Goal: Task Accomplishment & Management: Use online tool/utility

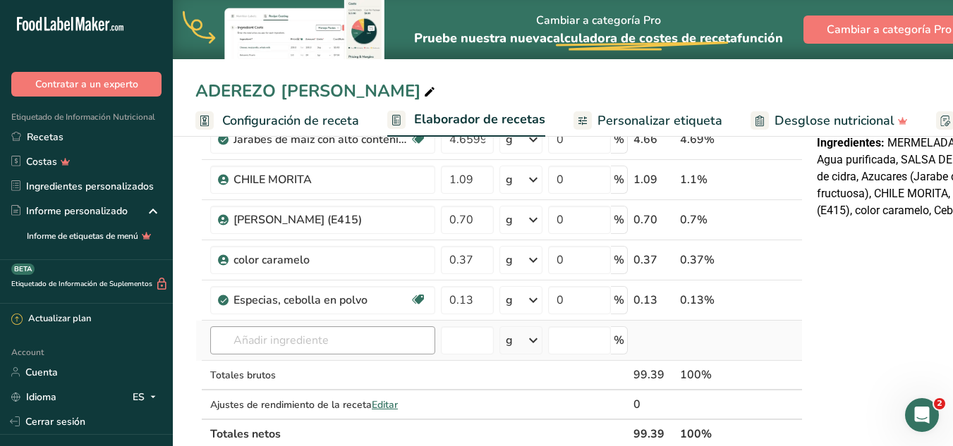
type input "0.13"
click at [257, 329] on div "Ingrediente * Cantidad * Unidad * Desperdicio * .a-a{fill:#347362;}.b-a{fill:#f…" at bounding box center [498, 189] width 607 height 520
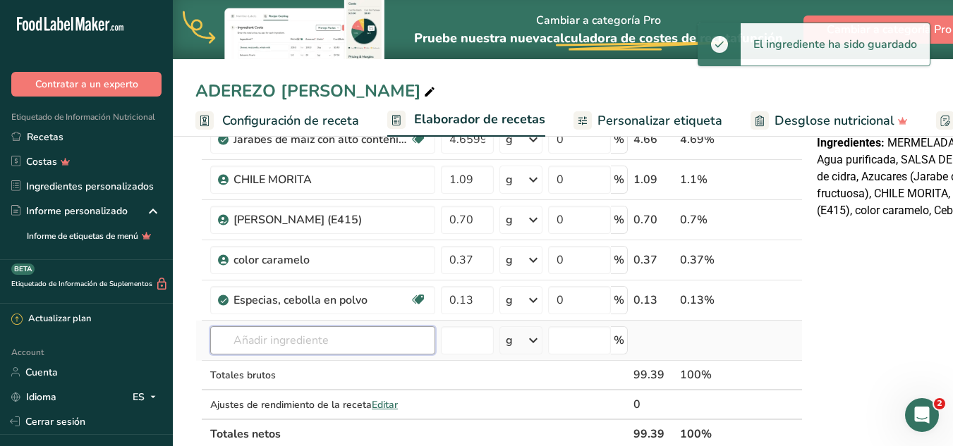
click at [355, 340] on input "text" at bounding box center [322, 340] width 225 height 28
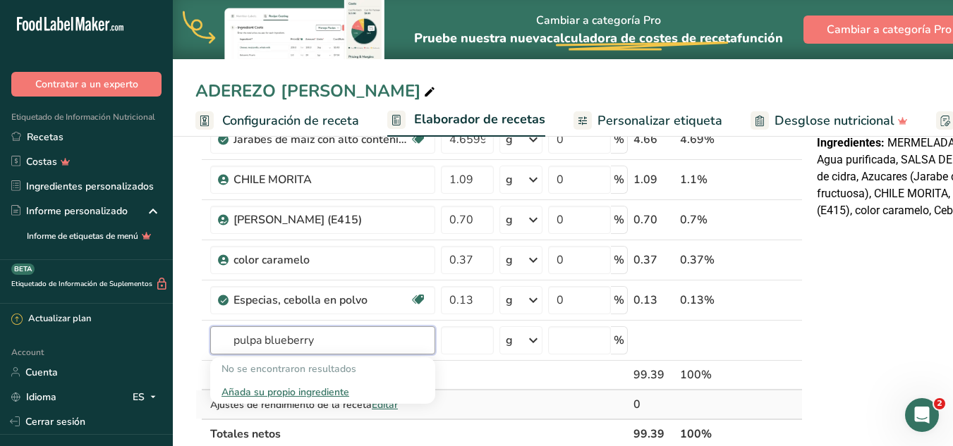
type input "pulpa blueberry"
click at [256, 396] on div "Añada su propio ingrediente" at bounding box center [322, 392] width 202 height 15
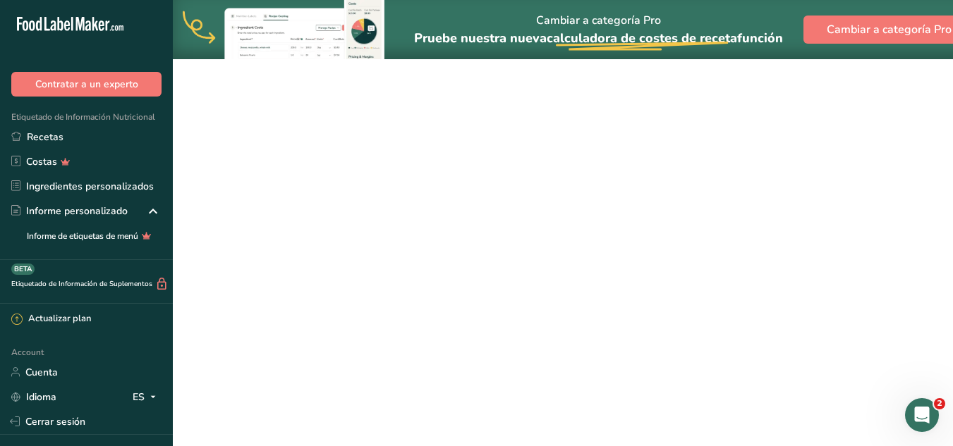
click at [335, 389] on div "Añada su propio ingrediente" at bounding box center [322, 392] width 202 height 15
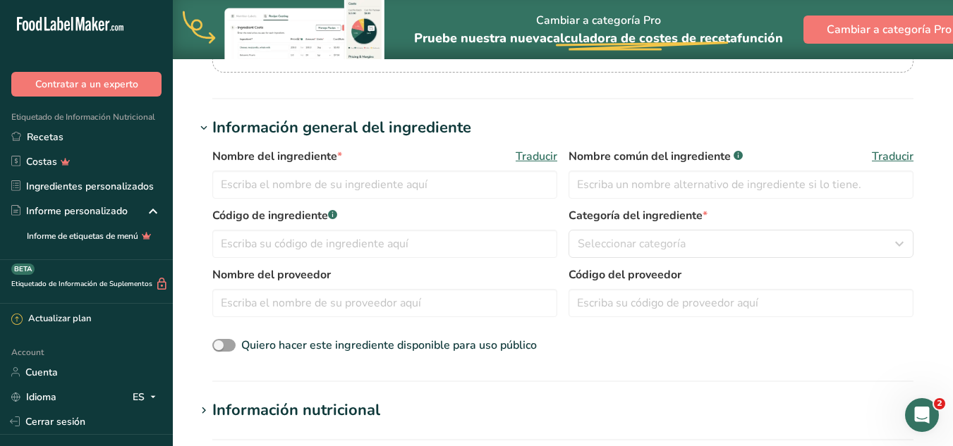
scroll to position [282, 0]
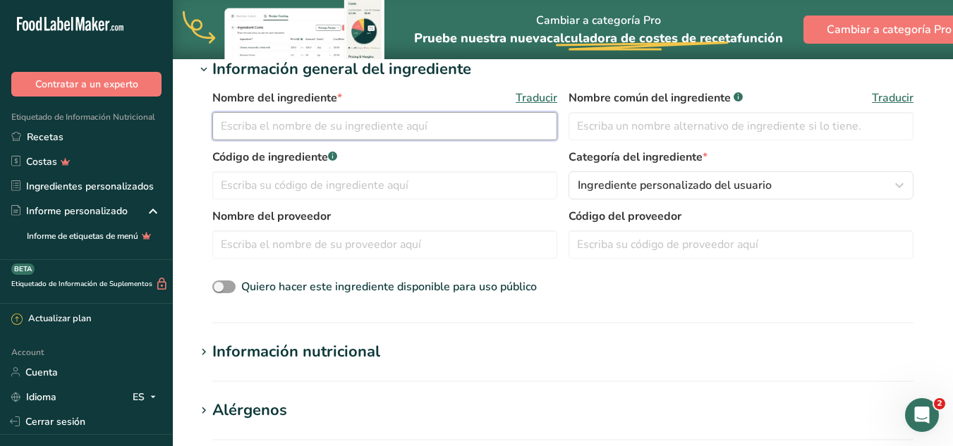
click at [430, 130] on input "text" at bounding box center [384, 126] width 345 height 28
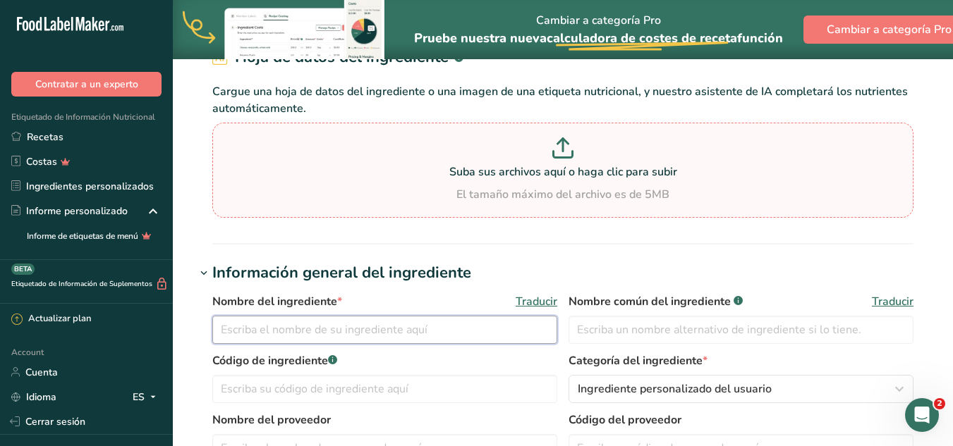
scroll to position [71, 0]
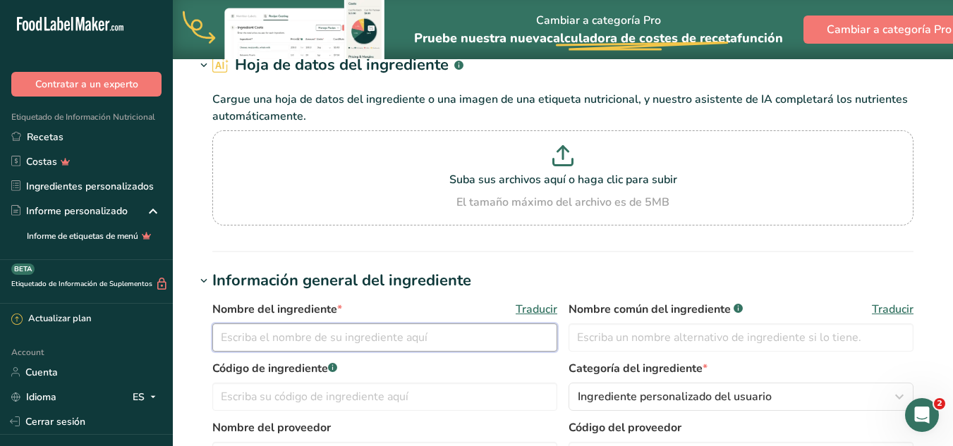
click at [474, 347] on input "text" at bounding box center [384, 338] width 345 height 28
type input "p"
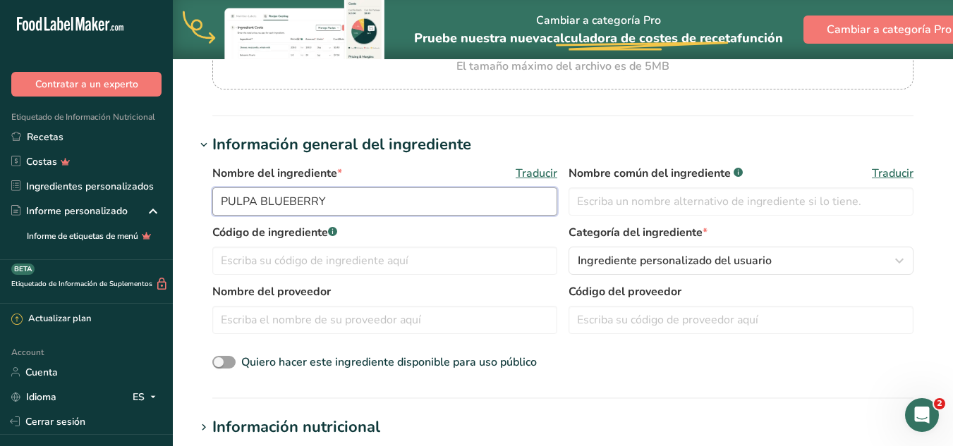
scroll to position [282, 0]
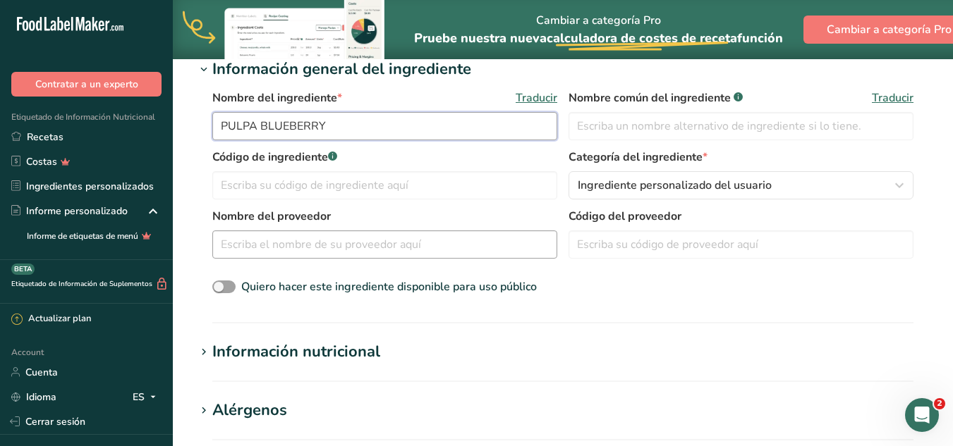
type input "PULPA BLUEBERRY"
click at [422, 240] on input "text" at bounding box center [384, 245] width 345 height 28
click at [449, 243] on input "text" at bounding box center [384, 245] width 345 height 28
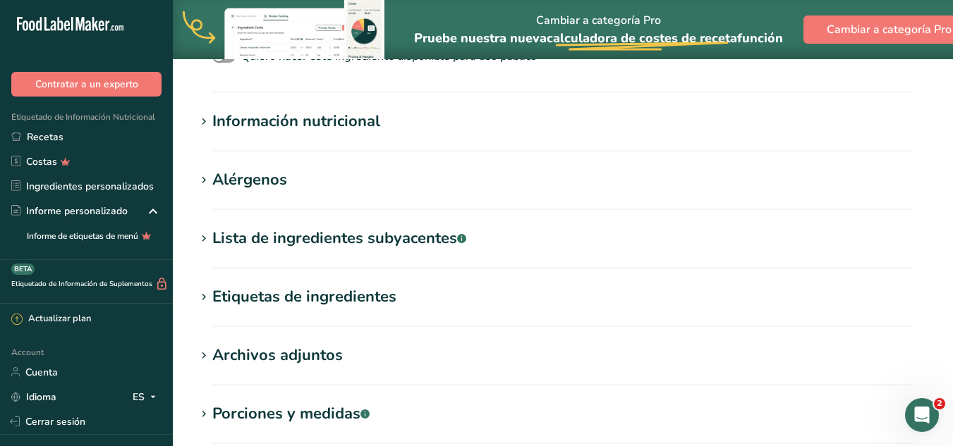
scroll to position [494, 0]
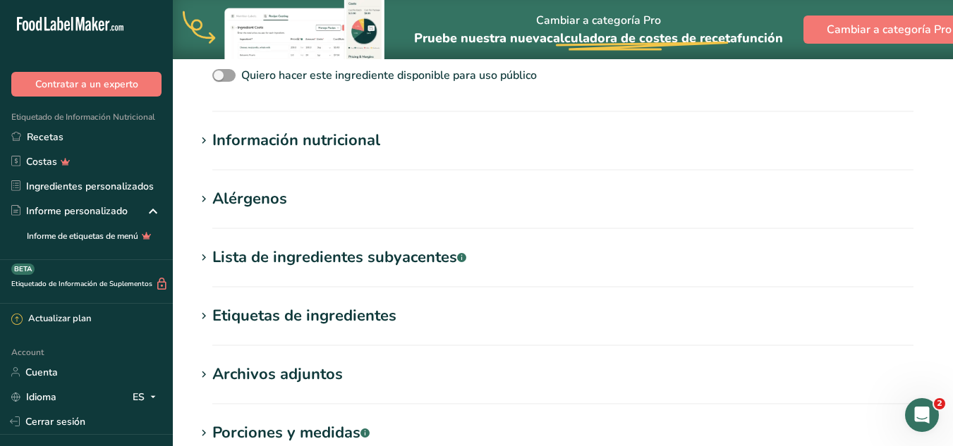
type input "MUNDO DEL SABOR"
click at [308, 149] on div "Información nutricional" at bounding box center [296, 140] width 168 height 23
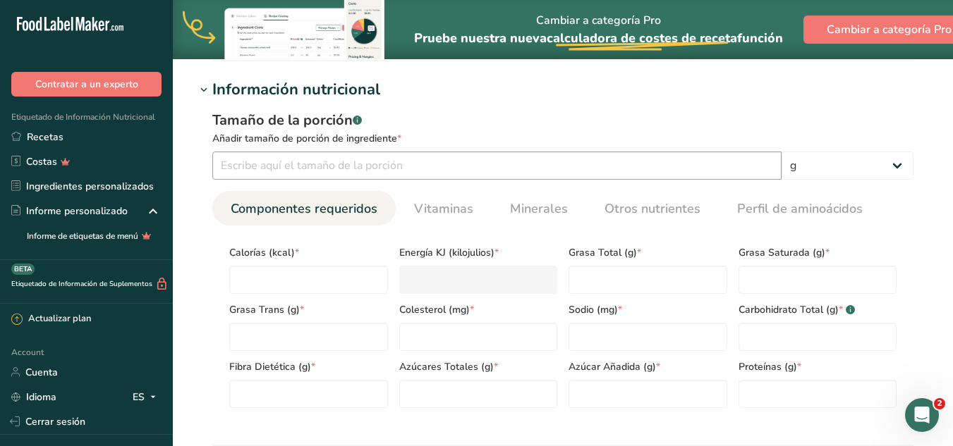
scroll to position [564, 0]
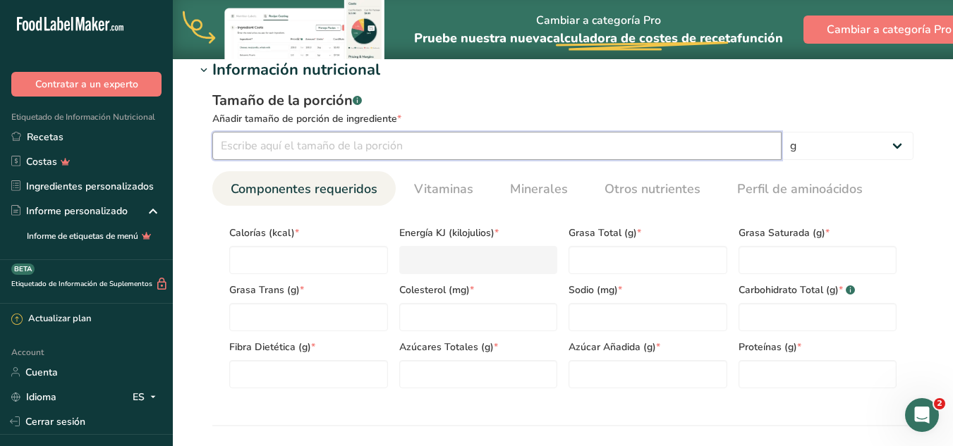
click at [402, 149] on input "number" at bounding box center [496, 146] width 569 height 28
type input "100"
click at [320, 262] on input "number" at bounding box center [308, 260] width 159 height 28
type input "5"
type KJ "20.9"
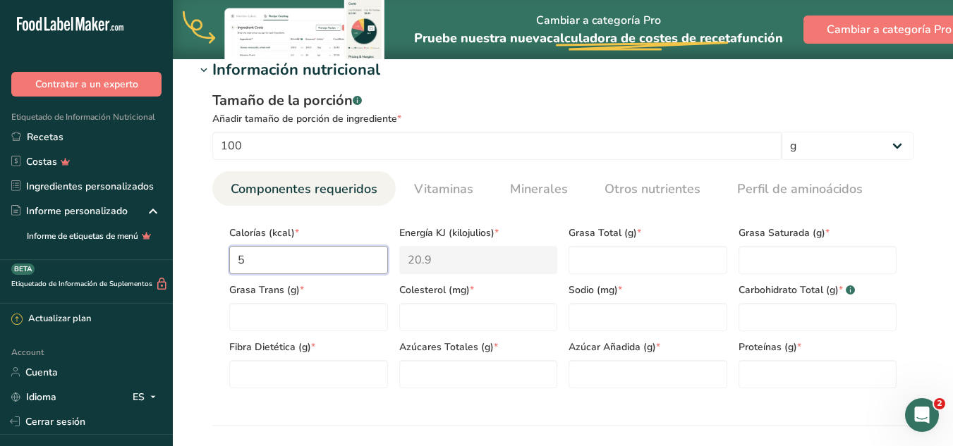
type input "57"
type KJ "238.5"
type input "57"
click at [783, 369] on input "number" at bounding box center [817, 374] width 159 height 28
type input "0.7"
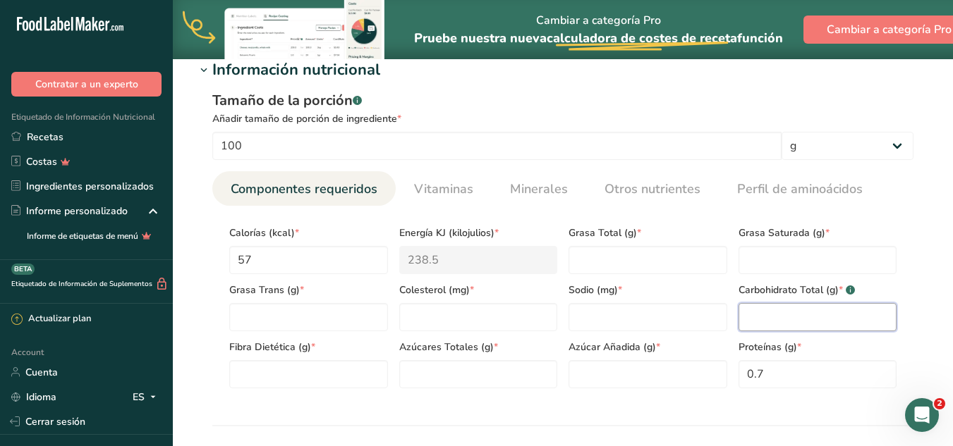
click at [773, 317] on Carbohydrates "number" at bounding box center [817, 317] width 159 height 28
type Carbohydrates "14.5"
click at [458, 369] on Sugars "number" at bounding box center [478, 374] width 159 height 28
type Sugars "10"
click at [261, 367] on Fiber "number" at bounding box center [308, 374] width 159 height 28
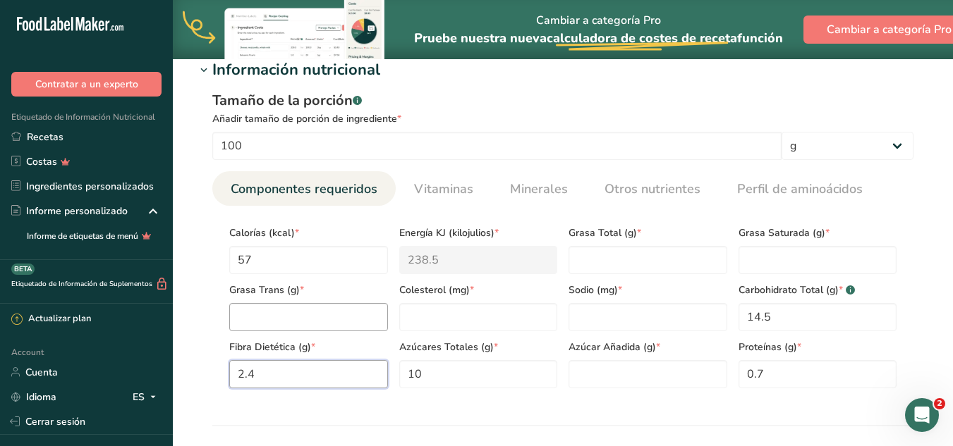
type Fiber "2.4"
click at [281, 314] on Fat "number" at bounding box center [308, 317] width 159 height 28
type Fat "0"
click at [486, 299] on div "Colesterol (mg) *" at bounding box center [478, 302] width 170 height 57
click at [486, 307] on input "number" at bounding box center [478, 317] width 159 height 28
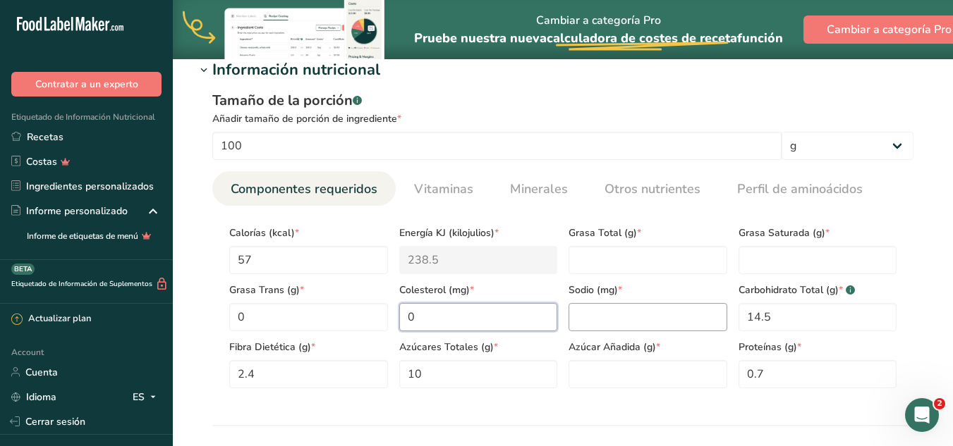
type input "0"
click at [589, 309] on input "number" at bounding box center [647, 317] width 159 height 28
type input "0"
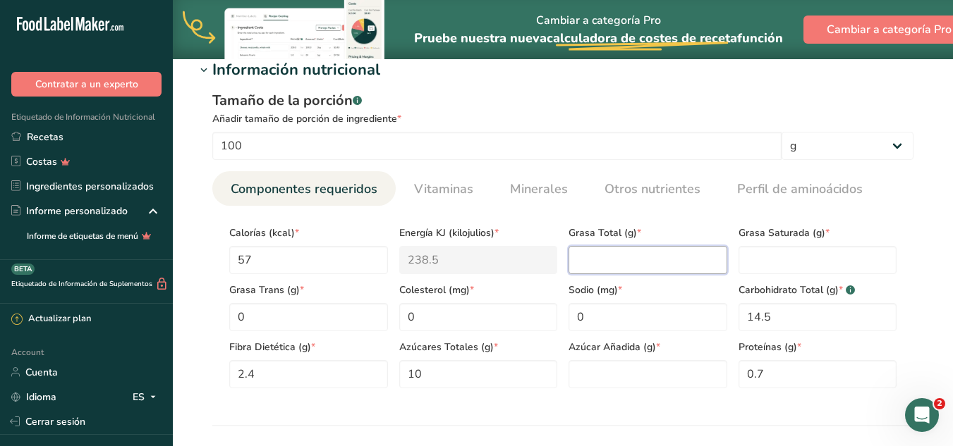
click at [639, 259] on Fat "number" at bounding box center [647, 260] width 159 height 28
type Fat "0"
click at [630, 378] on Sugars "number" at bounding box center [647, 374] width 159 height 28
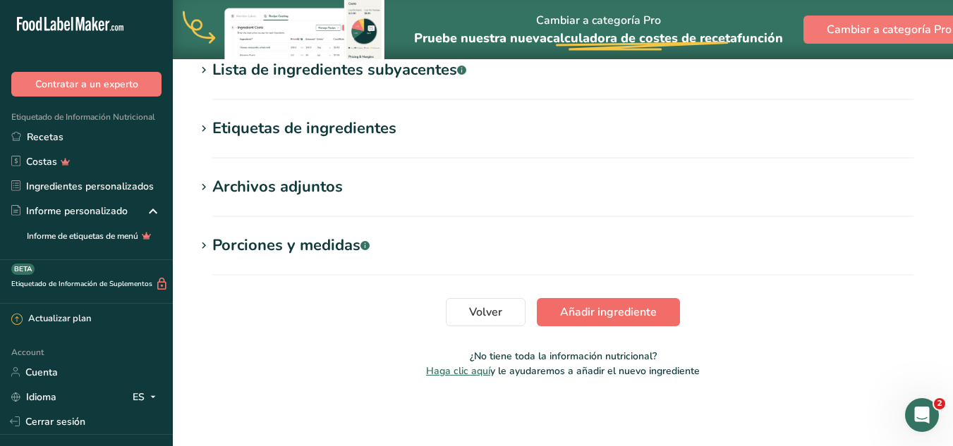
type Sugars "0"
click at [621, 323] on button "Añadir ingrediente" at bounding box center [608, 312] width 143 height 28
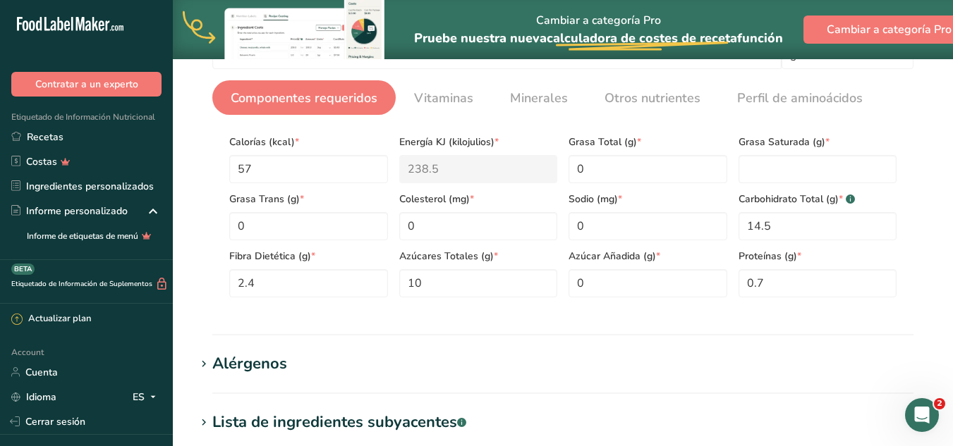
scroll to position [0, 0]
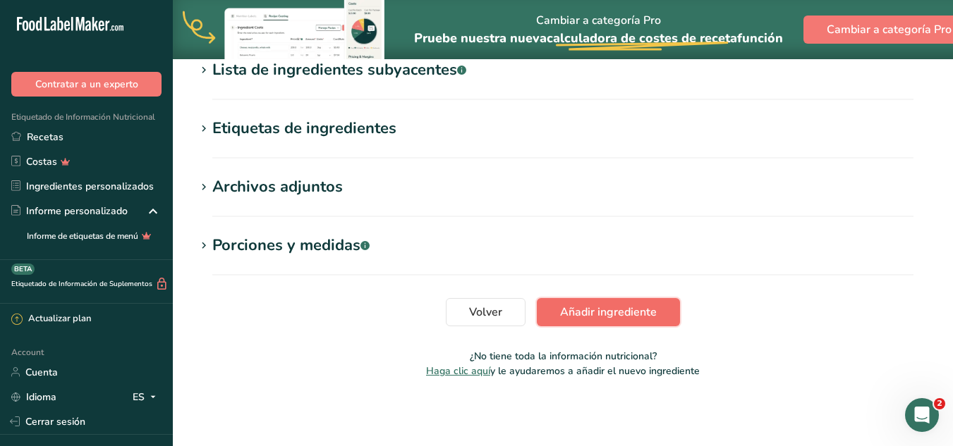
click at [592, 319] on span "Añadir ingrediente" at bounding box center [608, 312] width 97 height 17
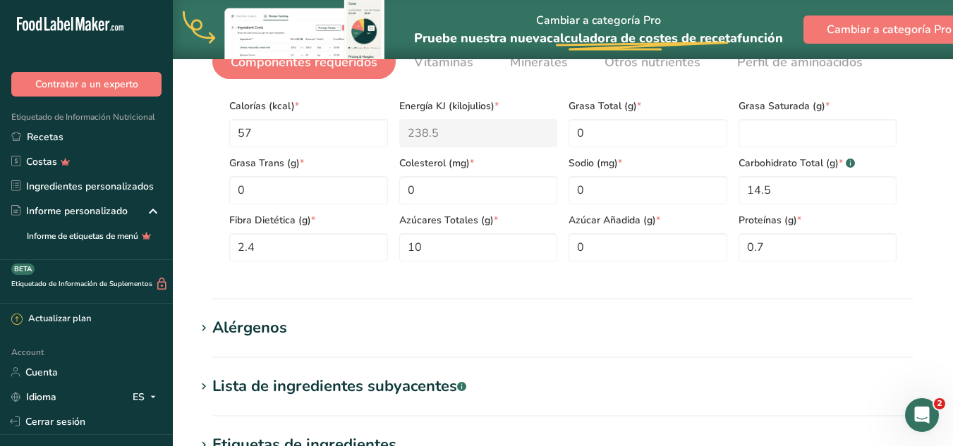
scroll to position [312, 0]
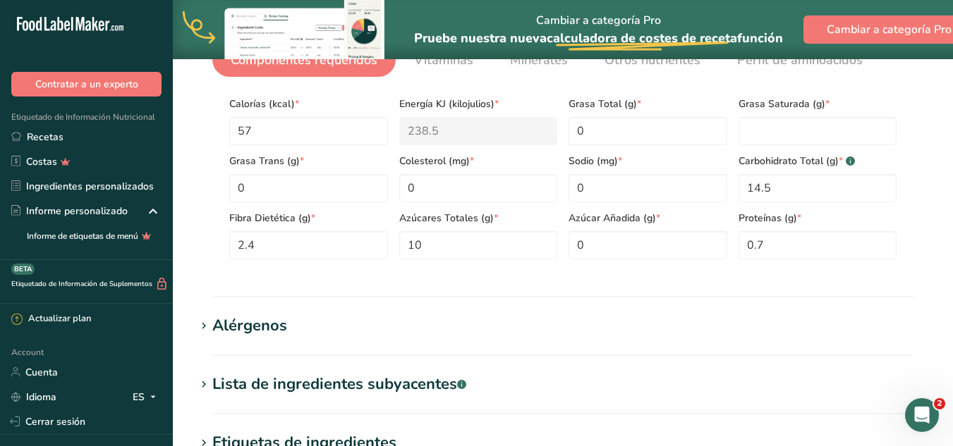
click at [803, 112] on div "Grasa Saturada (g) *" at bounding box center [818, 116] width 170 height 57
click at [803, 130] on Fat "number" at bounding box center [817, 131] width 159 height 28
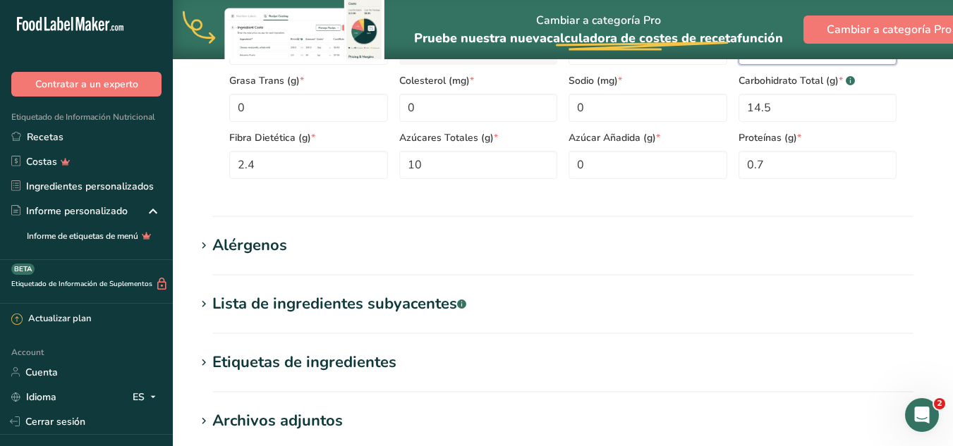
scroll to position [594, 0]
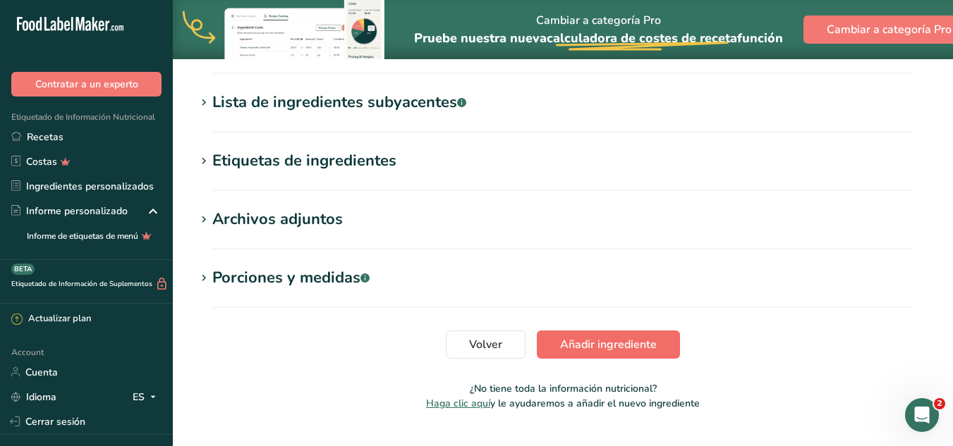
type Fat "0"
click at [619, 341] on span "Añadir ingrediente" at bounding box center [608, 344] width 97 height 17
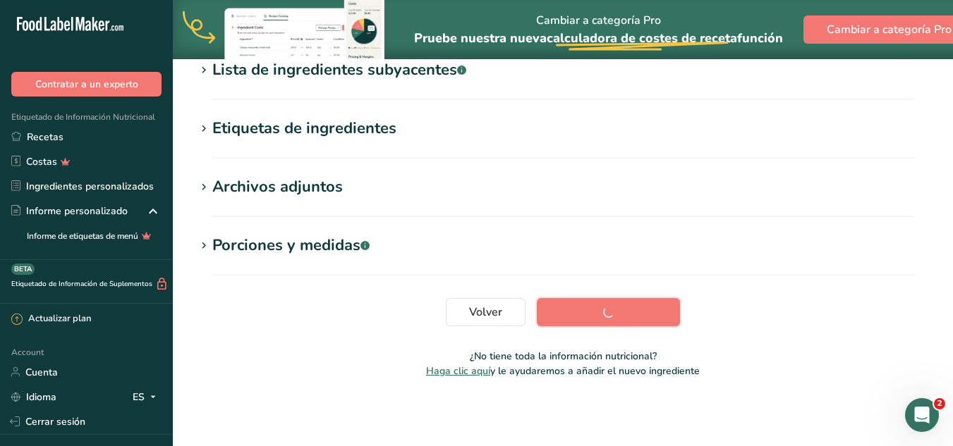
scroll to position [267, 0]
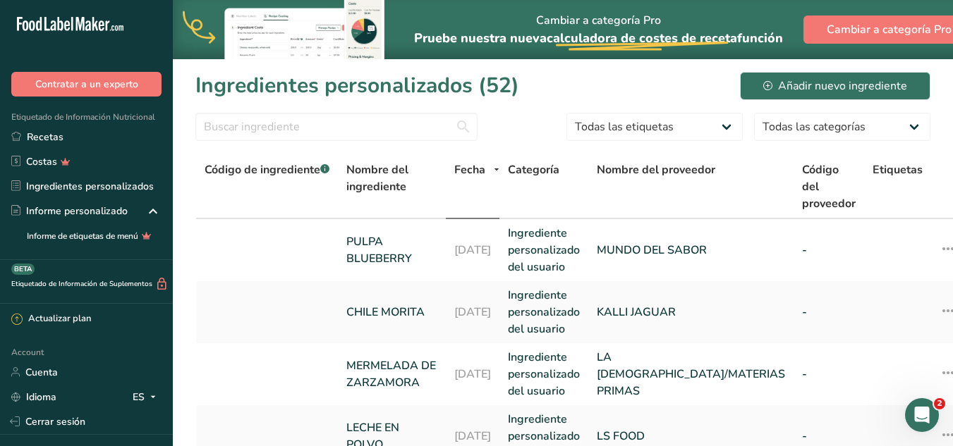
drag, startPoint x: 62, startPoint y: 141, endPoint x: 163, endPoint y: 136, distance: 101.0
click at [62, 141] on link "Recetas" at bounding box center [86, 137] width 173 height 25
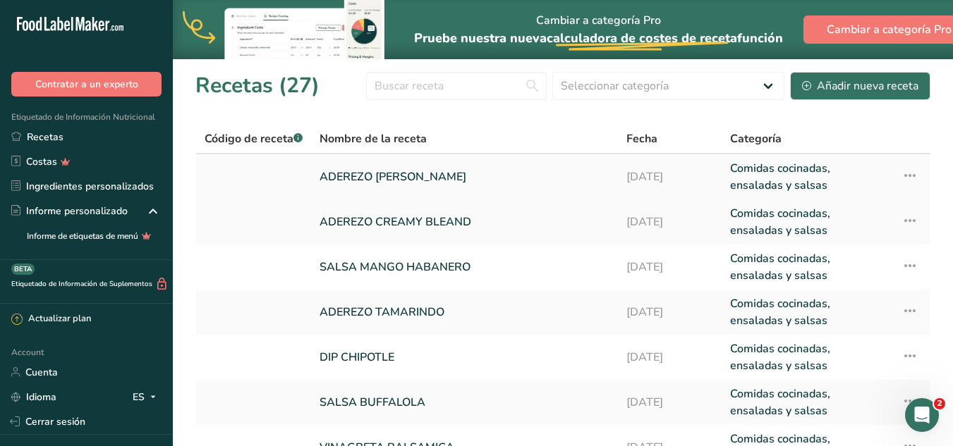
click at [458, 185] on link "ADEREZO [PERSON_NAME]" at bounding box center [464, 177] width 290 height 34
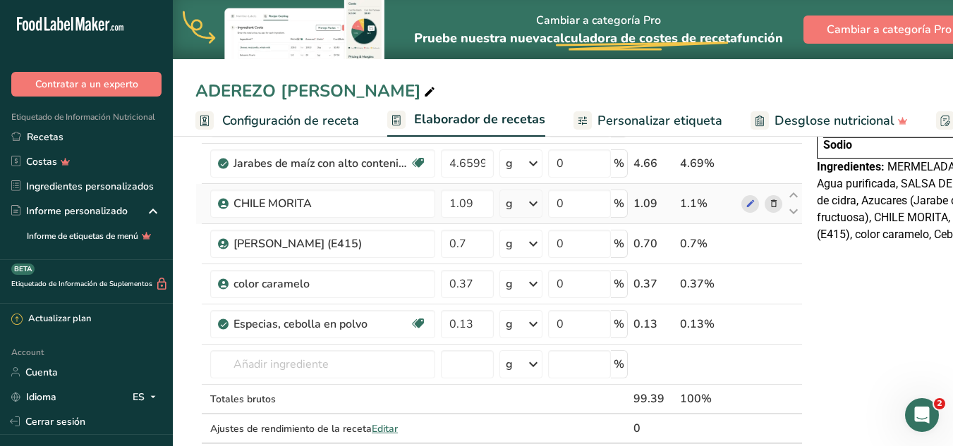
scroll to position [282, 0]
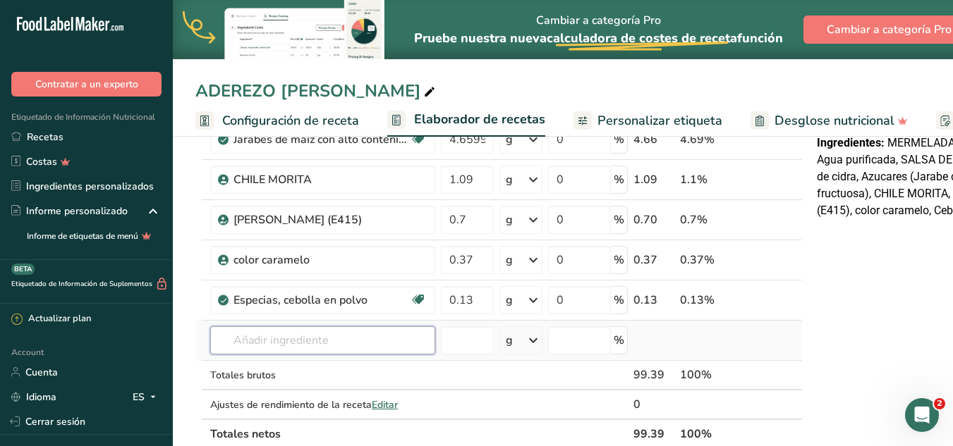
click at [372, 335] on input "text" at bounding box center [322, 340] width 225 height 28
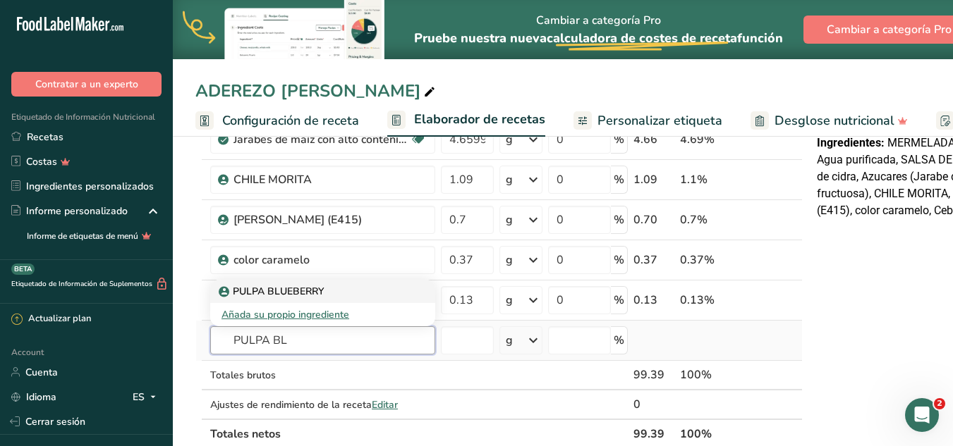
type input "PULPA BL"
click at [305, 293] on p "PULPA BLUEBERRY" at bounding box center [272, 291] width 102 height 15
type input "PULPA BLUEBERRY"
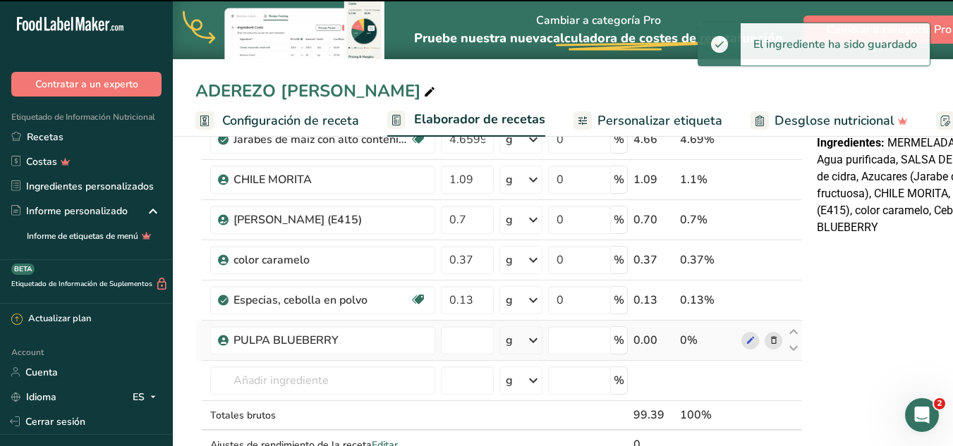
type input "0"
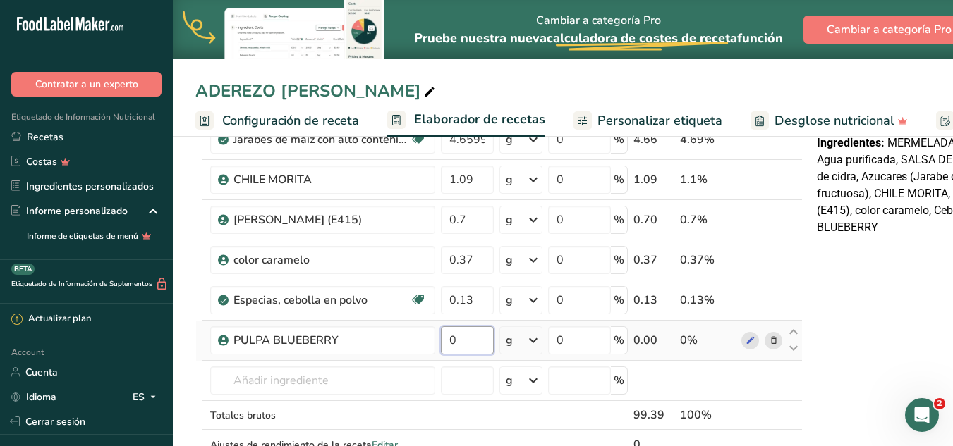
click at [472, 347] on input "0" at bounding box center [467, 340] width 53 height 28
type input "0.12"
click at [305, 372] on div "Ingrediente * Cantidad * Unidad * Desperdicio * .a-a{fill:#347362;}.b-a{fill:#f…" at bounding box center [498, 209] width 607 height 561
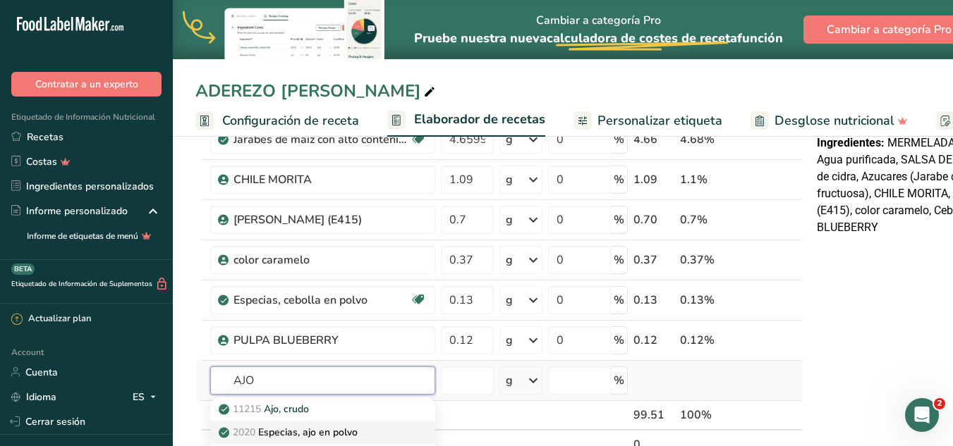
type input "AJO"
click at [310, 425] on p "2020 Especias, ajo en polvo" at bounding box center [289, 432] width 136 height 15
type input "Spices, garlic powder"
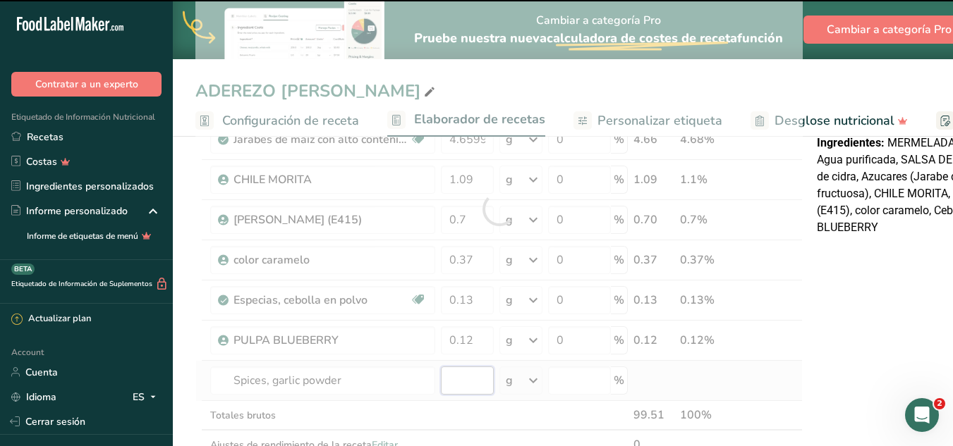
click at [469, 380] on input "number" at bounding box center [467, 381] width 53 height 28
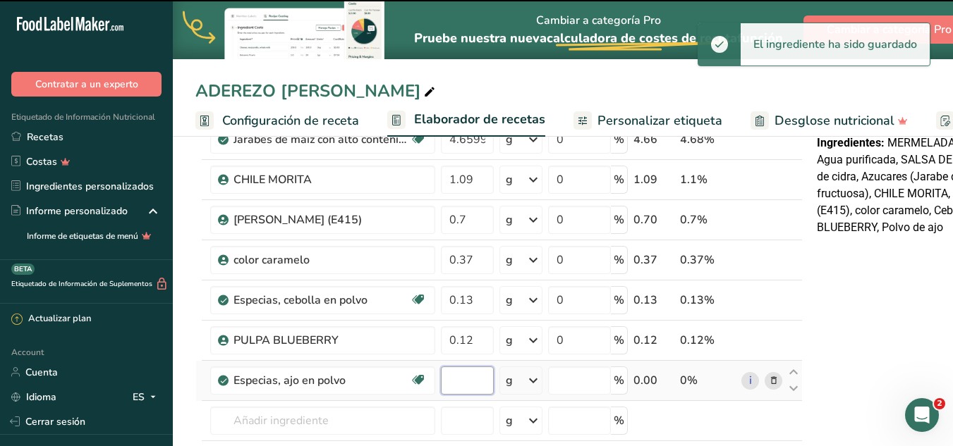
type input "0"
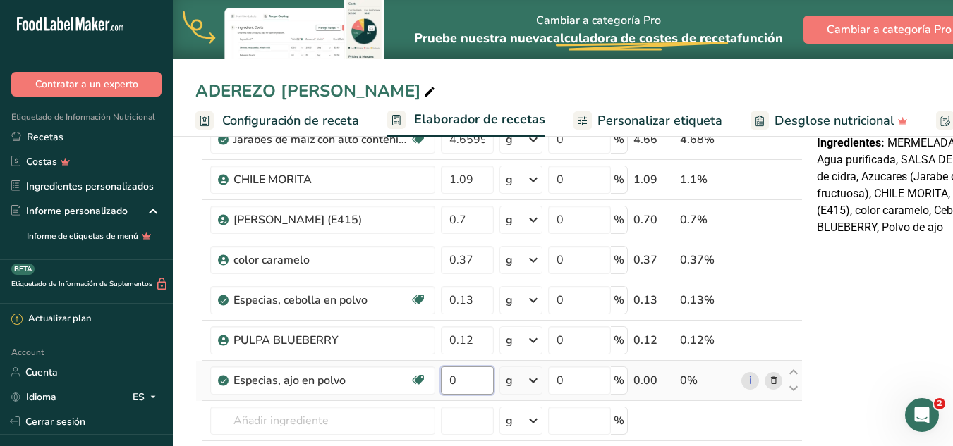
click at [469, 380] on input "0" at bounding box center [467, 381] width 53 height 28
type input "0.10"
click at [317, 411] on div "Ingrediente * Cantidad * Unidad * Desperdicio * .a-a{fill:#347362;}.b-a{fill:#f…" at bounding box center [498, 229] width 607 height 601
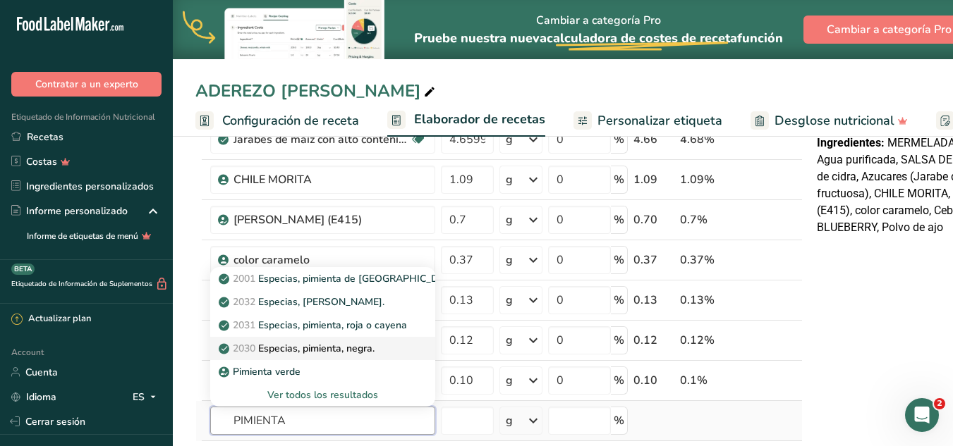
type input "PIMIENTA"
click at [300, 343] on p "2030 Especias, pimienta, negra." at bounding box center [297, 348] width 153 height 15
type input "Spices, pepper, black"
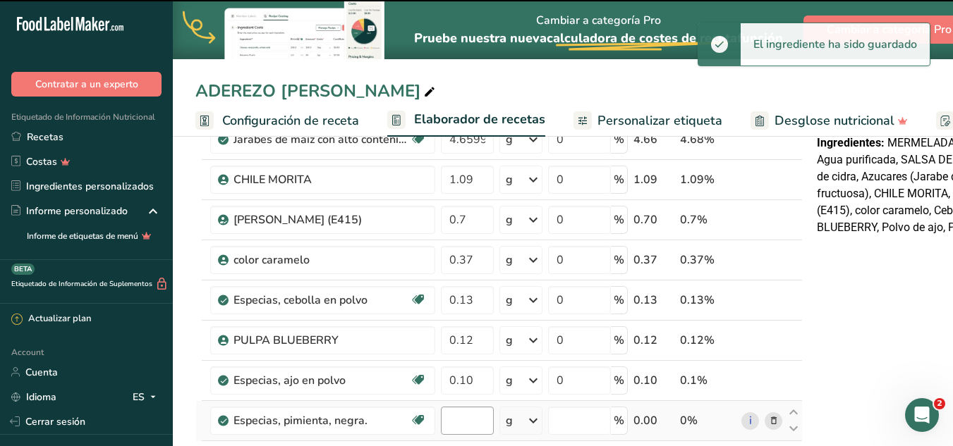
type input "0"
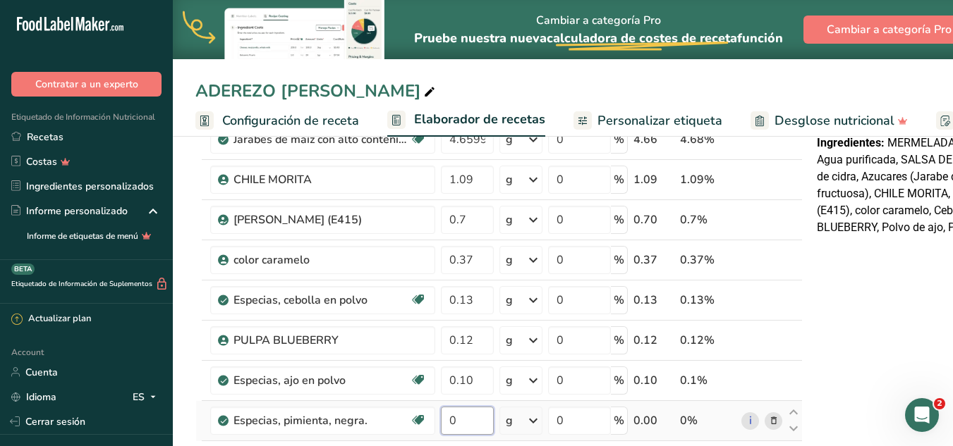
click at [468, 415] on input "0" at bounding box center [467, 421] width 53 height 28
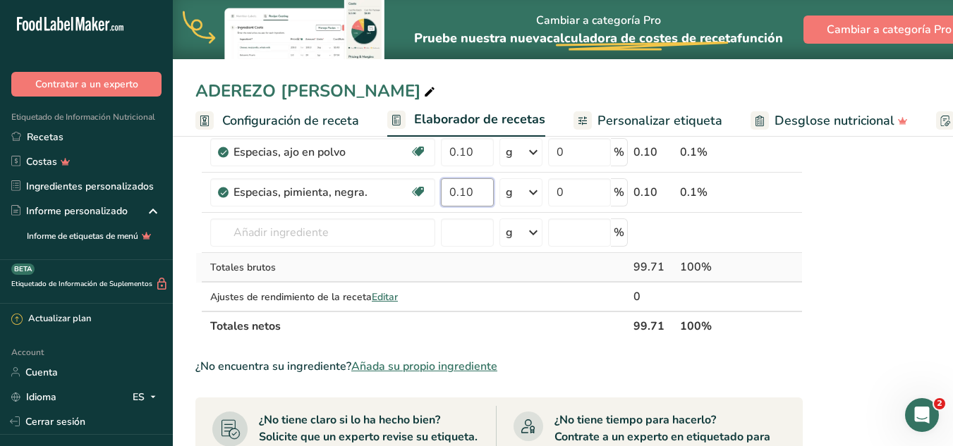
scroll to position [564, 0]
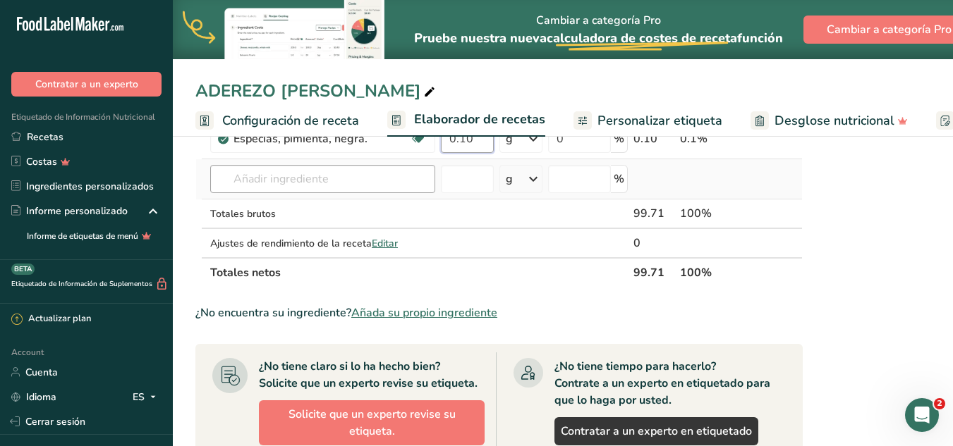
type input "0.10"
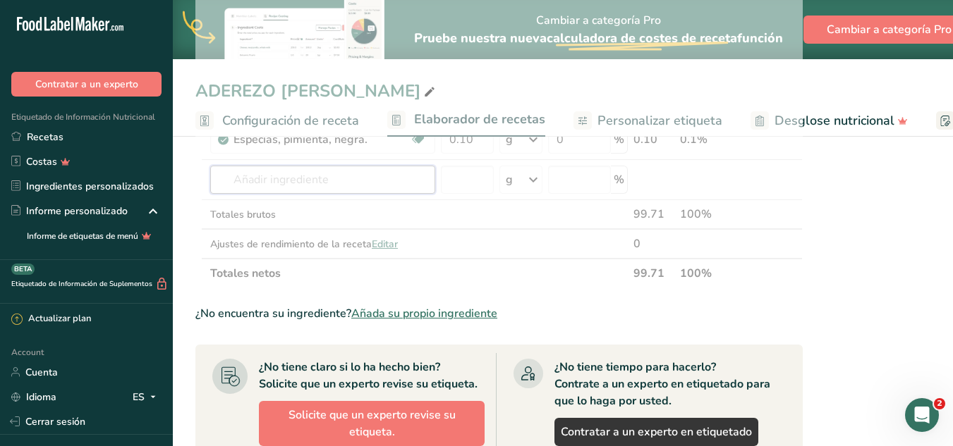
scroll to position [494, 0]
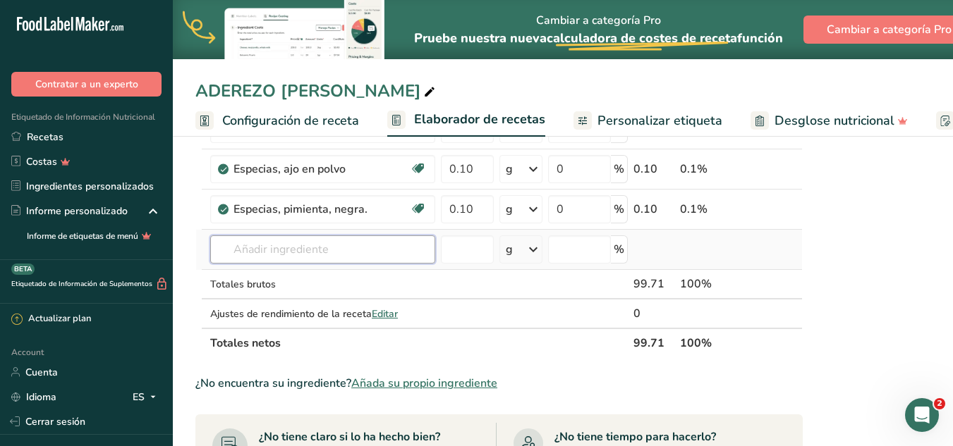
click at [353, 250] on input "text" at bounding box center [322, 250] width 225 height 28
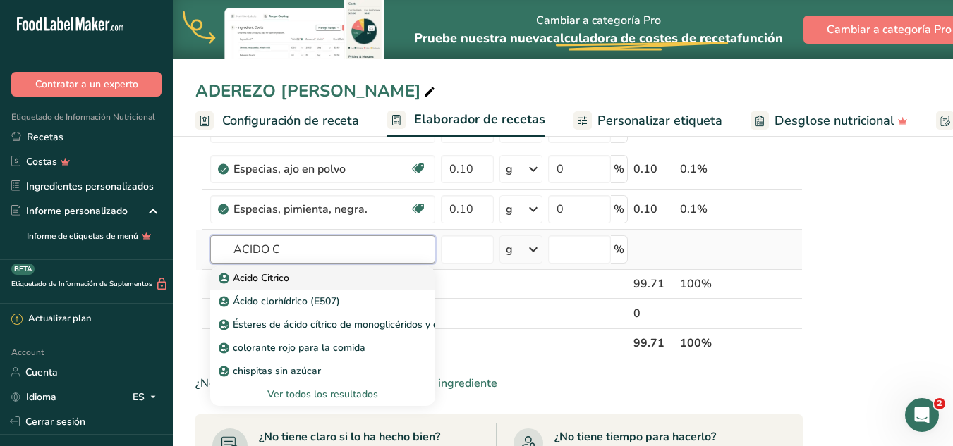
type input "ACIDO C"
click at [331, 284] on div "Acido Citrico" at bounding box center [311, 278] width 180 height 15
type input "Acido Citrico"
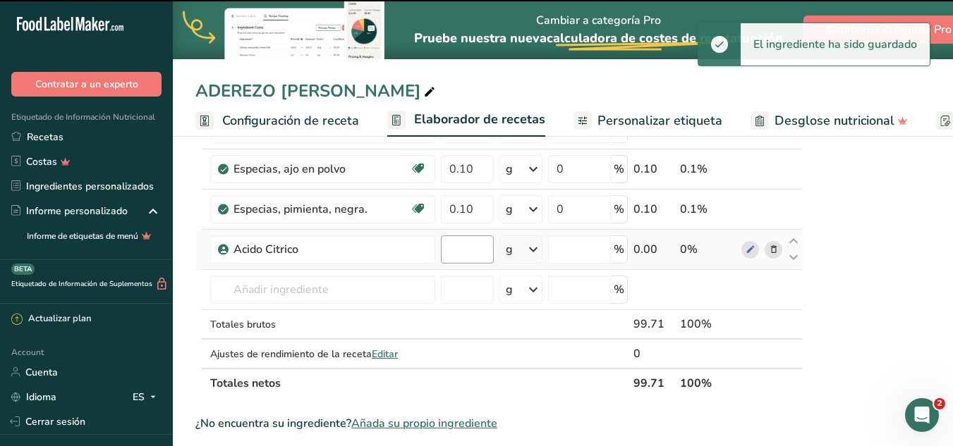
type input "0"
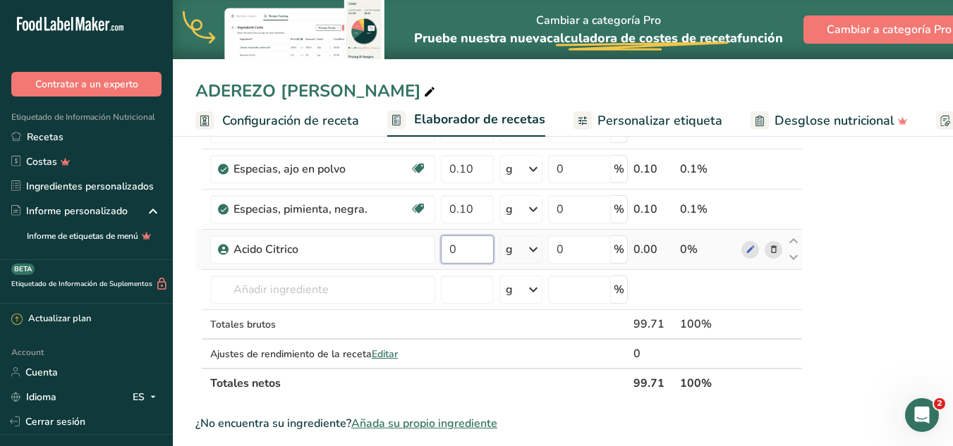
click at [470, 253] on input "0" at bounding box center [467, 250] width 53 height 28
type input "0.08"
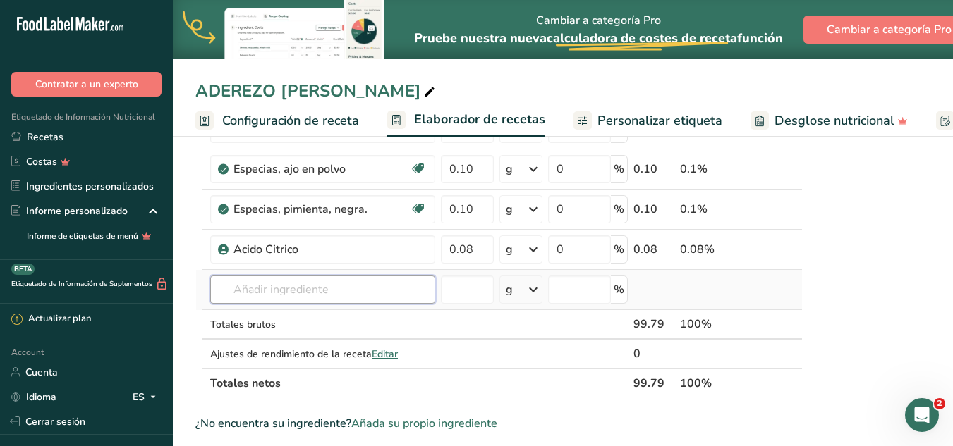
click at [351, 296] on div "Ingrediente * Cantidad * Unidad * Desperdicio * .a-a{fill:#347362;}.b-a{fill:#f…" at bounding box center [498, 57] width 607 height 681
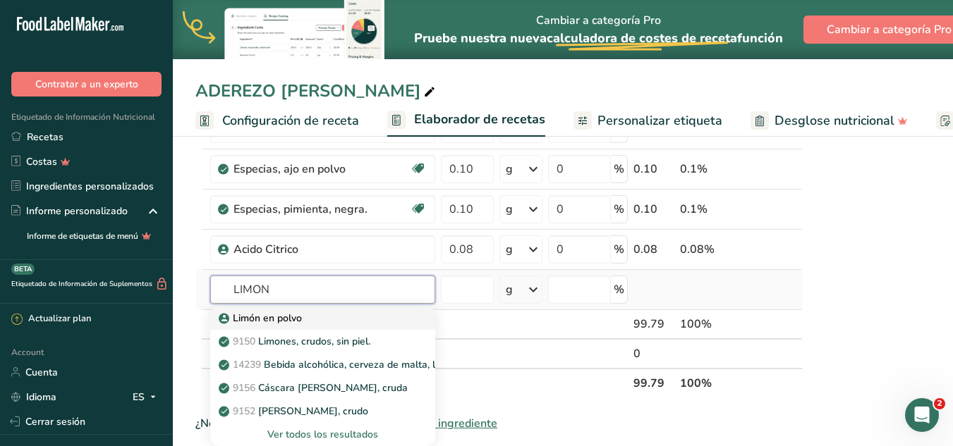
type input "LIMON"
click at [320, 322] on div "Limón en polvo" at bounding box center [311, 318] width 180 height 15
type input "Limón en polvo"
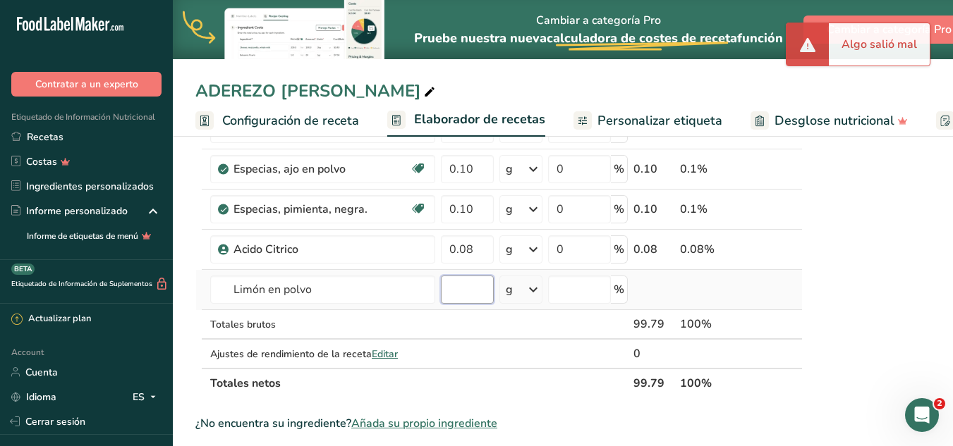
click at [450, 291] on input "number" at bounding box center [467, 290] width 53 height 28
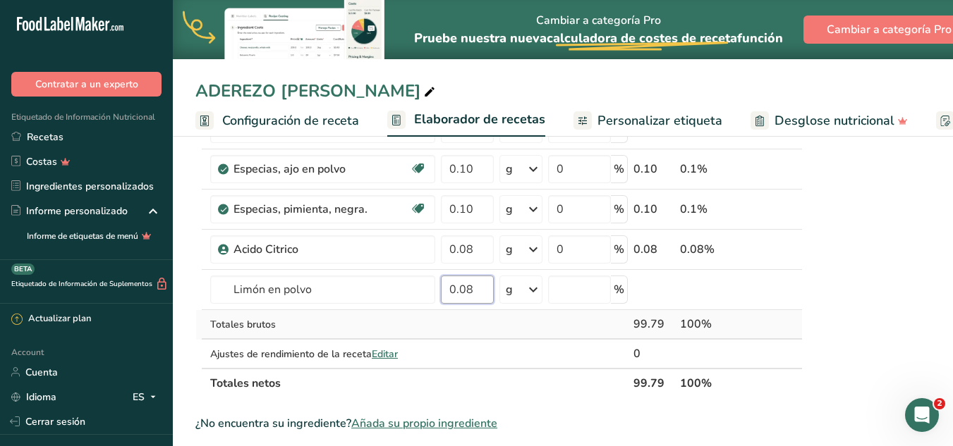
type input "0.08"
click at [508, 327] on td at bounding box center [520, 325] width 49 height 30
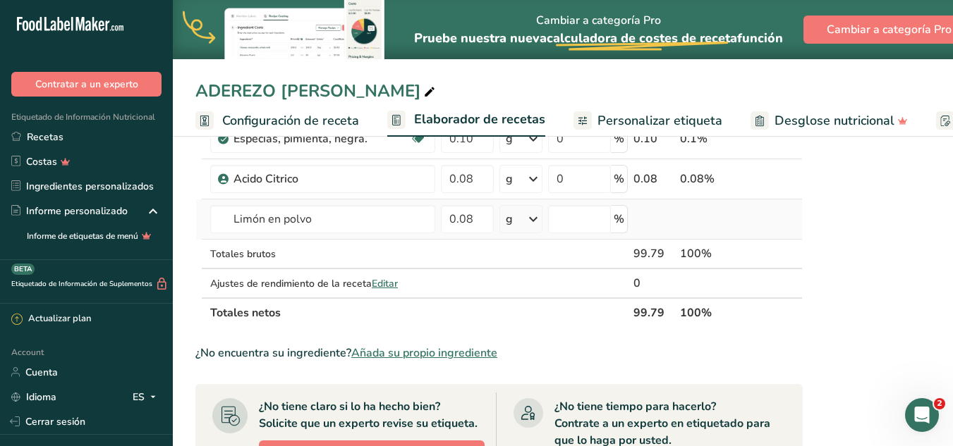
click at [521, 239] on td "g Unidades de peso g kg mg Ver más Unidades de volumen litro mL onza líquida Ve…" at bounding box center [520, 220] width 49 height 40
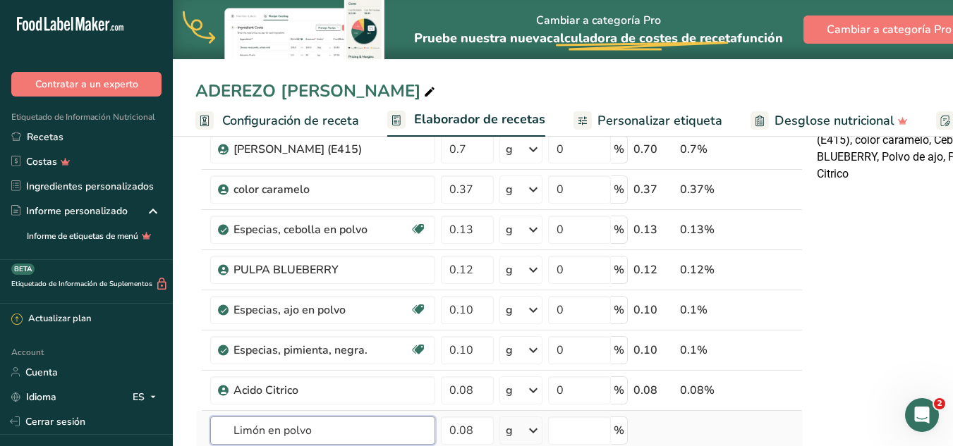
click at [286, 429] on input "Limón en polvo" at bounding box center [322, 431] width 225 height 28
click at [363, 420] on input "Limón en polvo" at bounding box center [322, 431] width 225 height 28
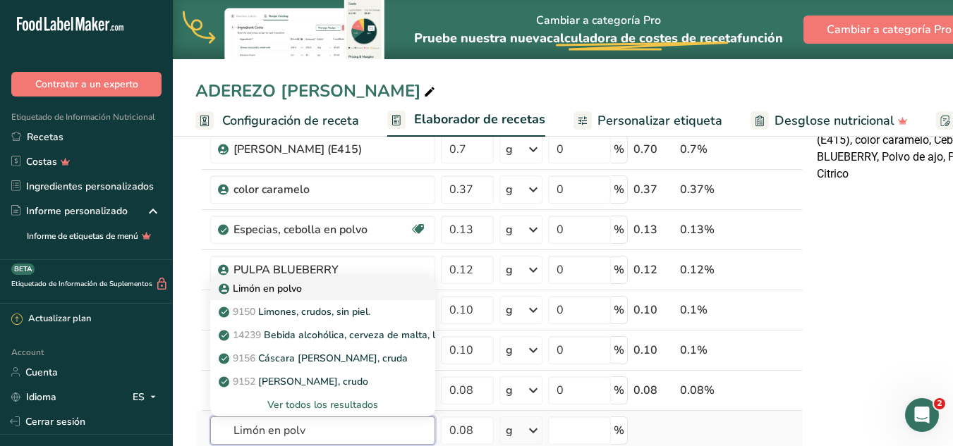
type input "Limón en polv"
click at [312, 293] on div "Limón en polvo" at bounding box center [311, 288] width 180 height 15
type input "Limón en polvo"
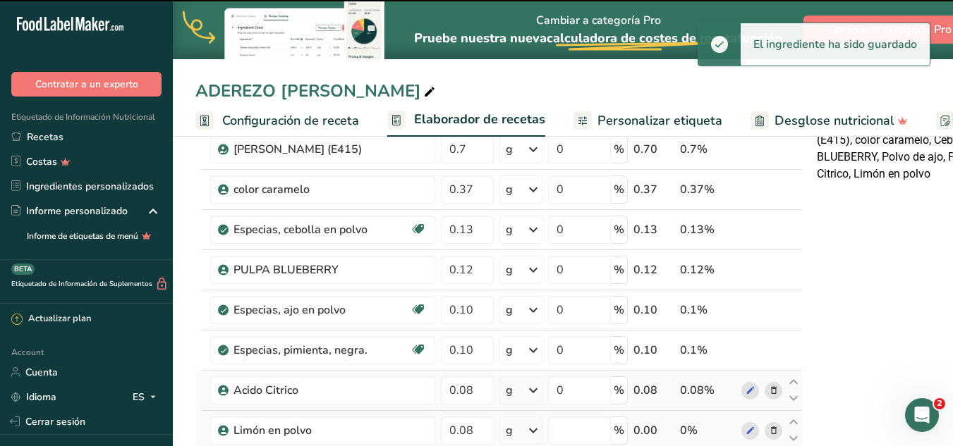
type input "0"
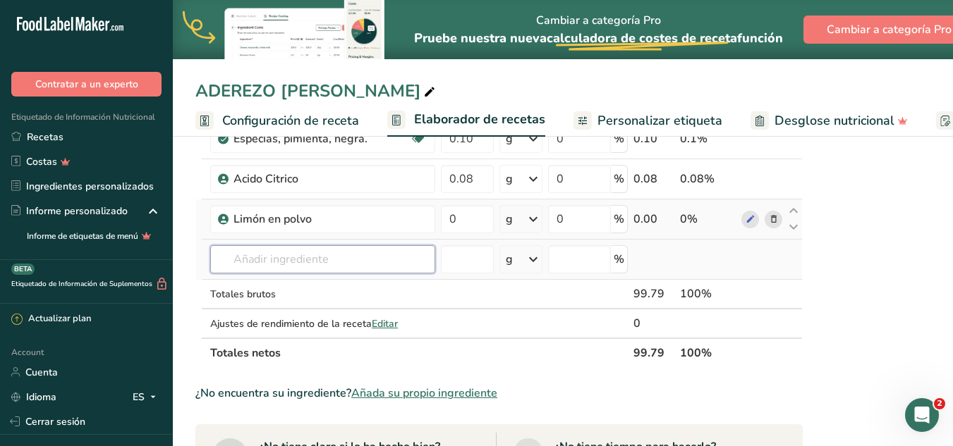
click at [344, 264] on input "text" at bounding box center [322, 259] width 225 height 28
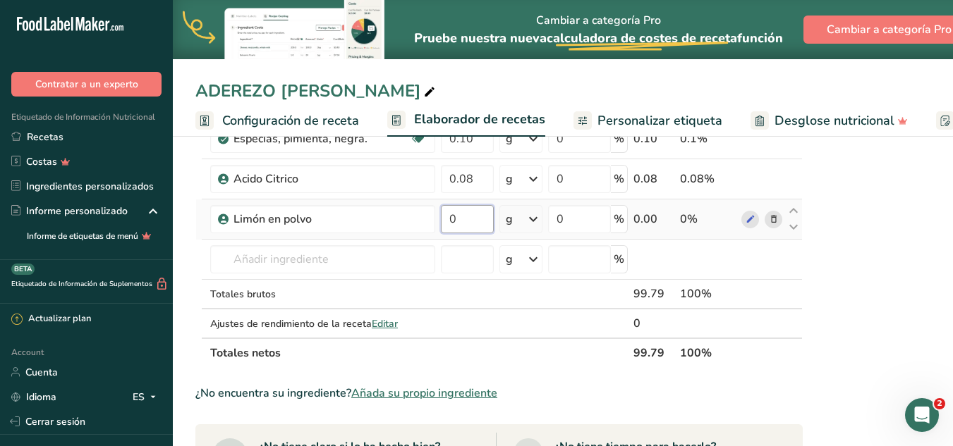
click at [484, 229] on input "0" at bounding box center [467, 219] width 53 height 28
type input "0.08"
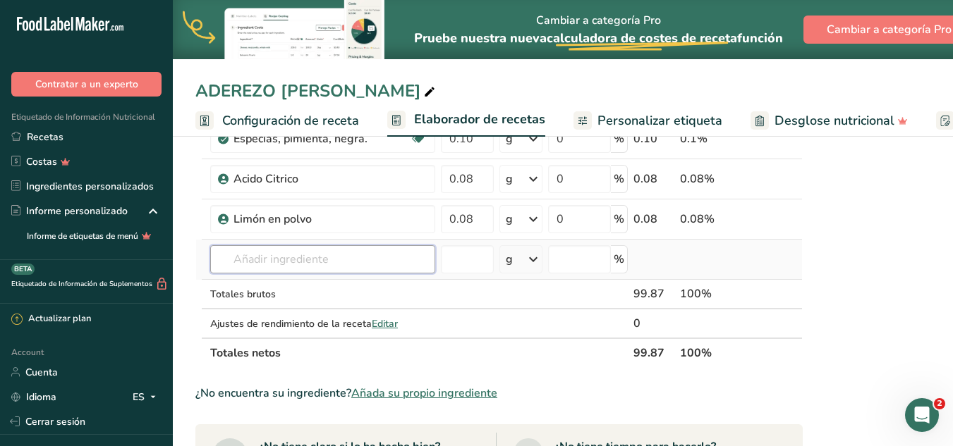
click at [319, 262] on div "Ingrediente * Cantidad * Unidad * Desperdicio * .a-a{fill:#347362;}.b-a{fill:#f…" at bounding box center [498, 7] width 607 height 721
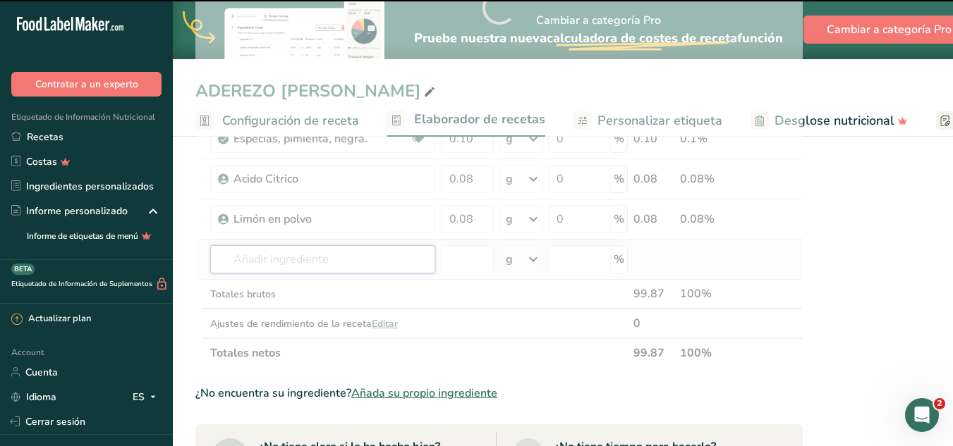
click at [321, 262] on input "text" at bounding box center [322, 259] width 225 height 28
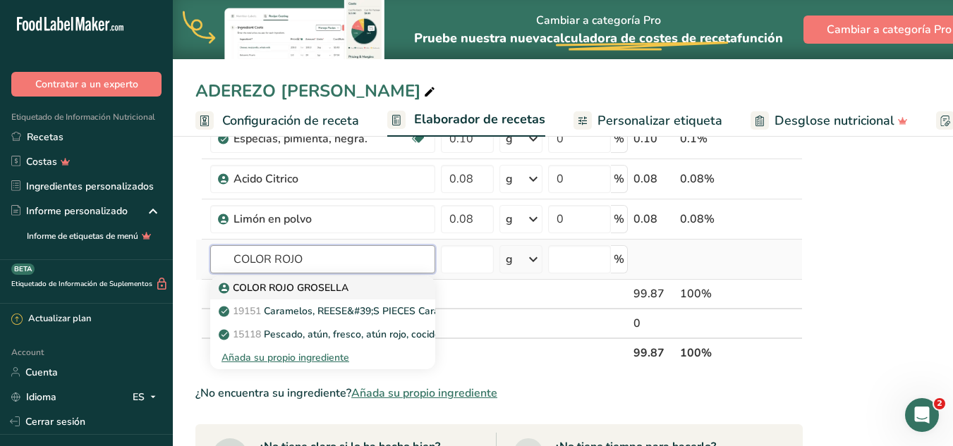
type input "COLOR ROJO"
click at [358, 285] on div "COLOR ROJO GROSELLA" at bounding box center [311, 288] width 180 height 15
type input "COLOR ROJO GROSELLA"
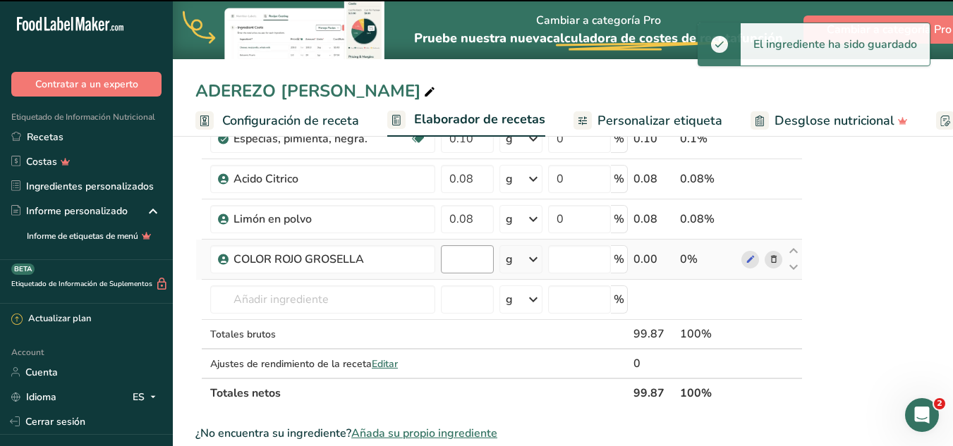
type input "0"
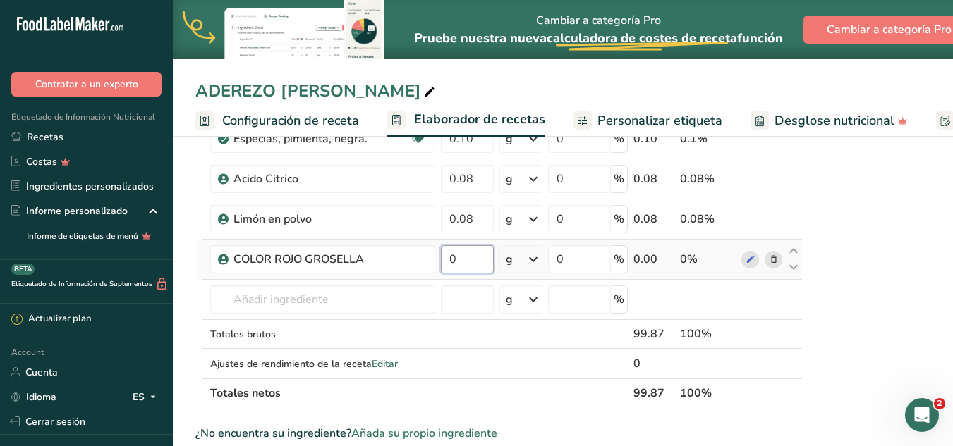
click at [465, 254] on input "0" at bounding box center [467, 259] width 53 height 28
type input "0.02"
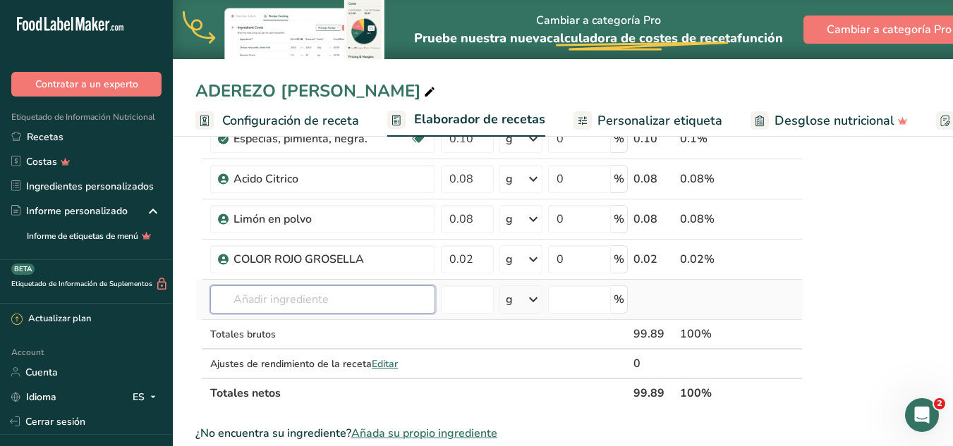
click at [365, 287] on div "Ingrediente * Cantidad * Unidad * Desperdicio * .a-a{fill:#347362;}.b-a{fill:#f…" at bounding box center [498, 28] width 607 height 762
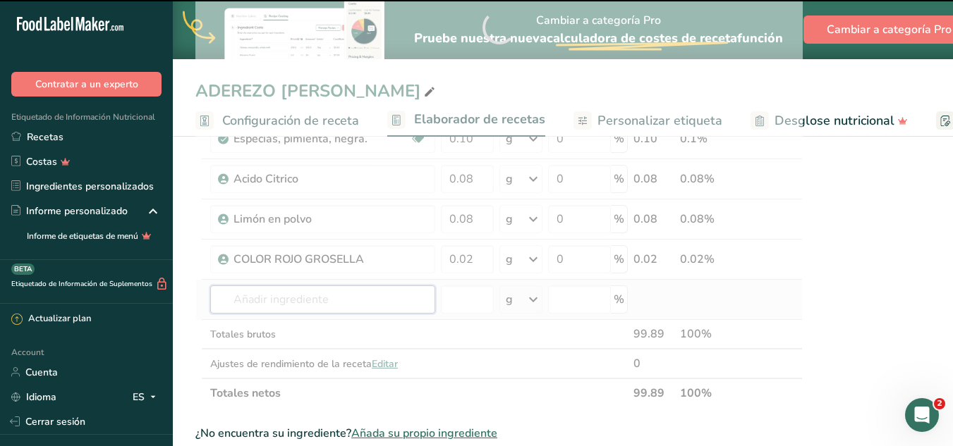
click at [349, 301] on input "text" at bounding box center [322, 300] width 225 height 28
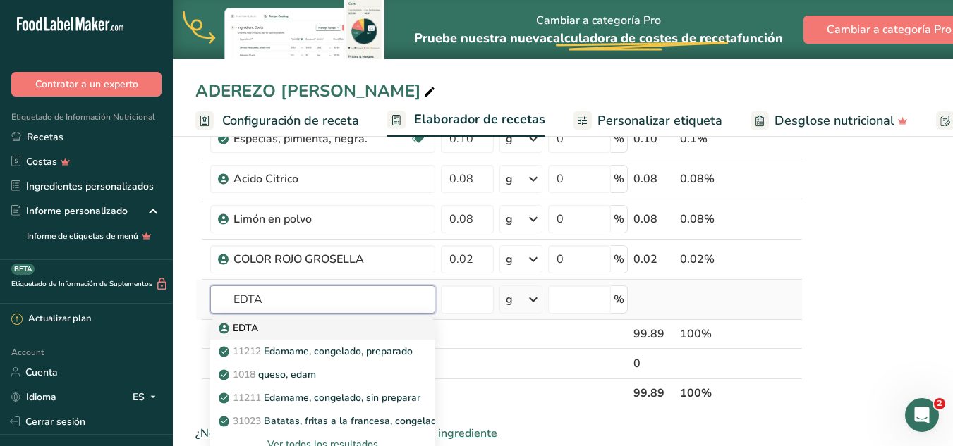
type input "EDTA"
click at [303, 328] on div "EDTA" at bounding box center [311, 328] width 180 height 15
type input "EDTA"
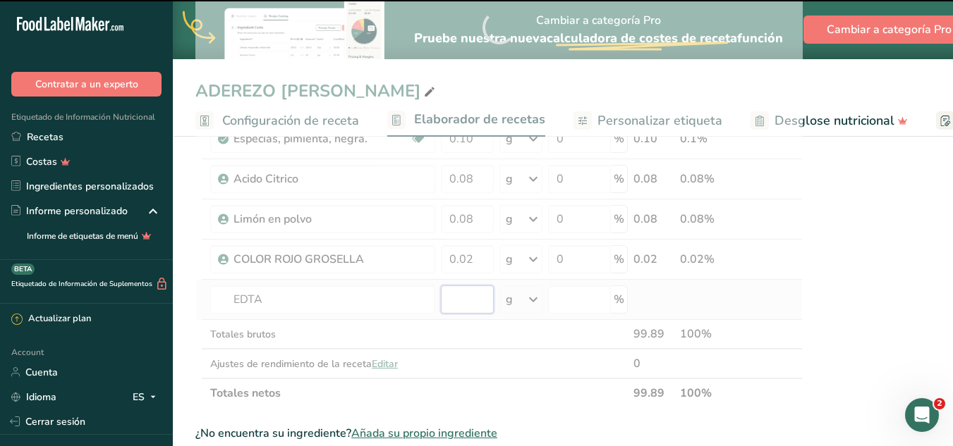
click at [472, 298] on input "number" at bounding box center [467, 300] width 53 height 28
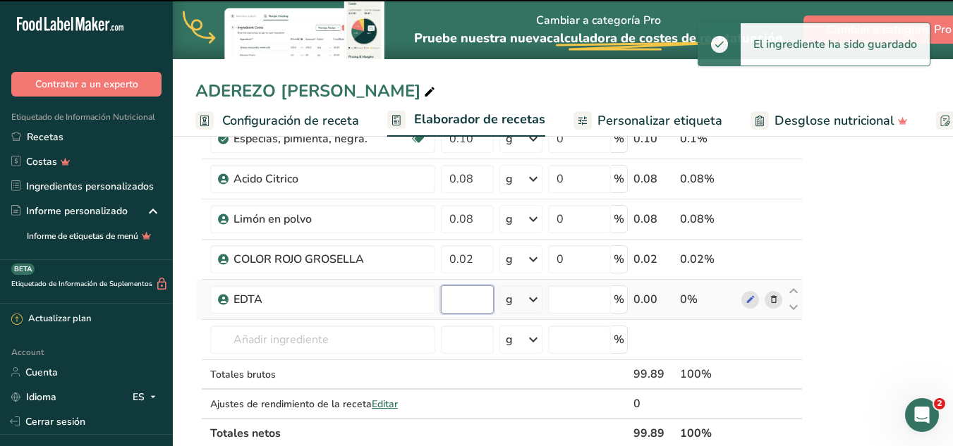
type input "0"
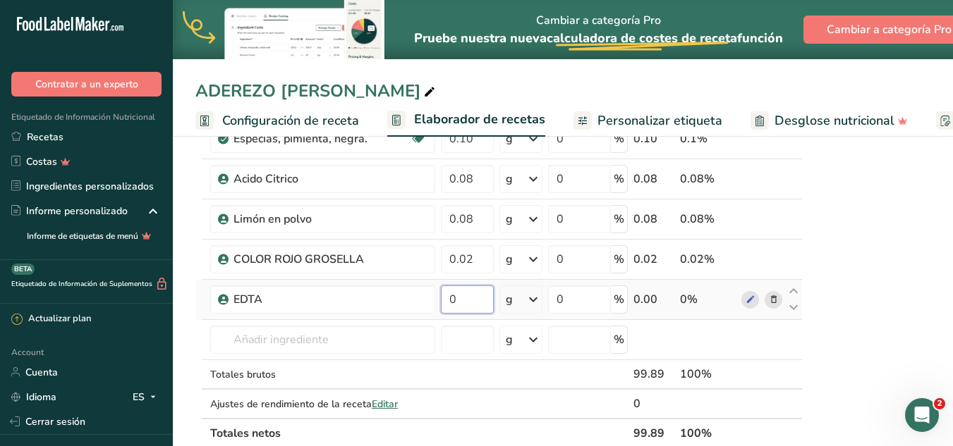
click at [472, 298] on input "0" at bounding box center [467, 300] width 53 height 28
type input "0.01"
click at [368, 322] on div "Ingrediente * Cantidad * Unidad * Desperdicio * .a-a{fill:#347362;}.b-a{fill:#f…" at bounding box center [498, 48] width 607 height 802
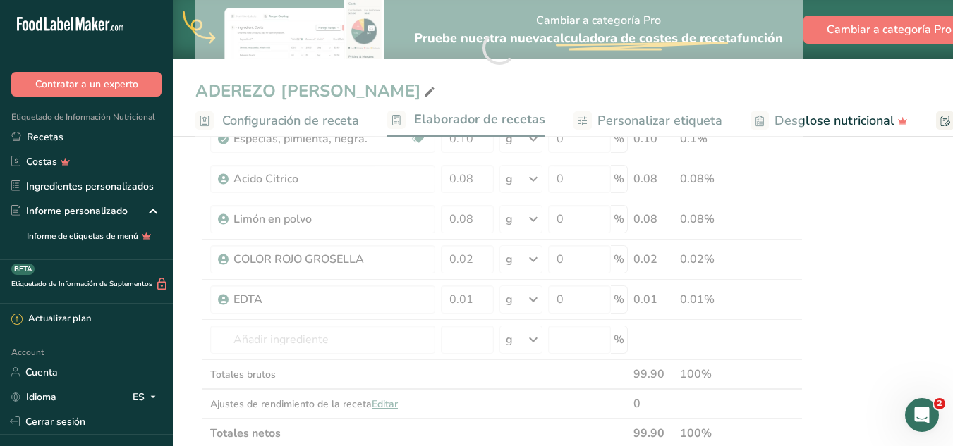
click at [358, 334] on div at bounding box center [498, 48] width 607 height 802
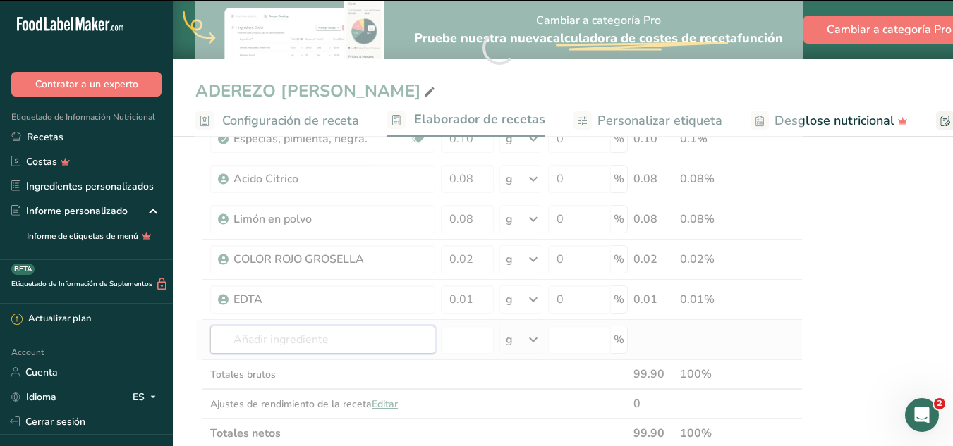
click at [310, 337] on input "text" at bounding box center [322, 340] width 225 height 28
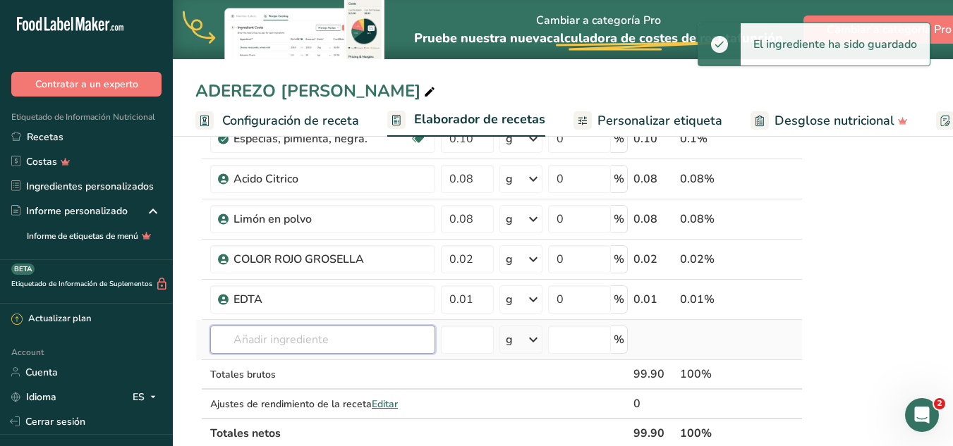
click at [310, 337] on input "text" at bounding box center [322, 340] width 225 height 28
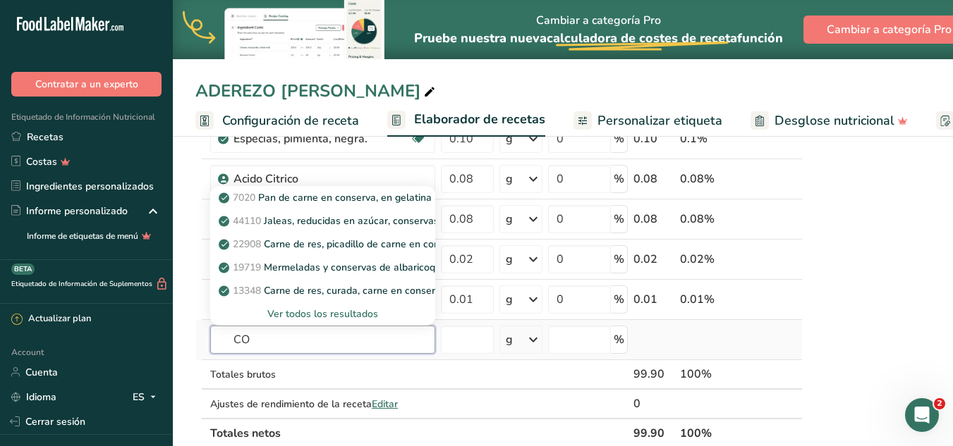
type input "C"
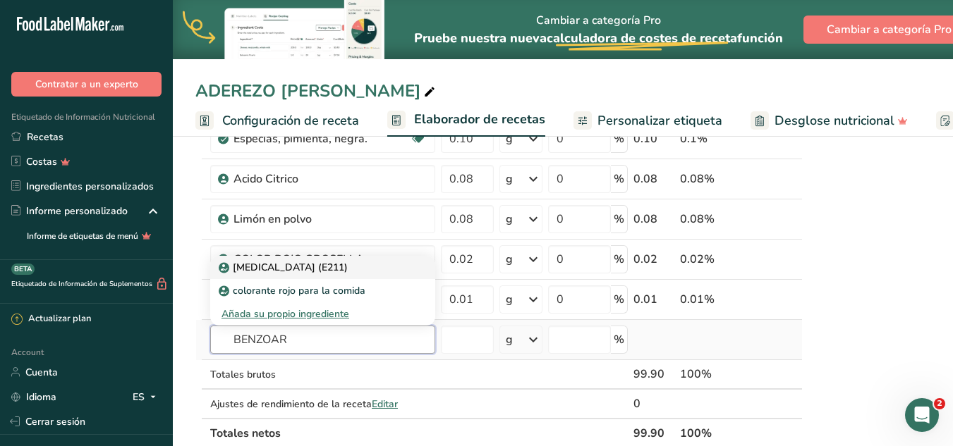
type input "BENZOAR"
click at [321, 272] on p "[MEDICAL_DATA] (E211)" at bounding box center [284, 267] width 126 height 15
type input "[MEDICAL_DATA] (E211)"
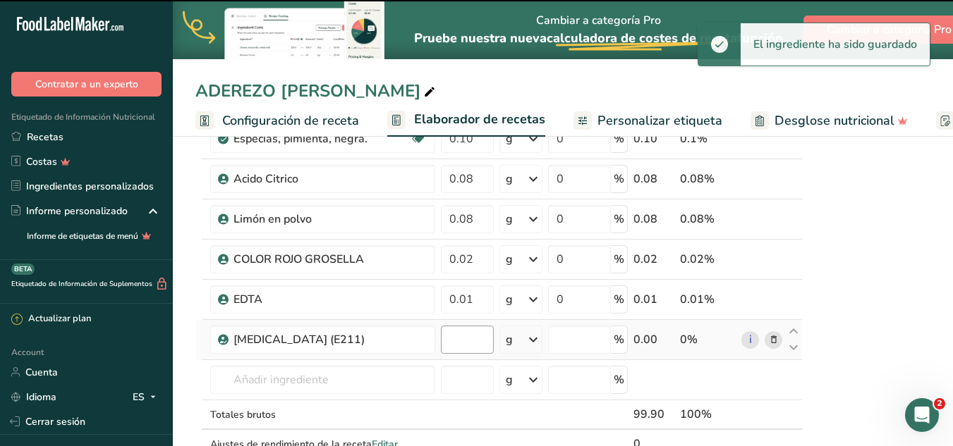
type input "0"
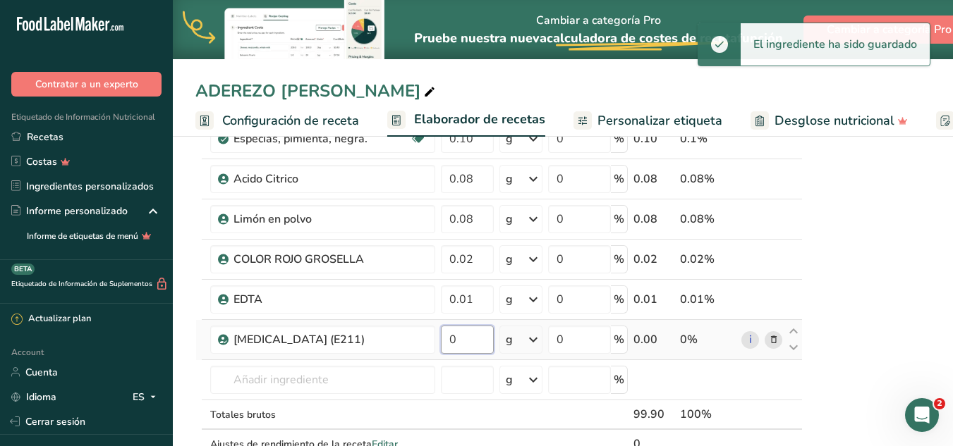
click at [454, 340] on input "0" at bounding box center [467, 340] width 53 height 28
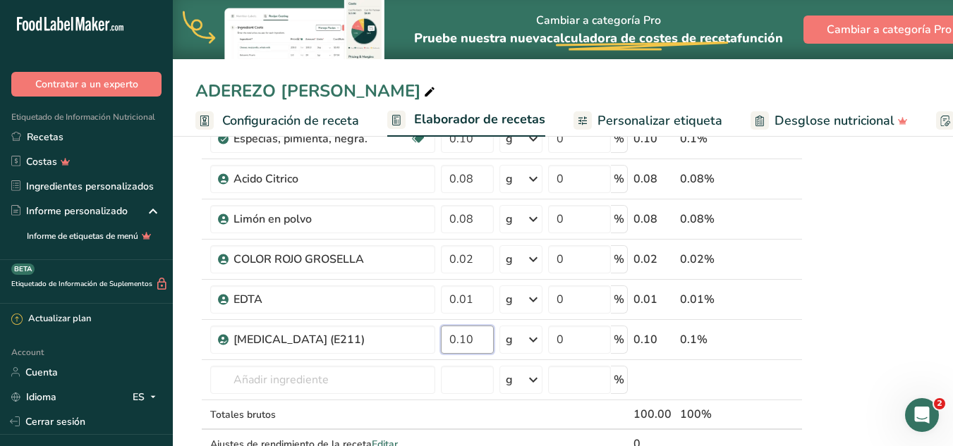
type input "0.10"
click at [881, 245] on div "Declaración Nutrimental Tamaño de la porción 50g Aproximadamente 2 Porciones Po…" at bounding box center [938, 272] width 254 height 1364
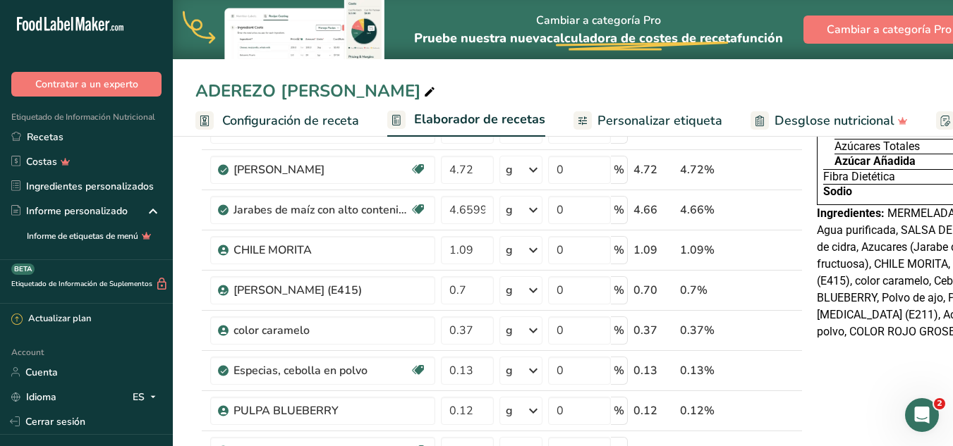
scroll to position [0, 0]
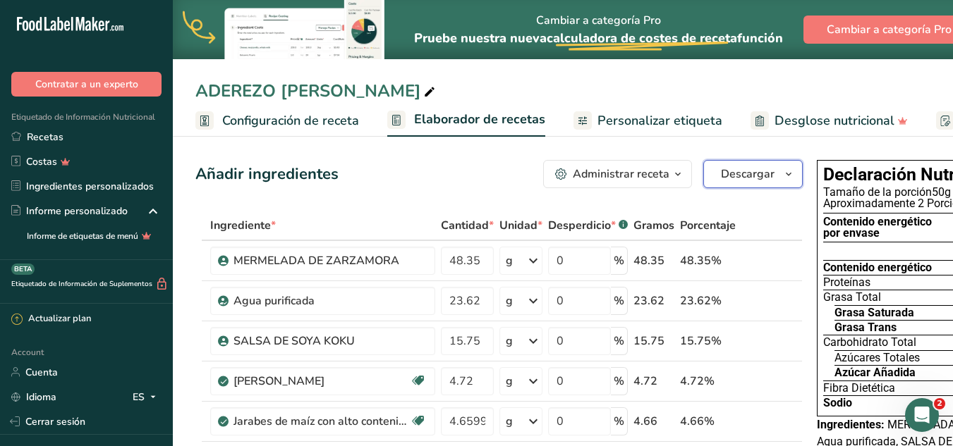
click at [772, 179] on span "Descargar" at bounding box center [748, 174] width 54 height 17
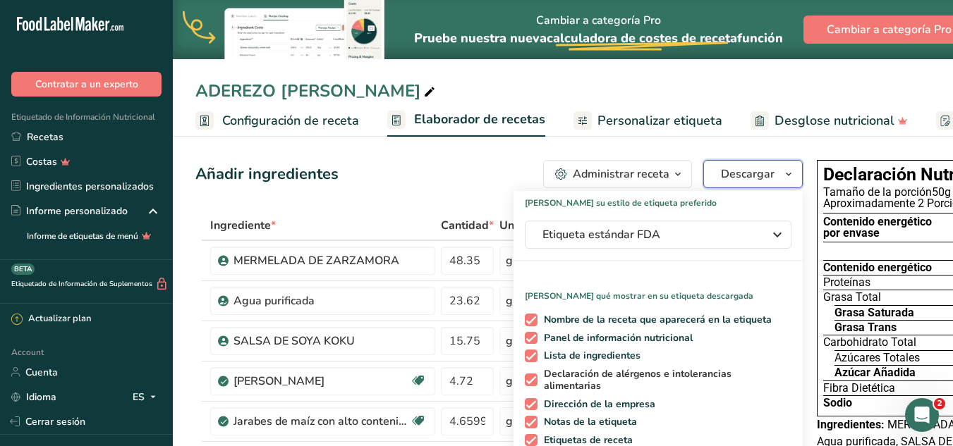
scroll to position [71, 0]
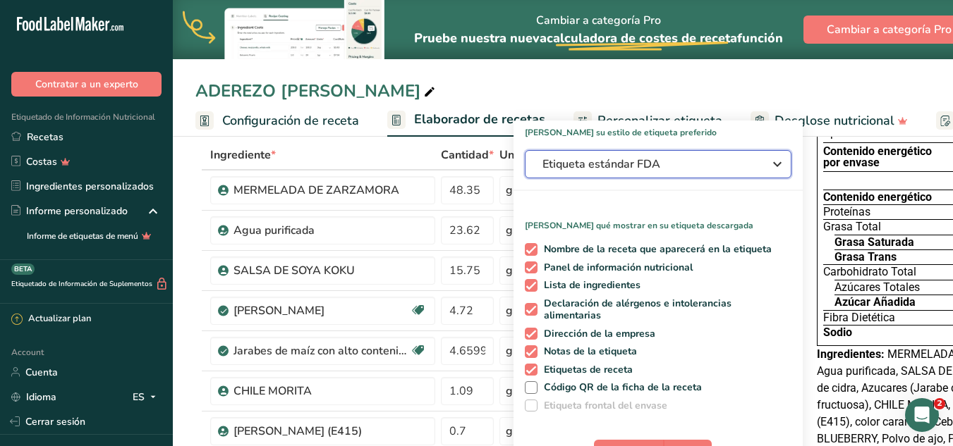
click at [766, 154] on button "Etiqueta estándar FDA" at bounding box center [658, 164] width 267 height 28
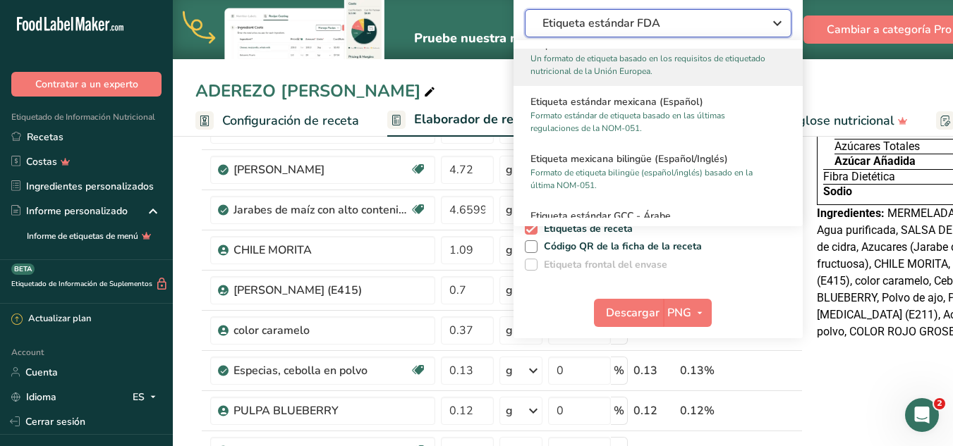
scroll to position [917, 0]
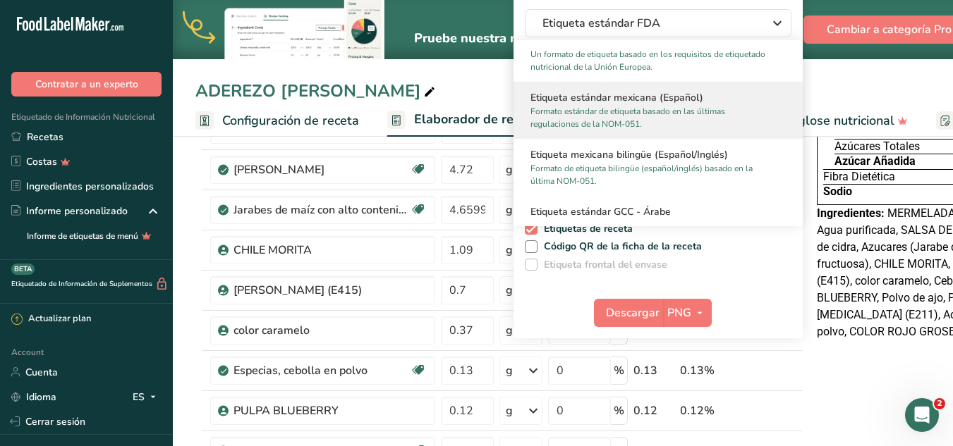
click at [652, 91] on h2 "Etiqueta estándar mexicana (Español)" at bounding box center [657, 97] width 255 height 15
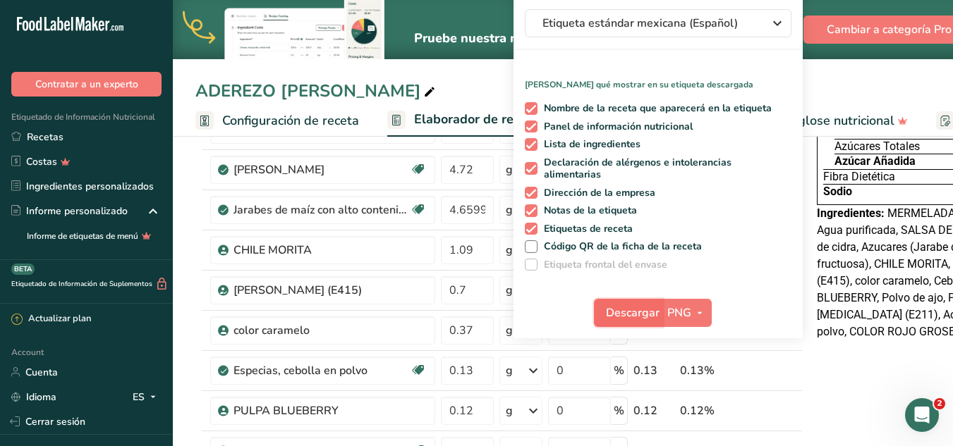
click at [642, 319] on span "Descargar" at bounding box center [633, 313] width 54 height 17
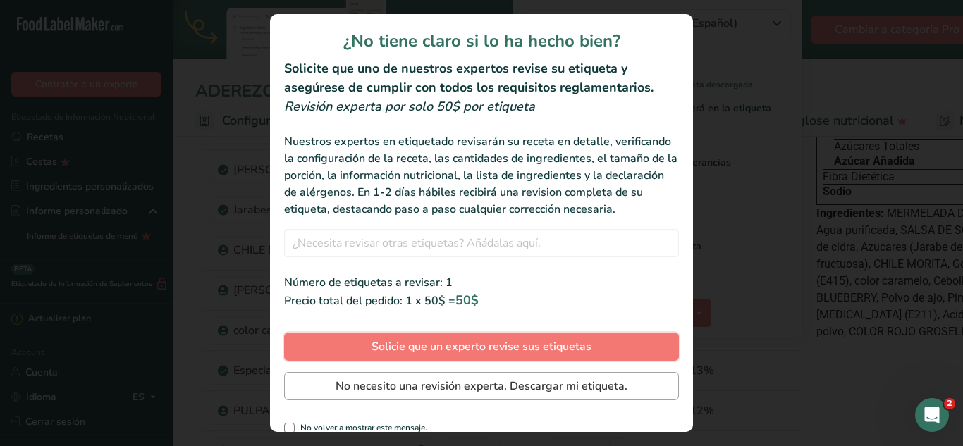
click at [470, 355] on span "Solicie que un experto revise sus etiquetas" at bounding box center [482, 346] width 220 height 17
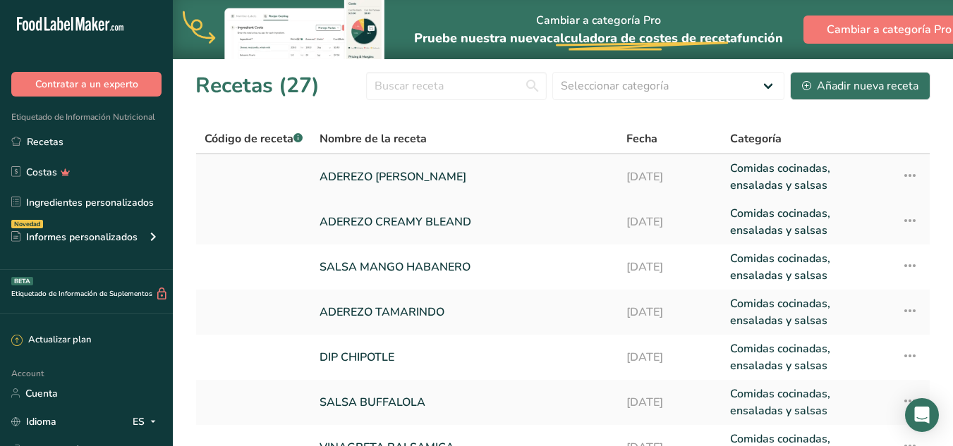
click at [466, 175] on link "ADEREZO [PERSON_NAME]" at bounding box center [464, 177] width 290 height 34
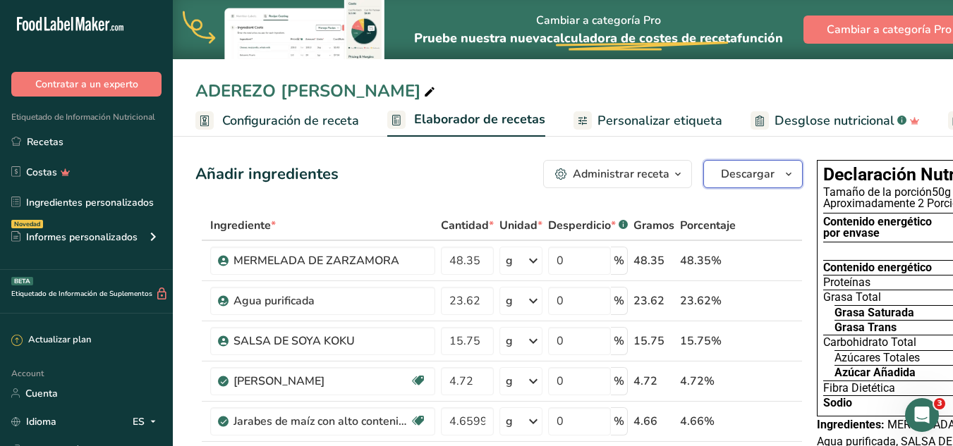
click at [786, 171] on icon "button" at bounding box center [788, 175] width 11 height 18
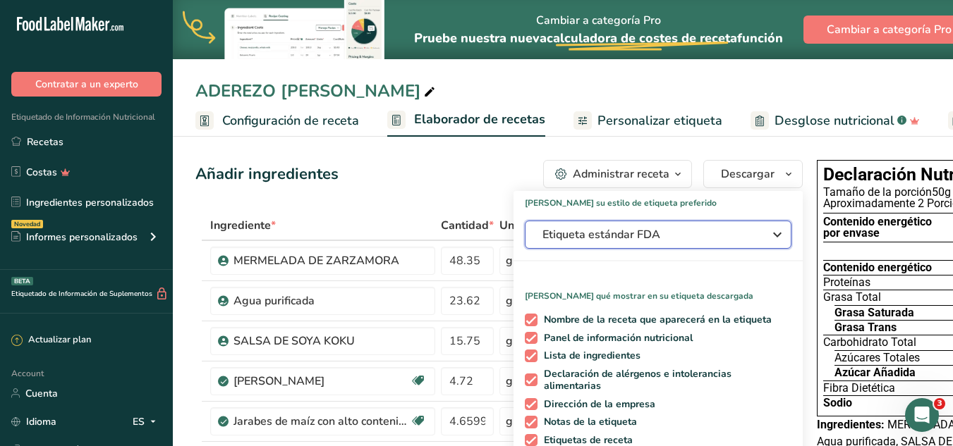
click at [762, 236] on div "Etiqueta estándar FDA" at bounding box center [657, 234] width 231 height 17
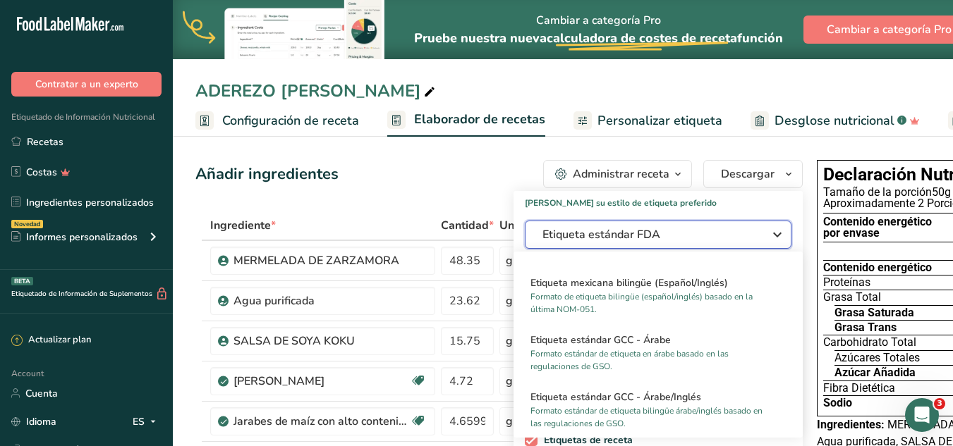
scroll to position [917, 0]
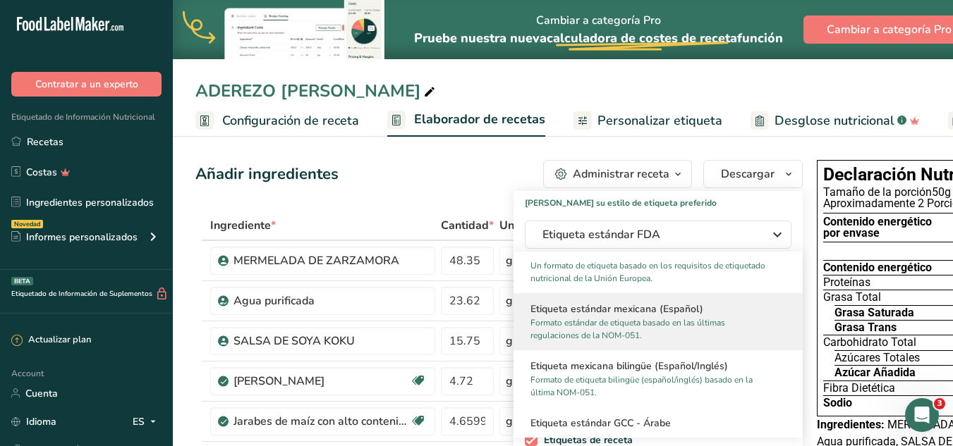
click at [688, 320] on p "Formato estándar de etiqueta basado en las últimas regulaciones de la NOM-051." at bounding box center [651, 329] width 243 height 25
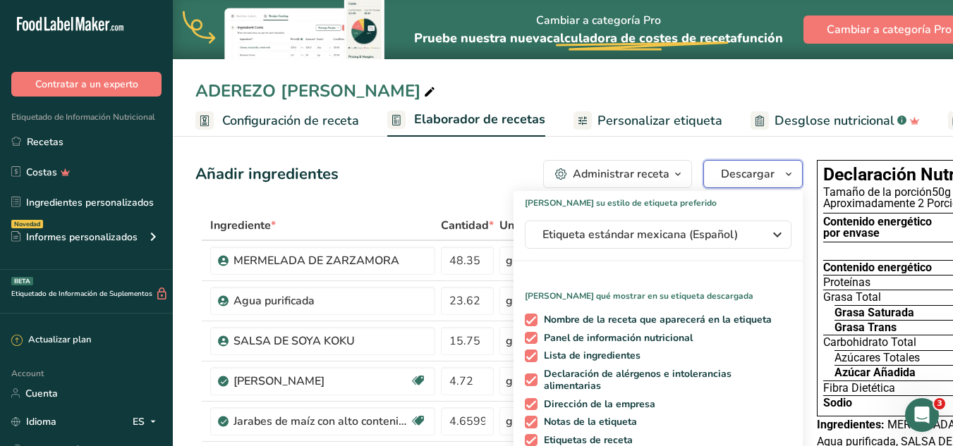
click at [768, 179] on span "Descargar" at bounding box center [748, 174] width 54 height 17
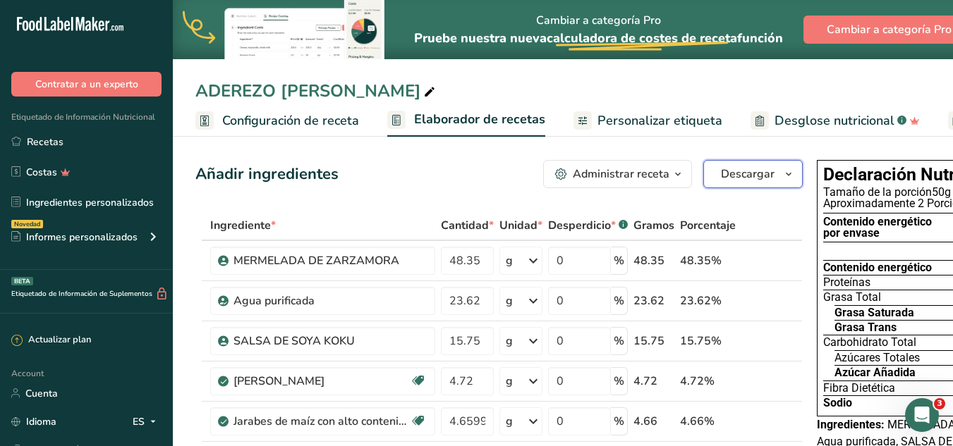
click at [757, 176] on span "Descargar" at bounding box center [748, 174] width 54 height 17
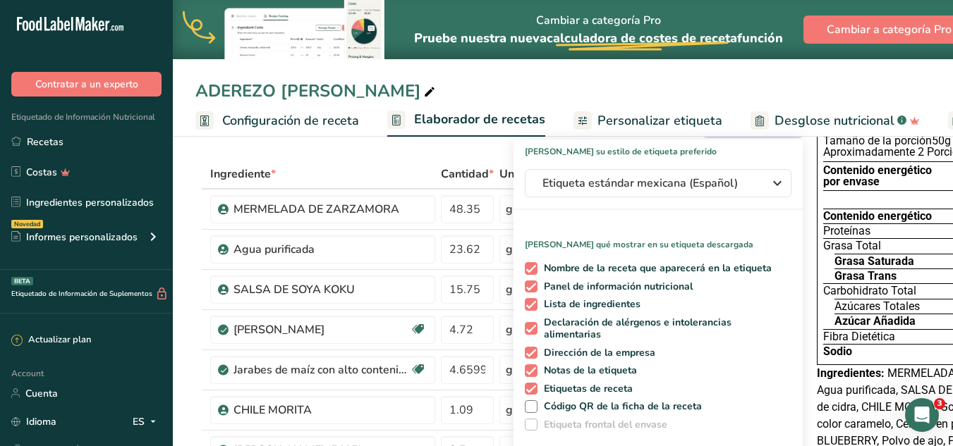
scroll to position [282, 0]
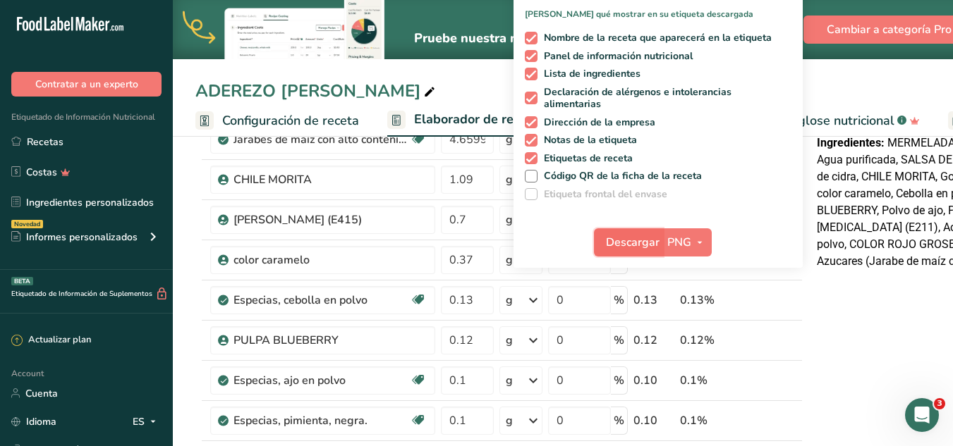
click at [629, 245] on span "Descargar" at bounding box center [633, 242] width 54 height 17
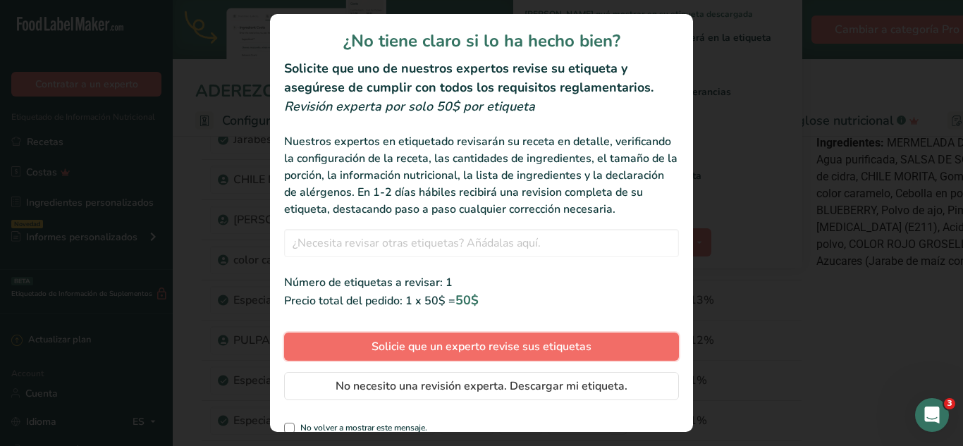
click at [570, 355] on span "Solicie que un experto revise sus etiquetas" at bounding box center [482, 346] width 220 height 17
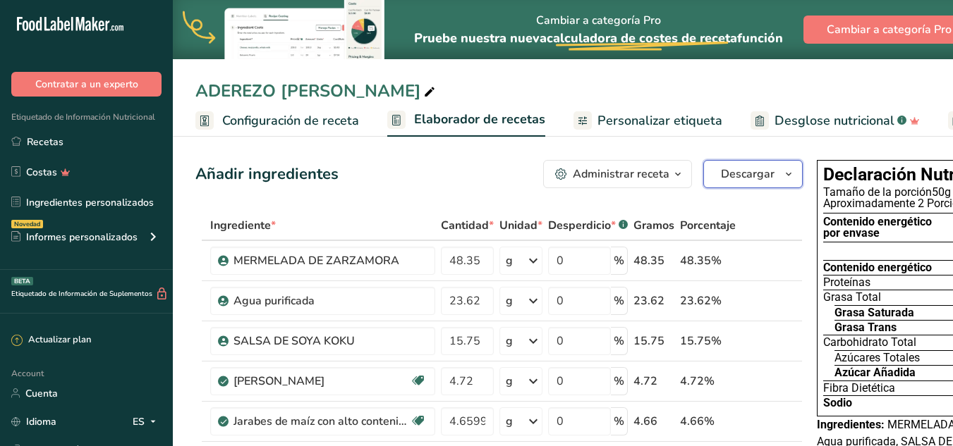
click at [766, 177] on span "Descargar" at bounding box center [748, 174] width 54 height 17
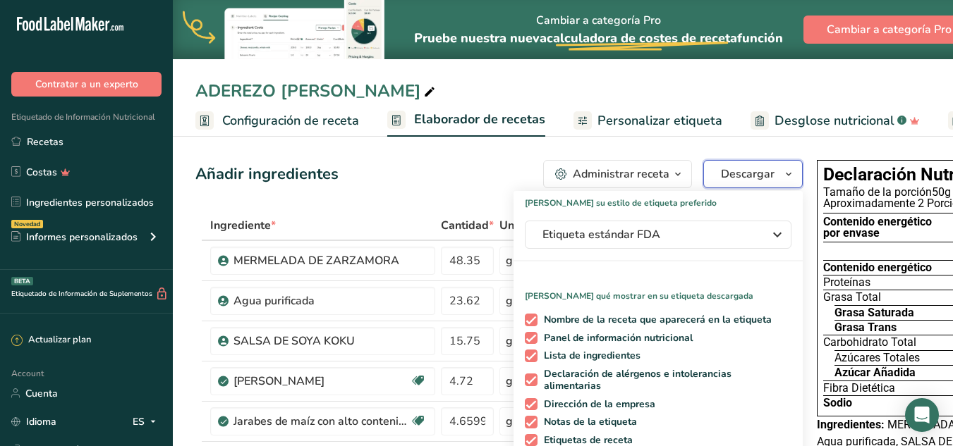
click at [766, 177] on span "Descargar" at bounding box center [748, 174] width 54 height 17
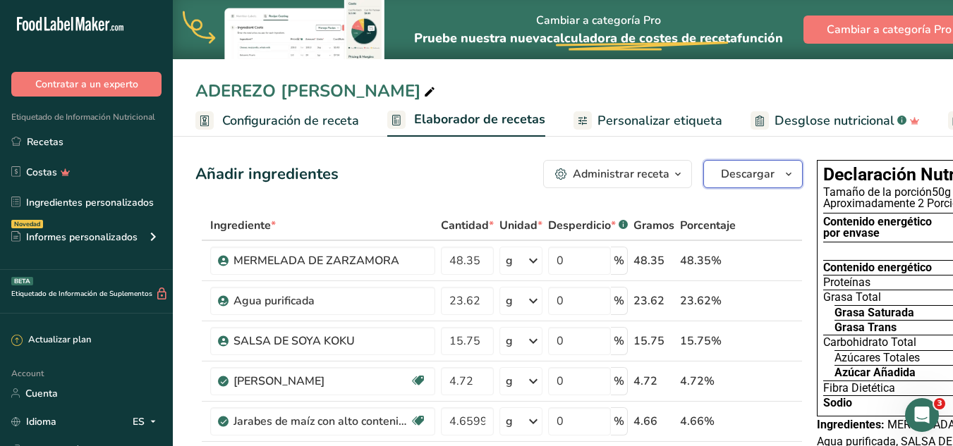
click at [789, 178] on icon "button" at bounding box center [788, 175] width 11 height 18
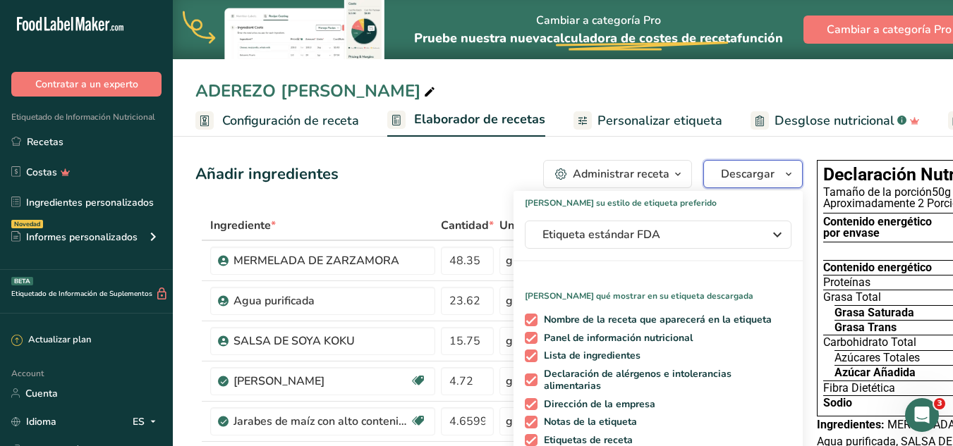
click at [788, 173] on icon "button" at bounding box center [788, 175] width 11 height 18
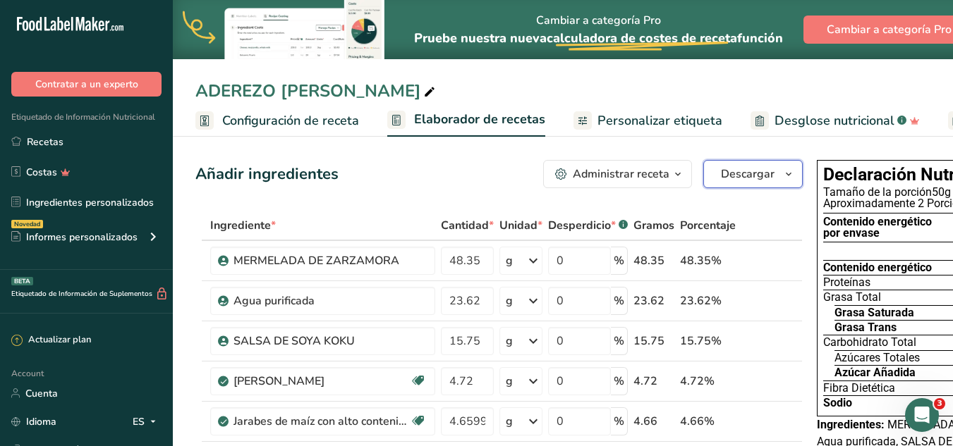
click at [788, 173] on icon "button" at bounding box center [788, 175] width 11 height 18
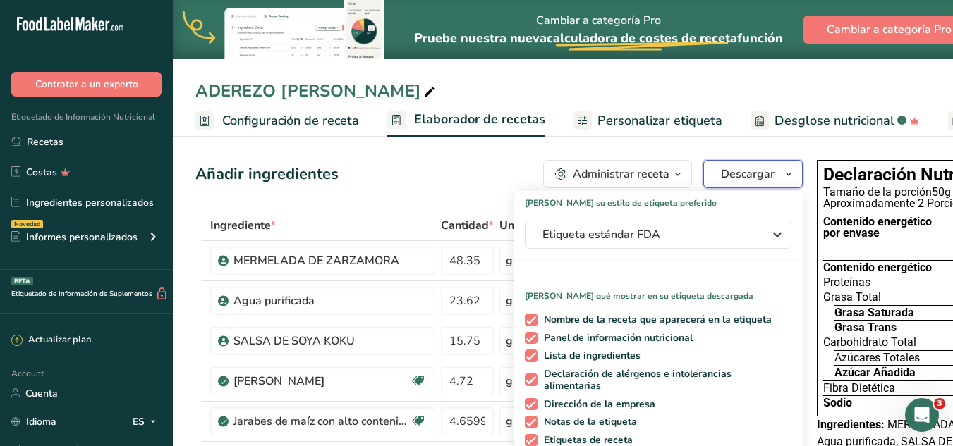
click at [735, 171] on span "Descargar" at bounding box center [748, 174] width 54 height 17
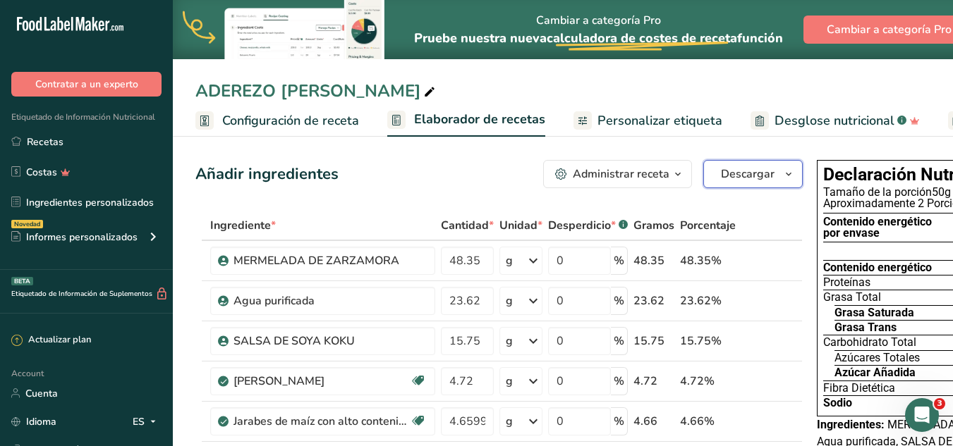
click at [780, 171] on span "button" at bounding box center [788, 174] width 17 height 17
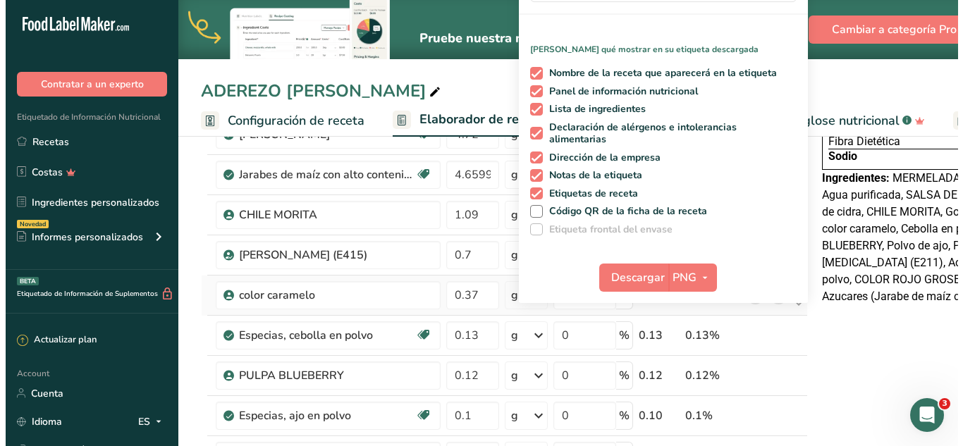
scroll to position [282, 0]
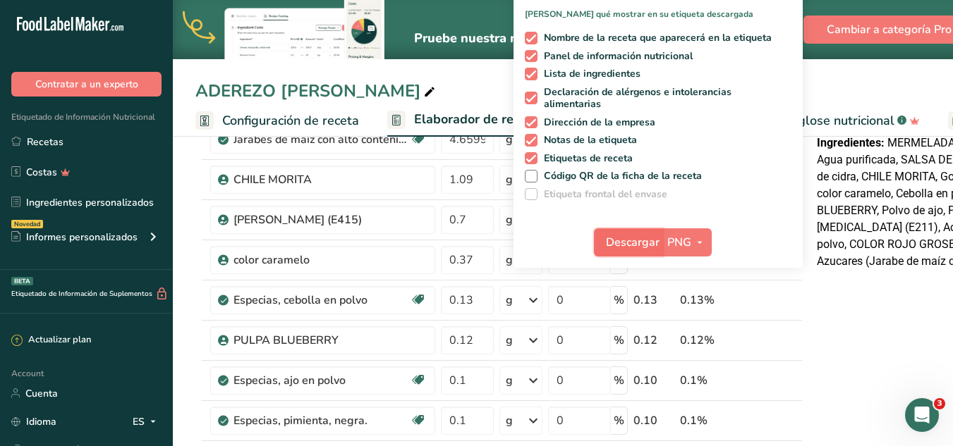
click at [641, 250] on span "Descargar" at bounding box center [633, 242] width 54 height 17
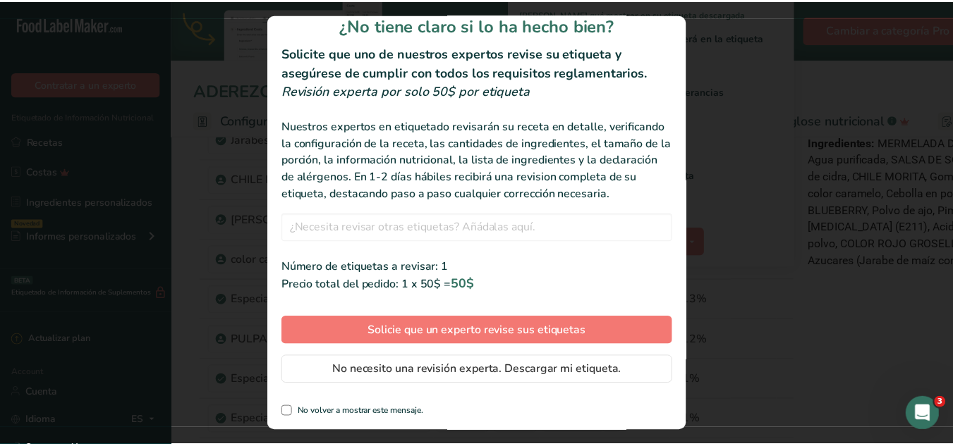
scroll to position [32, 0]
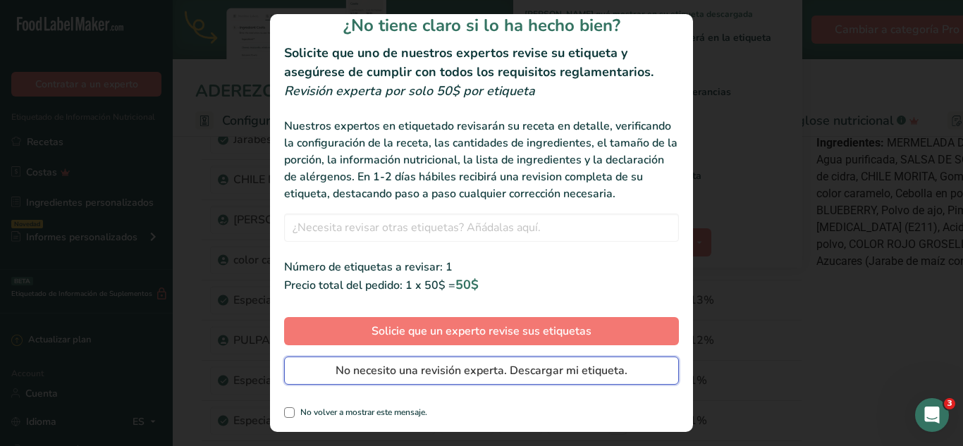
click at [566, 373] on span "No necesito una revisión experta. Descargar mi etiqueta." at bounding box center [482, 370] width 292 height 17
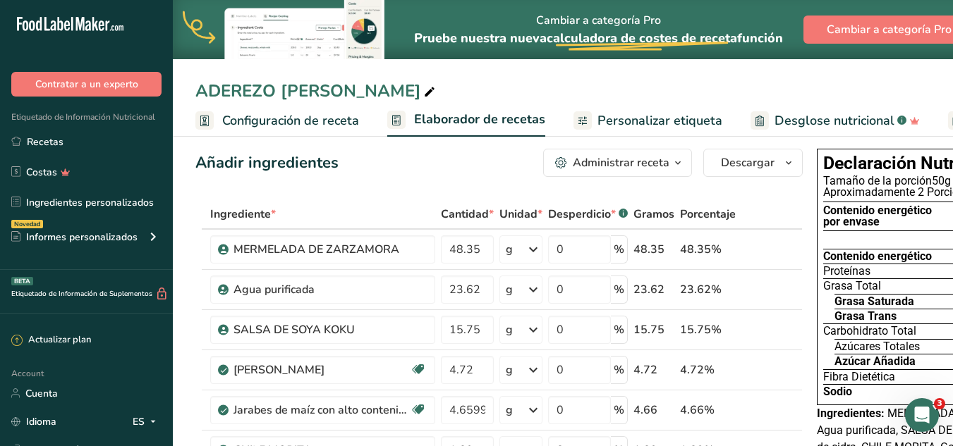
scroll to position [0, 0]
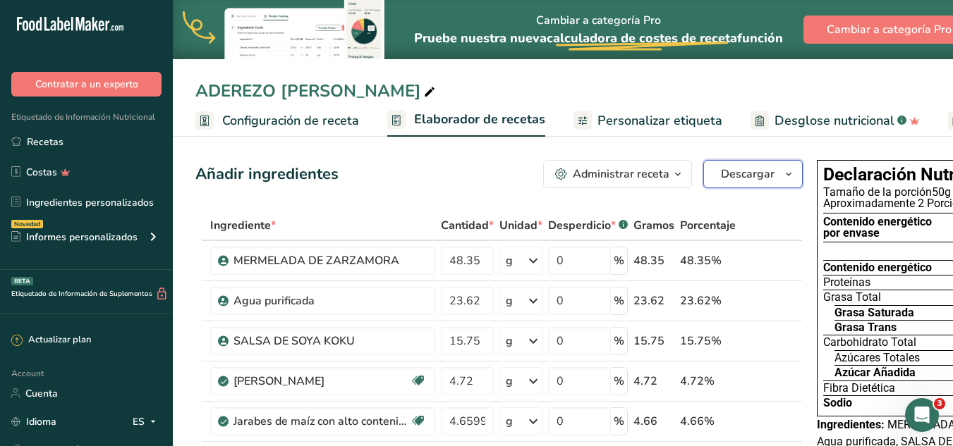
click at [769, 163] on button "Descargar" at bounding box center [752, 174] width 99 height 28
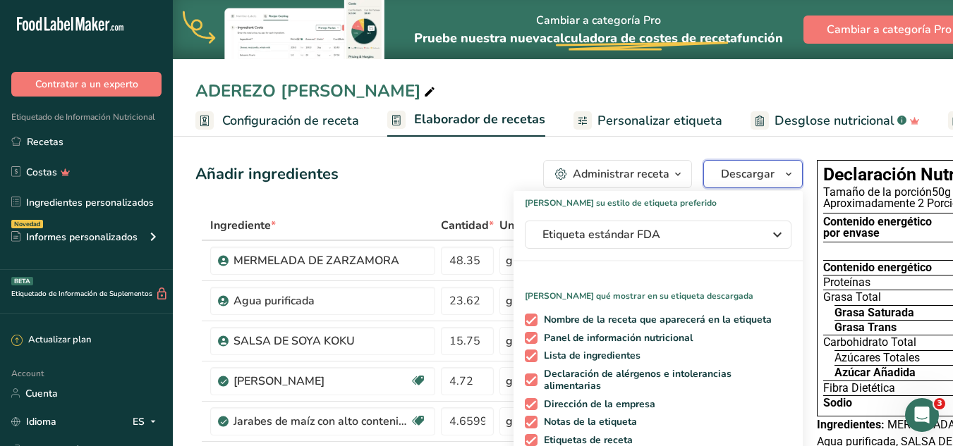
click at [769, 163] on button "Descargar" at bounding box center [752, 174] width 99 height 28
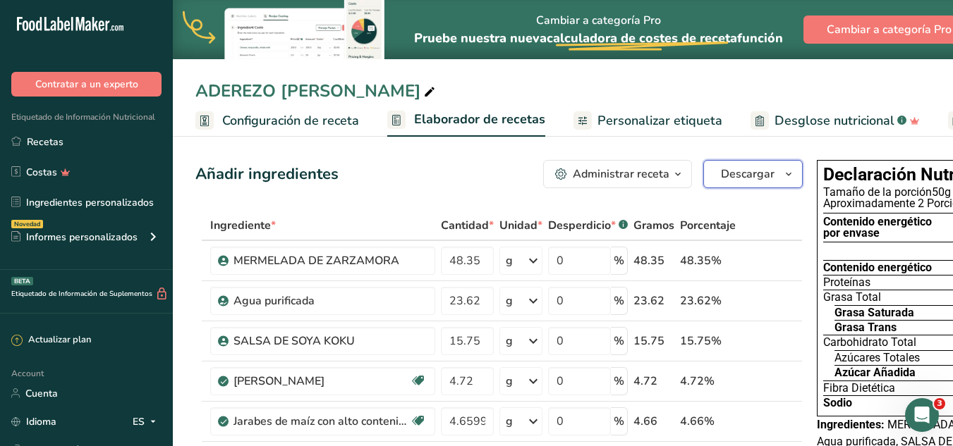
click at [769, 163] on button "Descargar" at bounding box center [752, 174] width 99 height 28
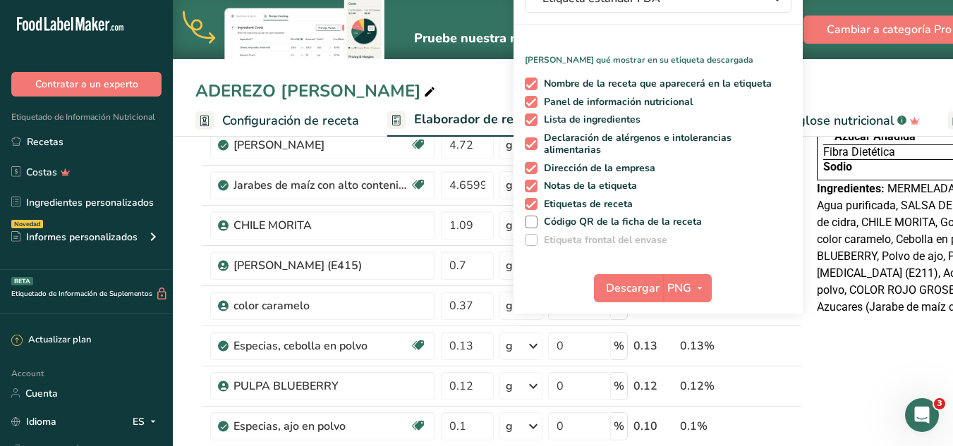
scroll to position [141, 0]
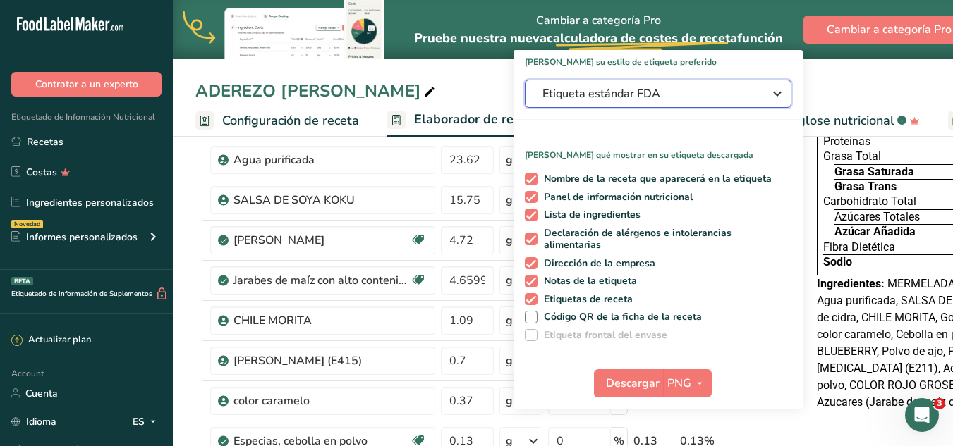
click at [755, 86] on div "Etiqueta estándar FDA" at bounding box center [657, 93] width 231 height 17
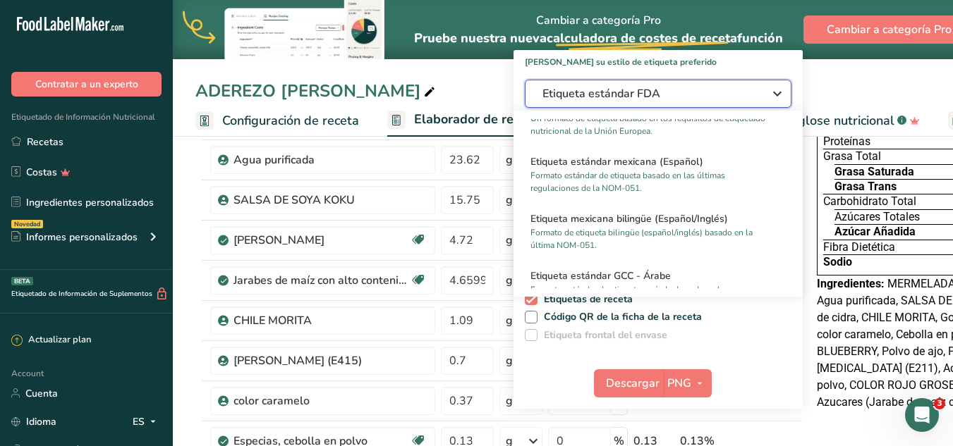
scroll to position [917, 0]
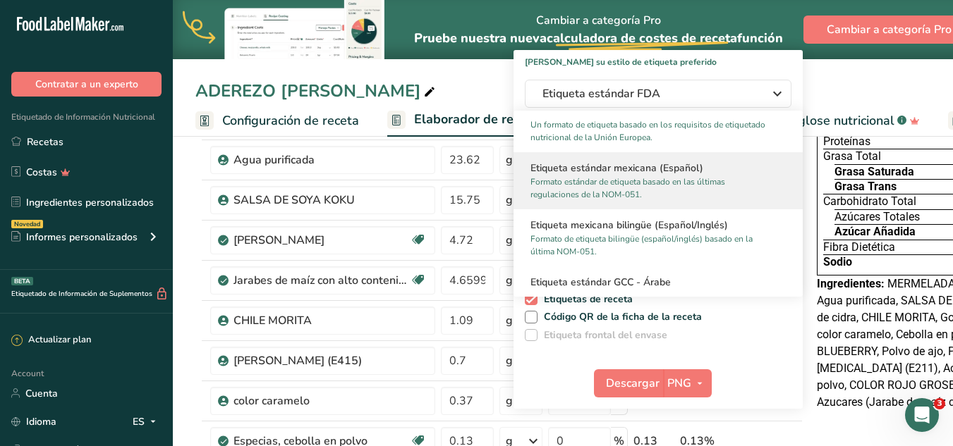
click at [675, 179] on p "Formato estándar de etiqueta basado en las últimas regulaciones de la NOM-051." at bounding box center [651, 188] width 243 height 25
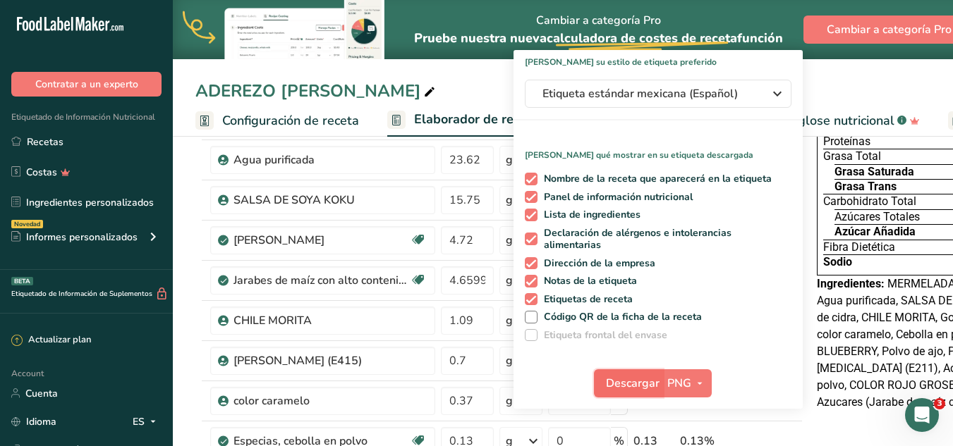
click at [621, 385] on span "Descargar" at bounding box center [633, 383] width 54 height 17
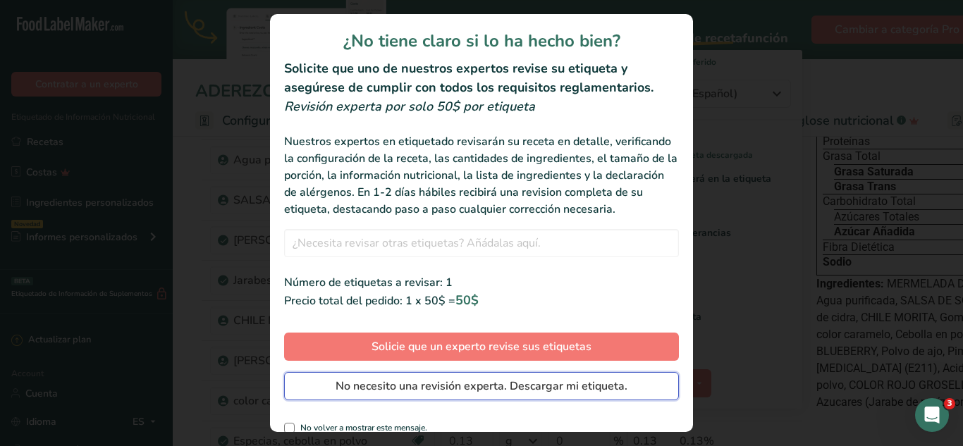
click at [405, 401] on button "No necesito una revisión experta. Descargar mi etiqueta." at bounding box center [481, 386] width 395 height 28
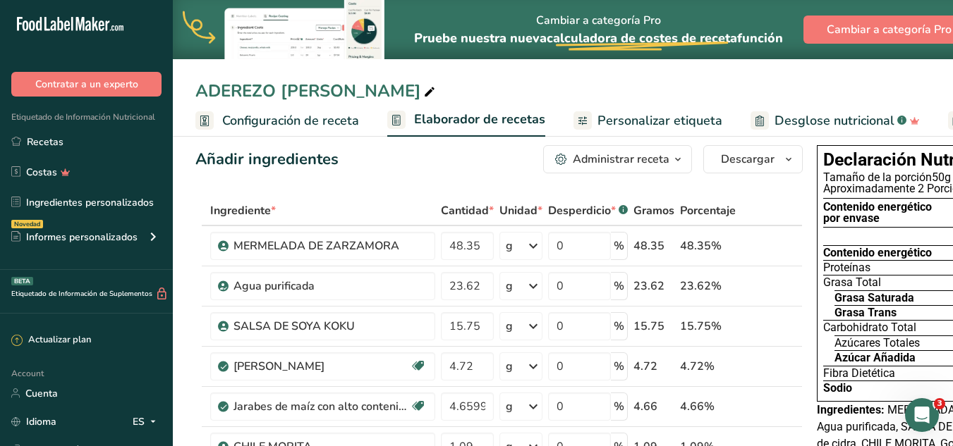
scroll to position [0, 0]
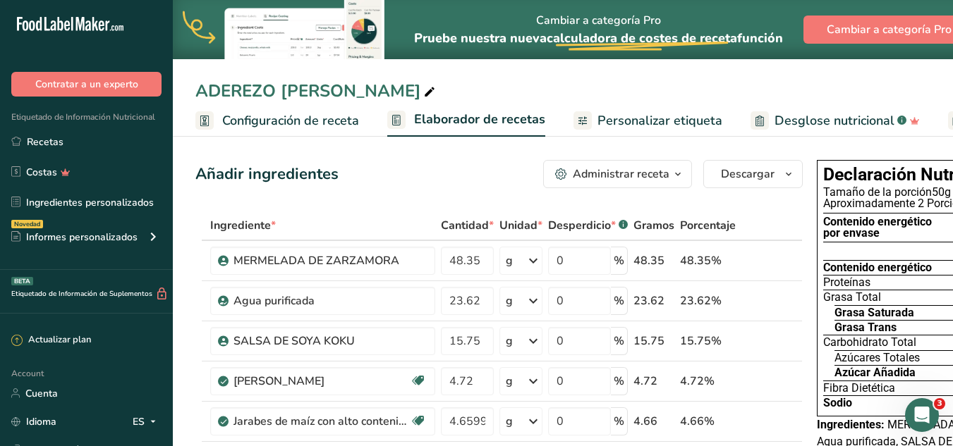
drag, startPoint x: 99, startPoint y: 148, endPoint x: 331, endPoint y: 177, distance: 234.5
click at [99, 148] on link "Recetas" at bounding box center [86, 141] width 173 height 27
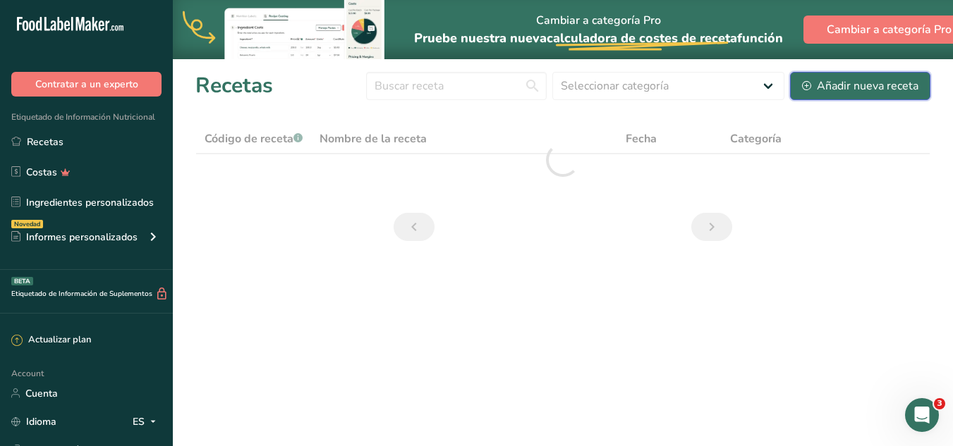
click at [869, 80] on div "Añadir nueva receta" at bounding box center [860, 86] width 116 height 17
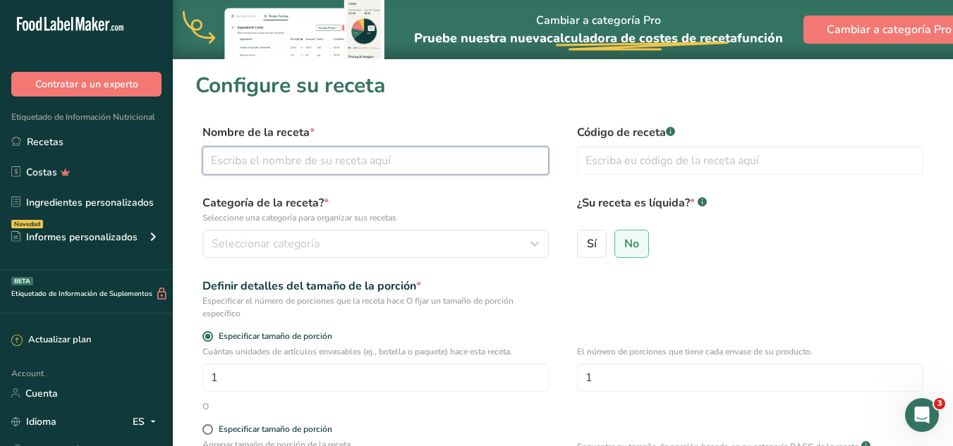
click at [362, 168] on input "text" at bounding box center [375, 161] width 346 height 28
type input "ADEREZO FRESA"
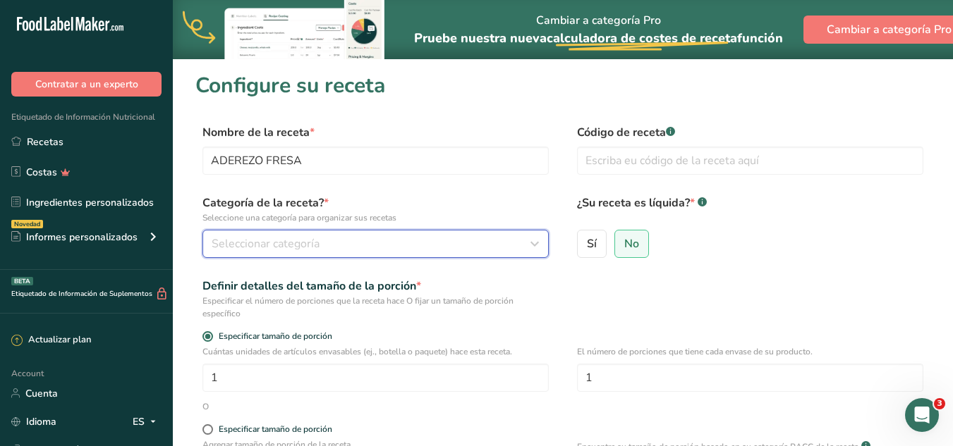
click at [394, 234] on button "Seleccionar categoría" at bounding box center [375, 244] width 346 height 28
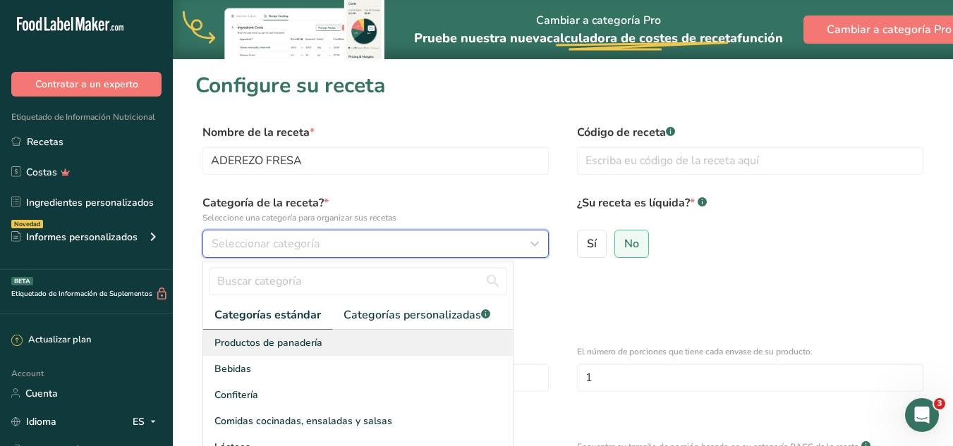
scroll to position [71, 0]
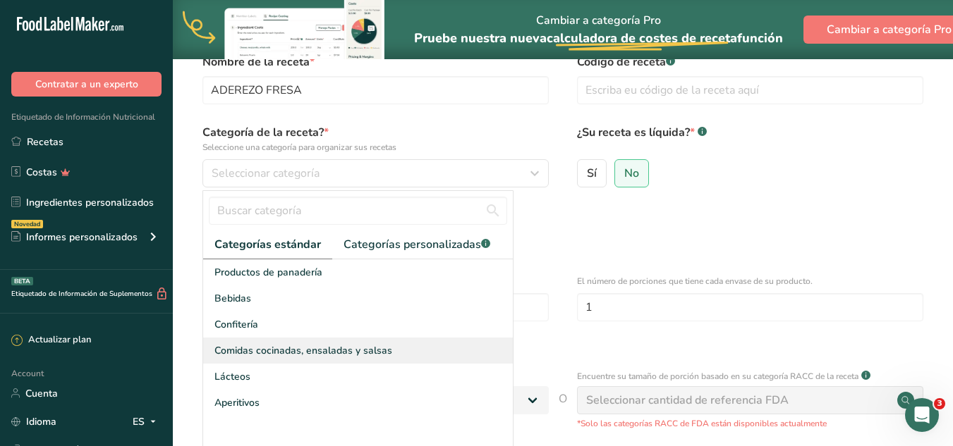
click at [269, 354] on span "Comidas cocinadas, ensaladas y salsas" at bounding box center [303, 350] width 178 height 15
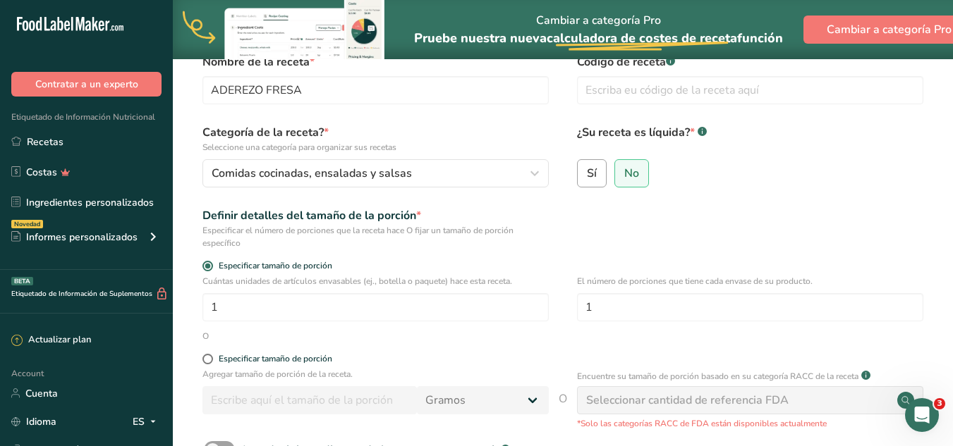
click at [590, 177] on span "Sí" at bounding box center [592, 173] width 10 height 14
click at [587, 177] on input "Sí" at bounding box center [582, 173] width 9 height 9
radio input "true"
radio input "false"
select select "22"
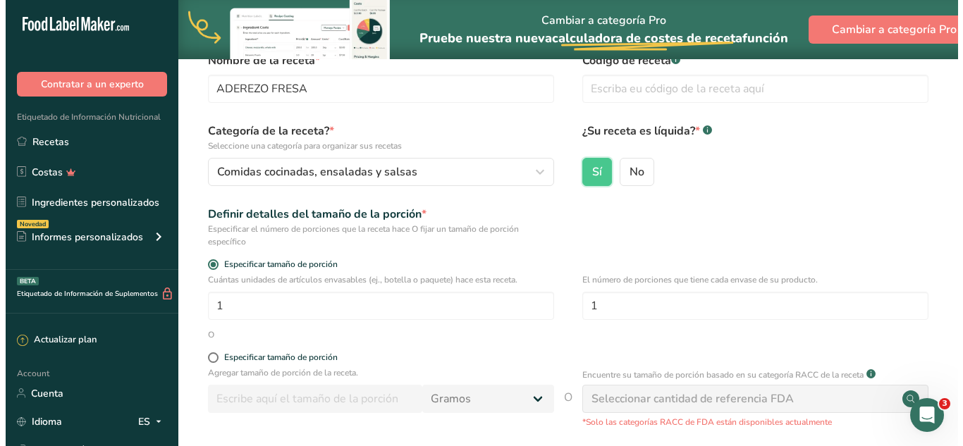
scroll to position [212, 0]
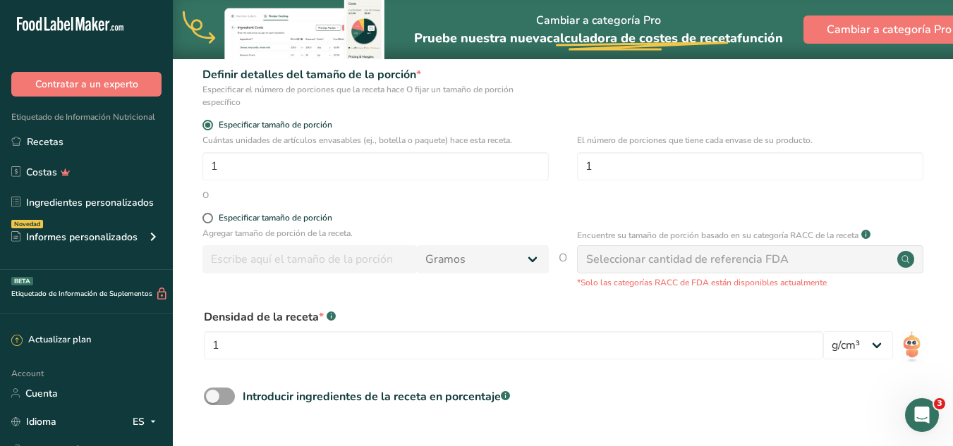
click at [212, 211] on form "Nombre de la receta * ADEREZO FRESA Código de receta .a-a{fill:#347362;}.b-a{fi…" at bounding box center [562, 213] width 735 height 600
click at [208, 215] on span at bounding box center [207, 218] width 11 height 11
click at [208, 215] on input "Especificar tamaño de porción" at bounding box center [206, 218] width 9 height 9
radio input "true"
radio input "false"
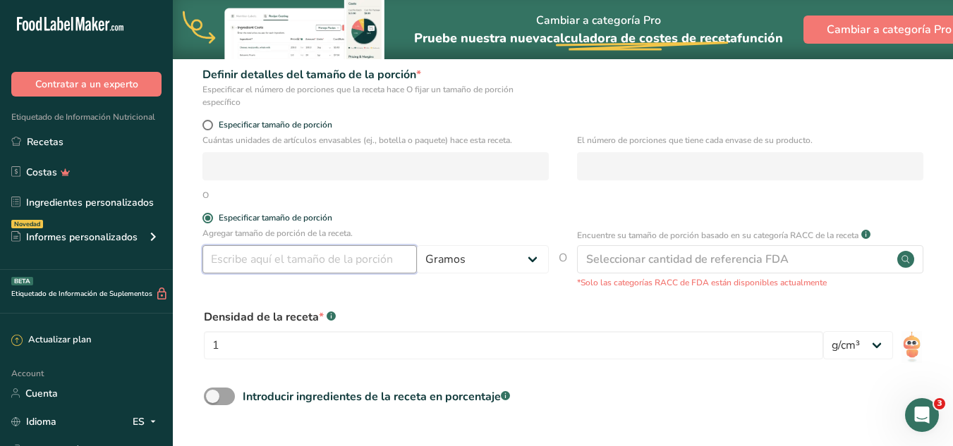
click at [285, 256] on input "number" at bounding box center [309, 259] width 214 height 28
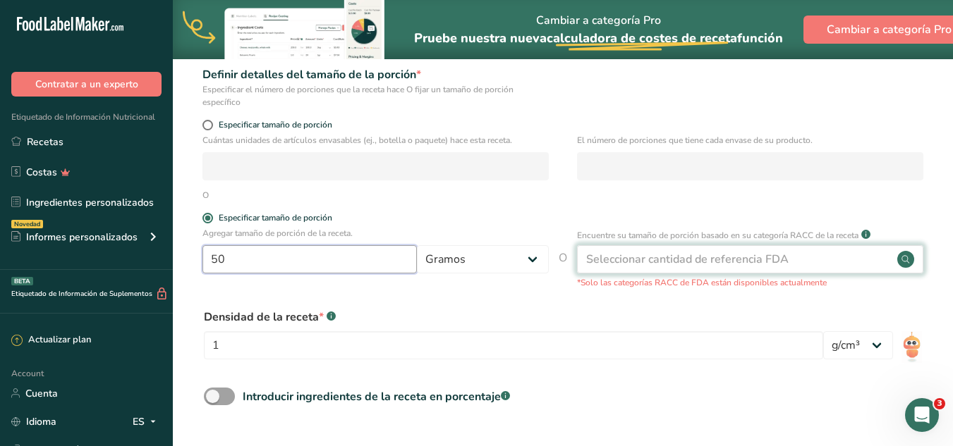
type input "50"
click at [704, 252] on div "Seleccionar cantidad de referencia FDA" at bounding box center [687, 259] width 202 height 17
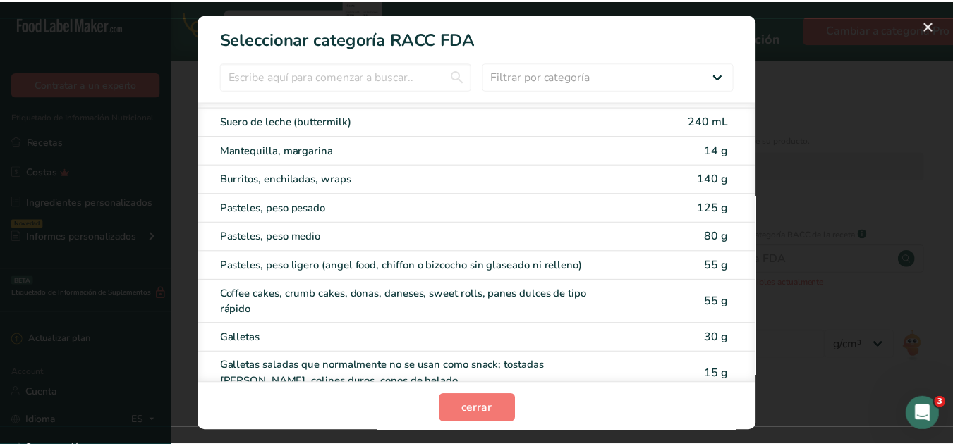
scroll to position [141, 0]
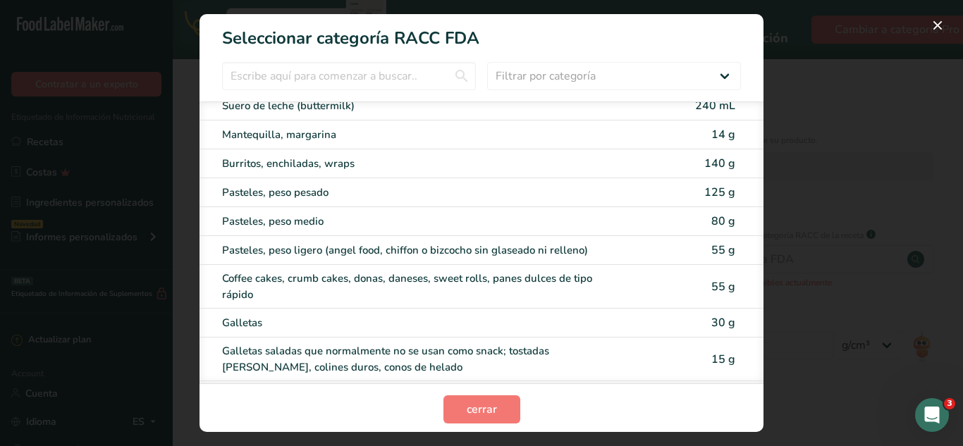
click at [845, 104] on div "RACC Category Selection Modal" at bounding box center [481, 223] width 963 height 446
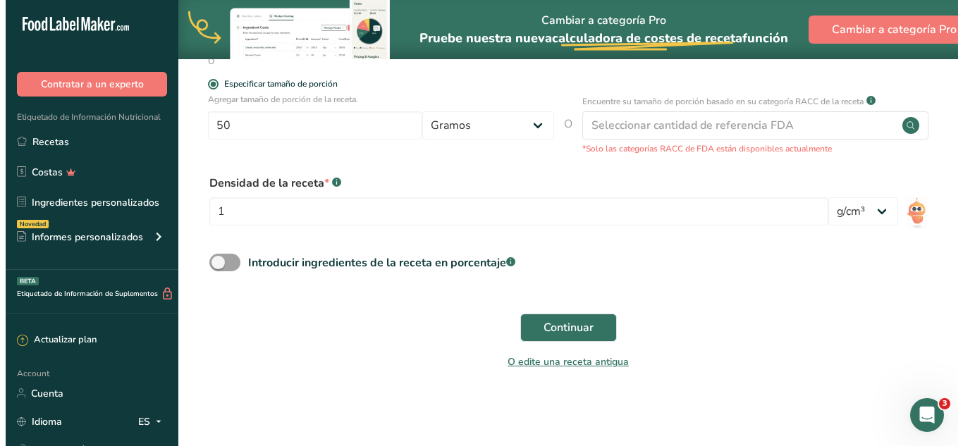
scroll to position [204, 0]
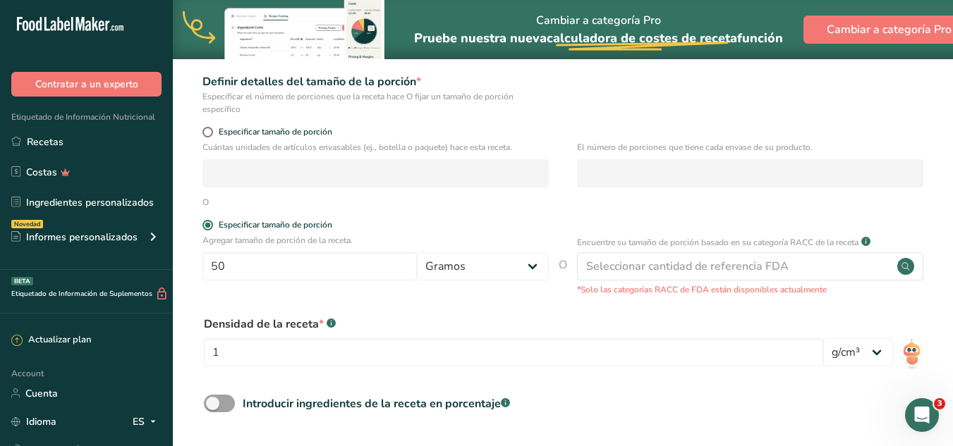
click at [716, 283] on p "*Solo las categorías RACC de FDA están disponibles actualmente" at bounding box center [750, 289] width 346 height 13
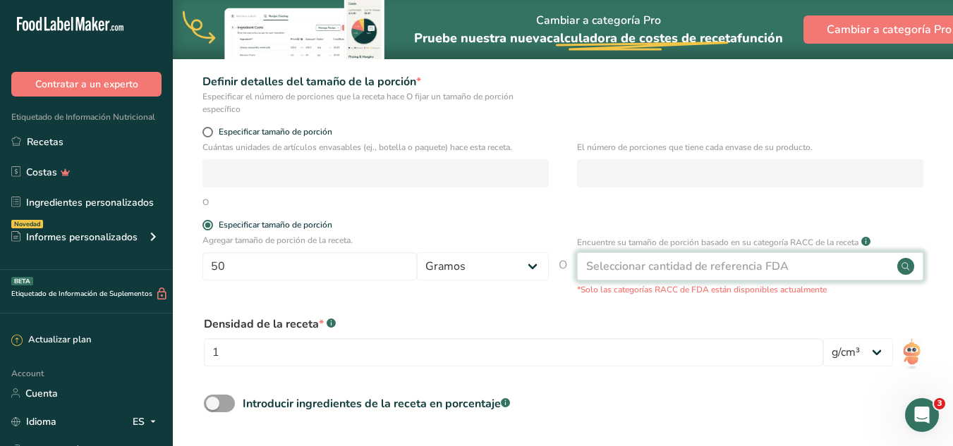
click at [730, 268] on div "Seleccionar cantidad de referencia FDA" at bounding box center [687, 266] width 202 height 17
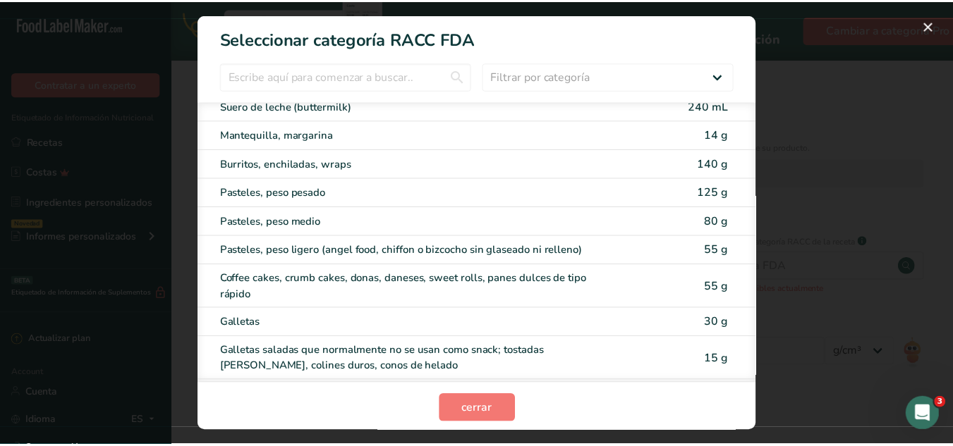
scroll to position [71, 0]
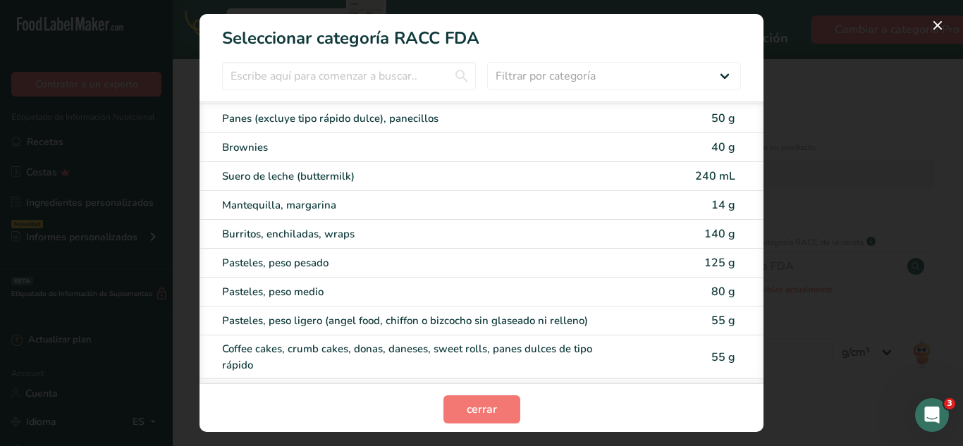
click at [809, 83] on div "RACC Category Selection Modal" at bounding box center [481, 223] width 963 height 446
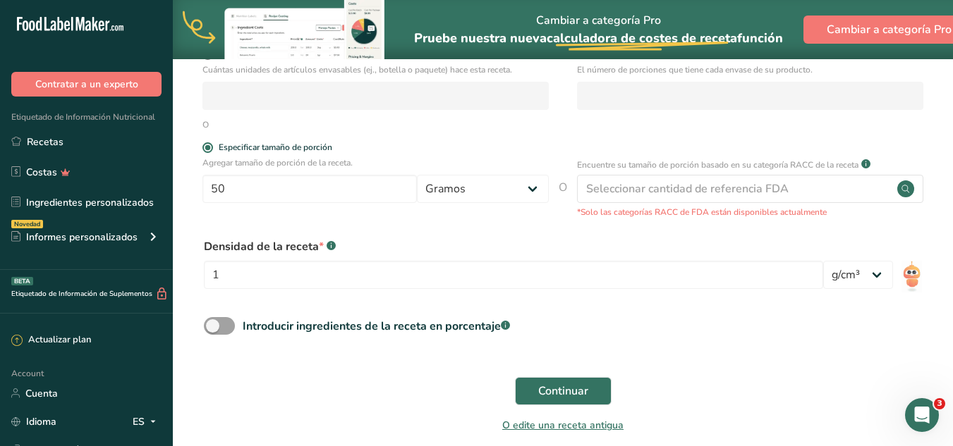
scroll to position [346, 0]
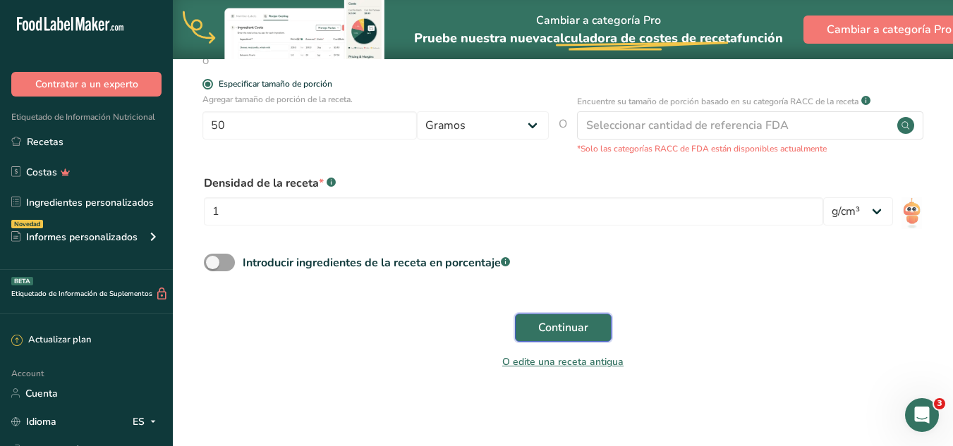
click at [571, 331] on span "Continuar" at bounding box center [563, 327] width 50 height 17
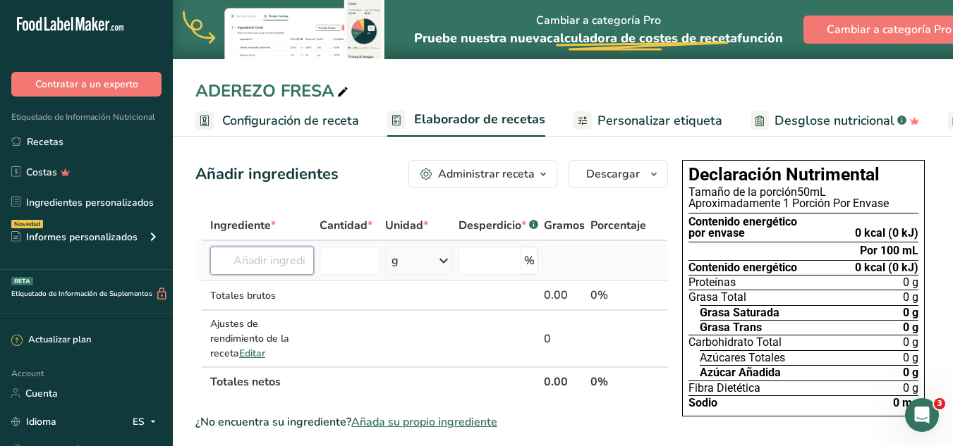
click at [286, 269] on input "text" at bounding box center [262, 261] width 104 height 28
type input "P"
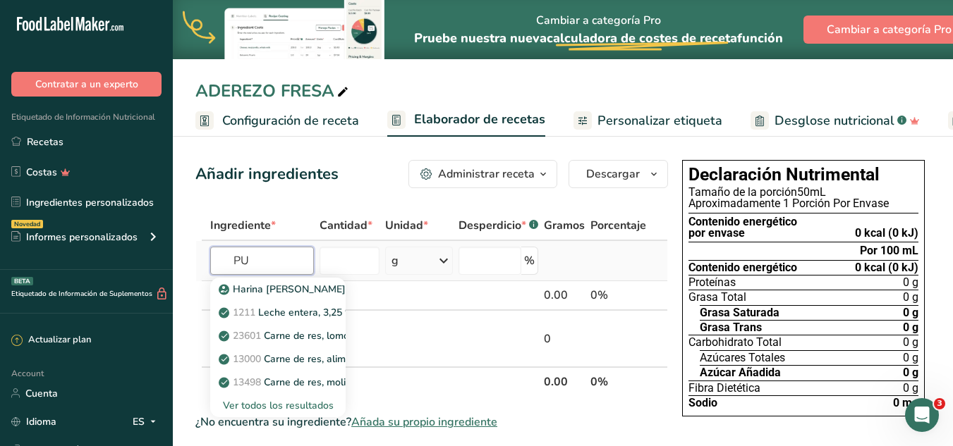
type input "P"
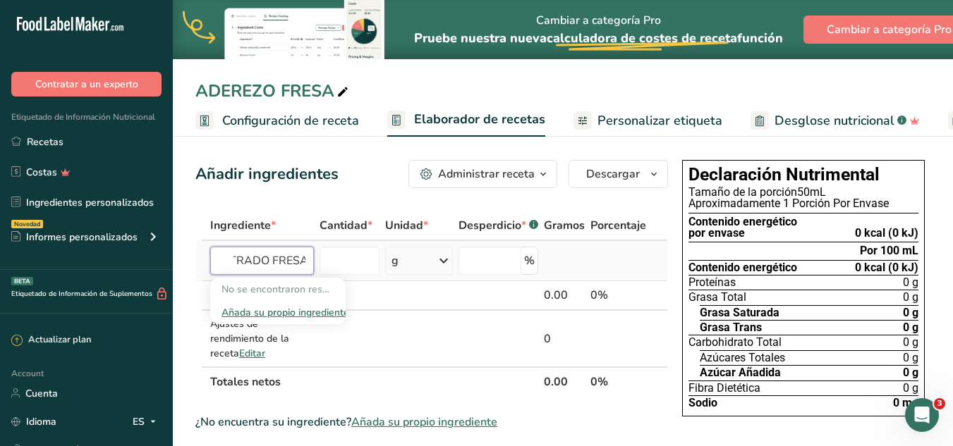
type input "CONCENTRADO FRESA"
click at [280, 308] on div "Añada su propio ingrediente" at bounding box center [277, 312] width 113 height 15
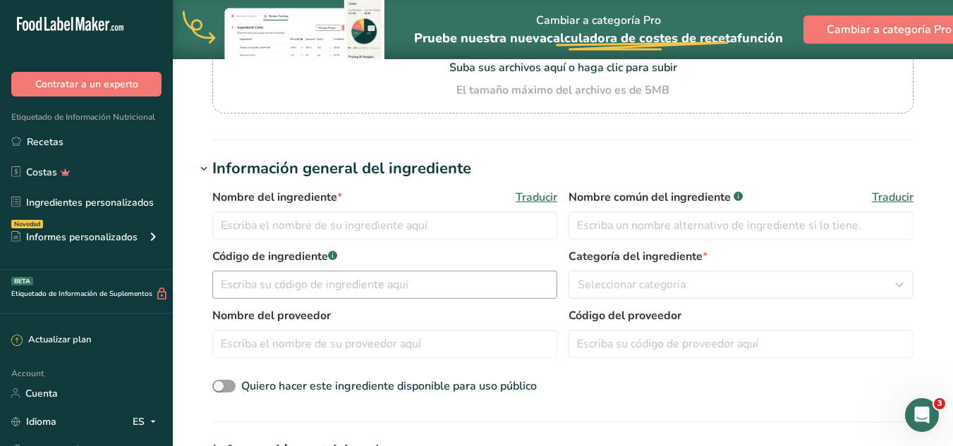
scroll to position [212, 0]
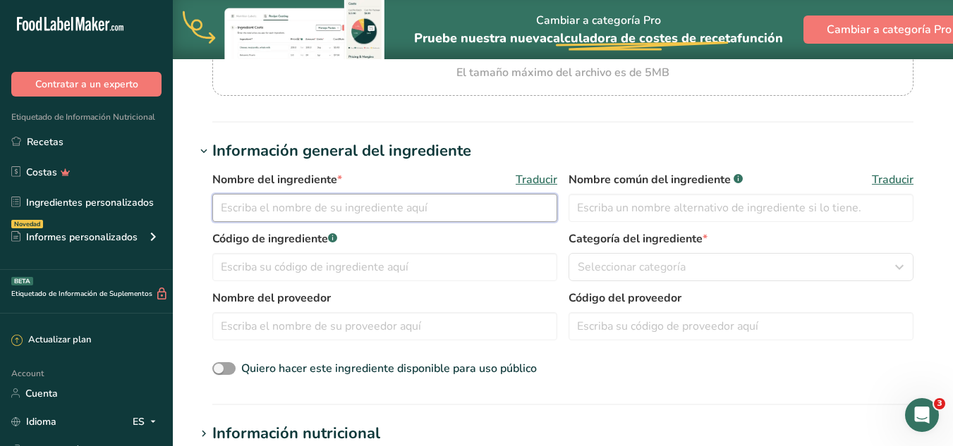
click at [391, 220] on input "text" at bounding box center [384, 208] width 345 height 28
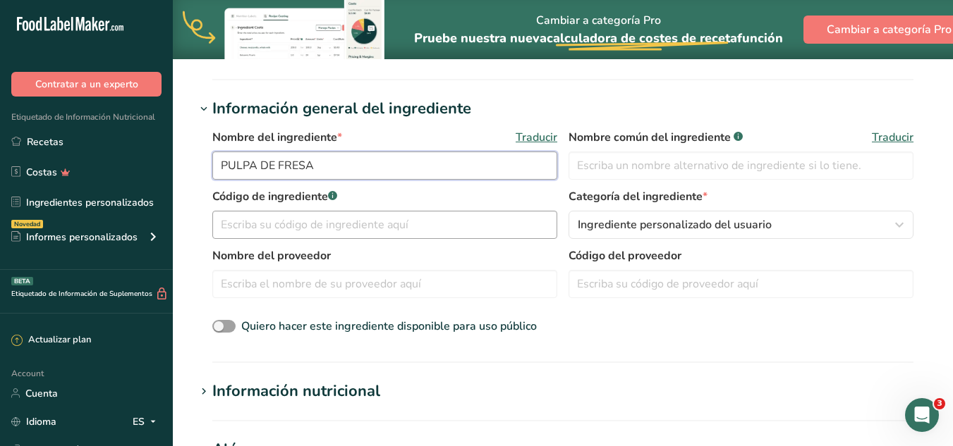
scroll to position [282, 0]
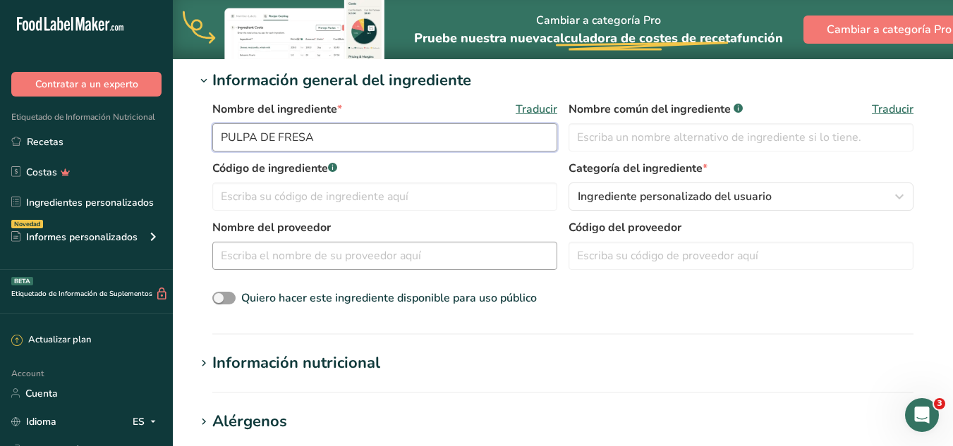
type input "PULPA DE FRESA"
click at [374, 263] on input "text" at bounding box center [384, 256] width 345 height 28
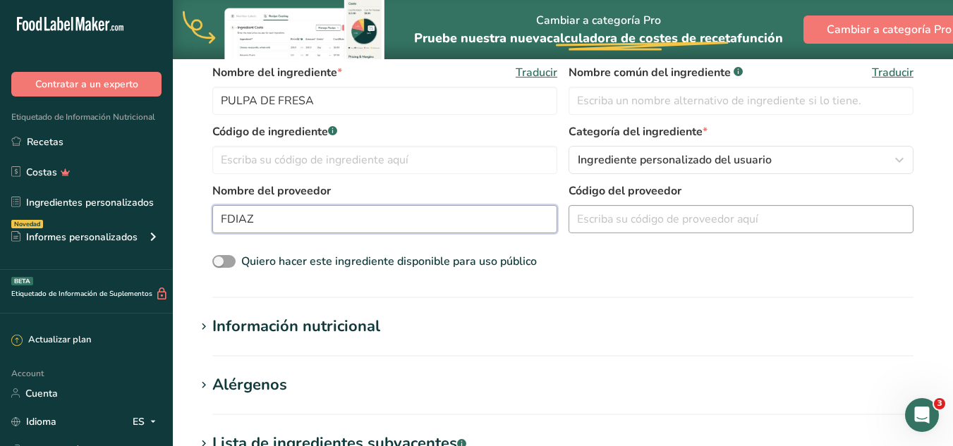
scroll to position [353, 0]
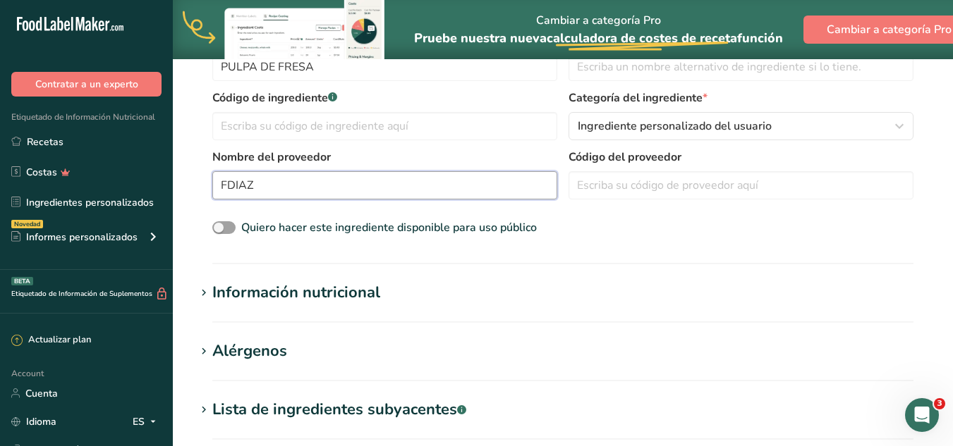
type input "FDIAZ"
click at [389, 295] on h1 "Información nutricional" at bounding box center [562, 292] width 735 height 23
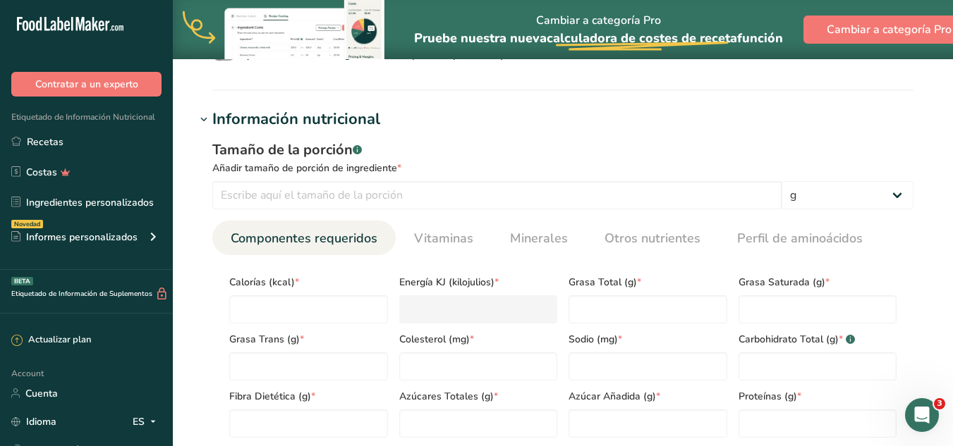
scroll to position [564, 0]
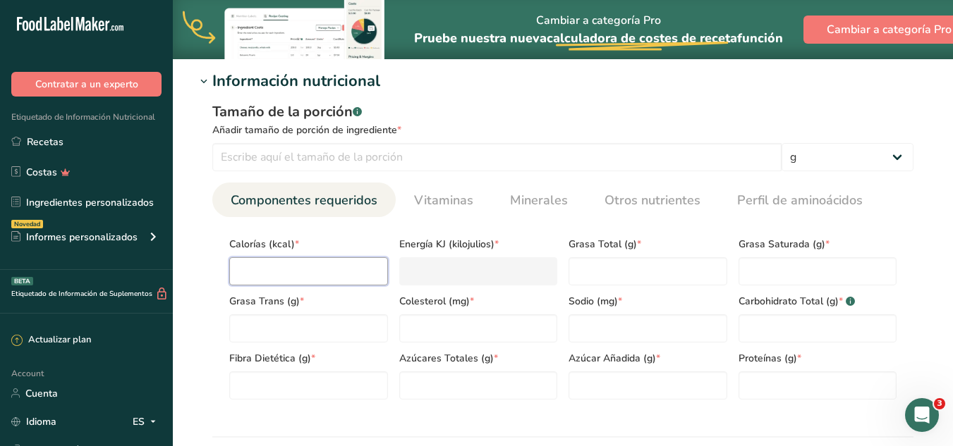
click at [285, 267] on input "number" at bounding box center [308, 271] width 159 height 28
type input "1"
type KJ "4.2"
type input "1"
click at [623, 267] on Fat "number" at bounding box center [647, 271] width 159 height 28
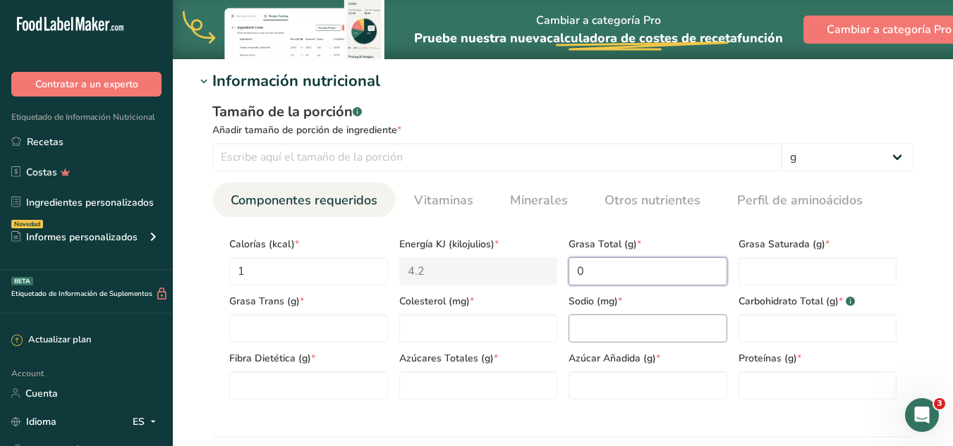
type Fat "0"
click at [630, 325] on input "number" at bounding box center [647, 328] width 159 height 28
type input "0"
click at [788, 329] on Carbohydrates "number" at bounding box center [817, 328] width 159 height 28
click at [787, 270] on Fat "number" at bounding box center [817, 271] width 159 height 28
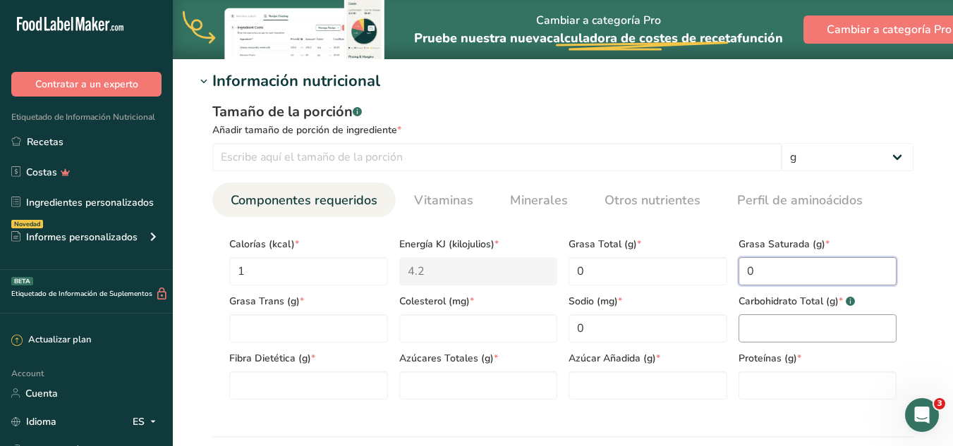
type Fat "0"
click at [755, 336] on Carbohydrates "number" at bounding box center [817, 328] width 159 height 28
type Carbohydrates "0"
click at [757, 372] on input "number" at bounding box center [817, 386] width 159 height 28
type input "0"
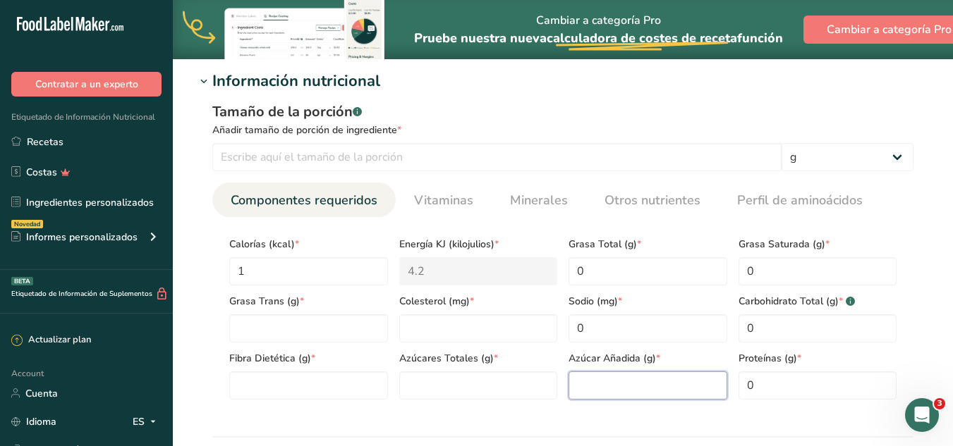
click at [659, 384] on Sugars "number" at bounding box center [647, 386] width 159 height 28
type Sugars "0"
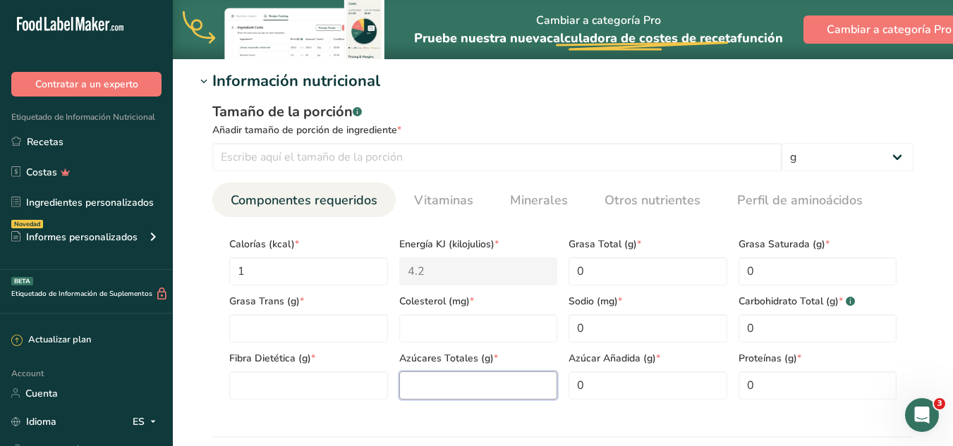
click at [488, 384] on Sugars "number" at bounding box center [478, 386] width 159 height 28
type Sugars "0"
click at [449, 329] on input "number" at bounding box center [478, 328] width 159 height 28
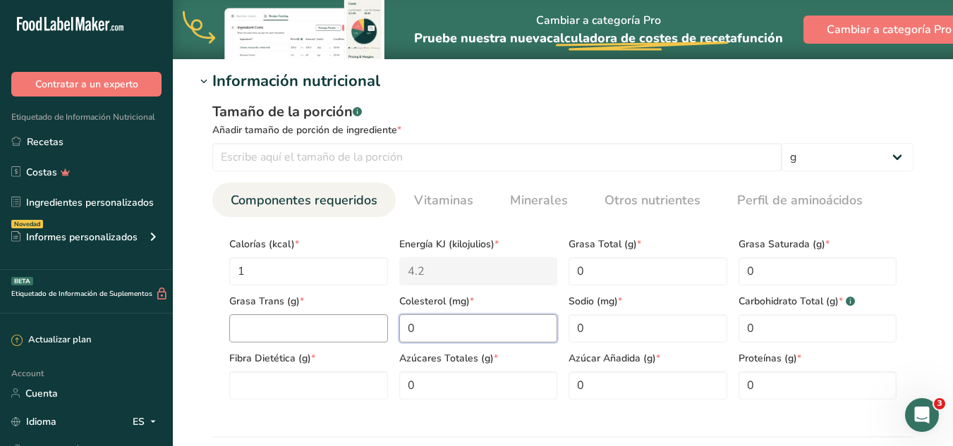
type input "0"
click at [297, 329] on Fat "number" at bounding box center [308, 328] width 159 height 28
type Fat "0"
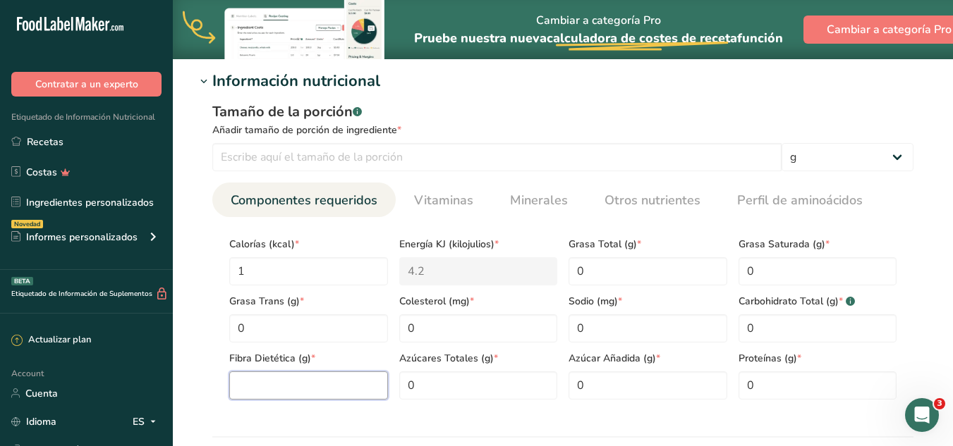
click at [297, 372] on Fiber "number" at bounding box center [308, 386] width 159 height 28
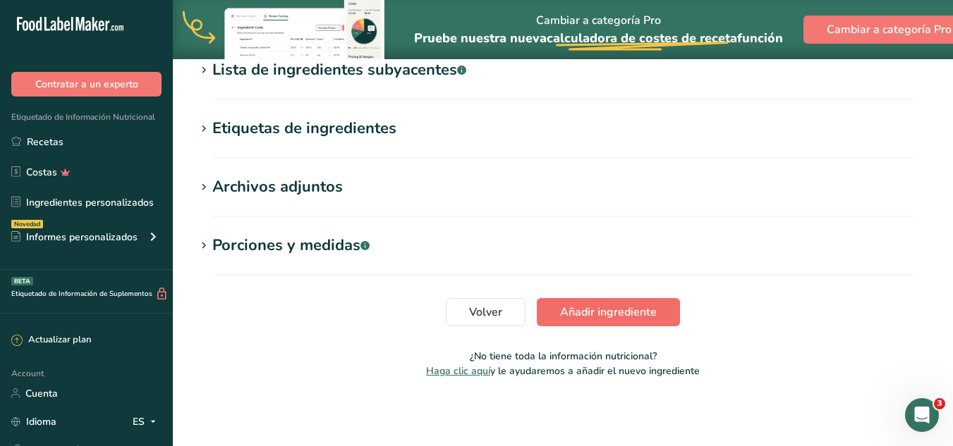
type Fiber "0"
click at [639, 312] on span "Añadir ingrediente" at bounding box center [608, 312] width 97 height 17
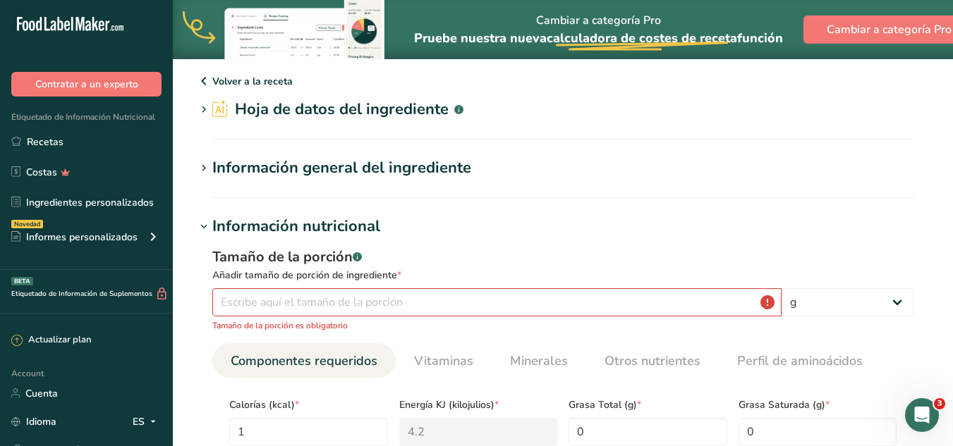
scroll to position [71, 0]
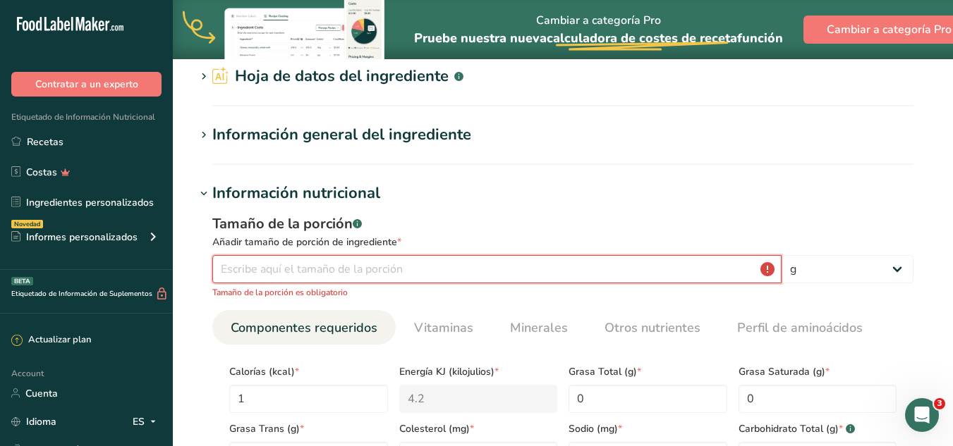
click at [650, 267] on input "number" at bounding box center [496, 269] width 569 height 28
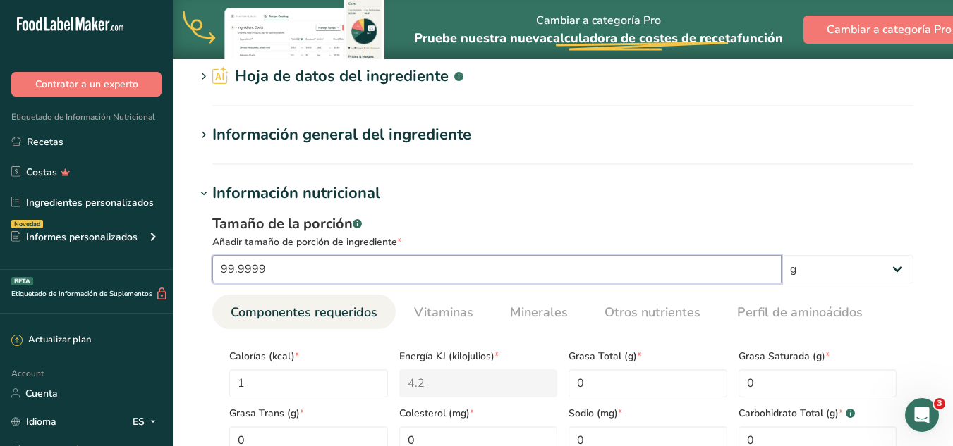
scroll to position [637, 0]
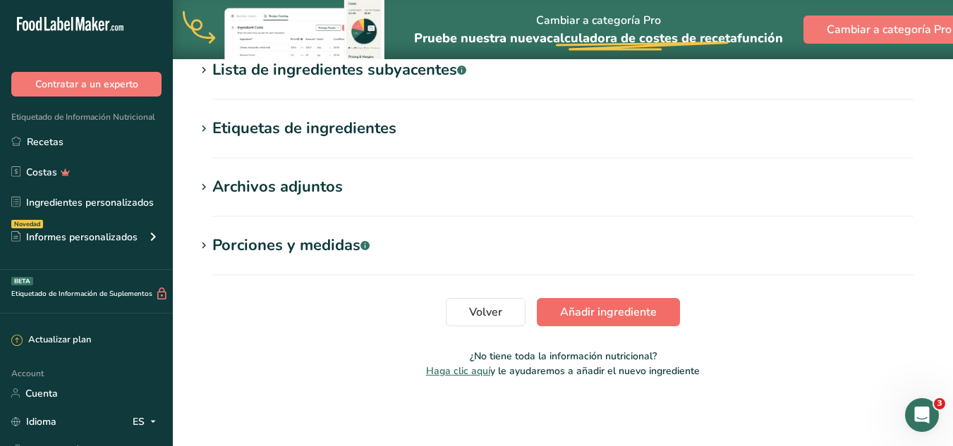
type input "99.9999"
click at [613, 314] on span "Añadir ingrediente" at bounding box center [608, 312] width 97 height 17
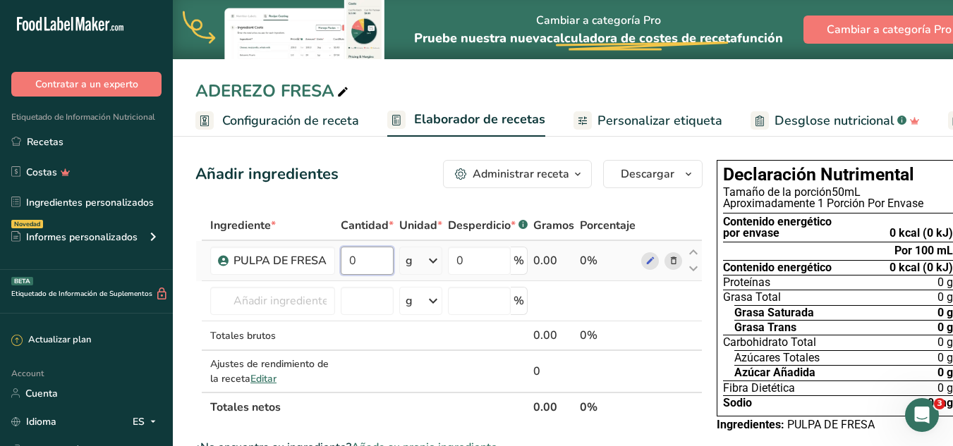
click at [367, 262] on input "0" at bounding box center [367, 261] width 53 height 28
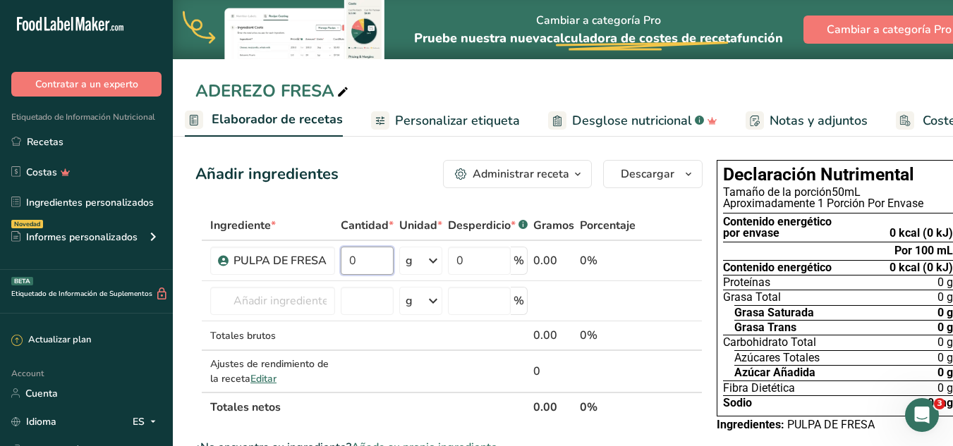
scroll to position [0, 166]
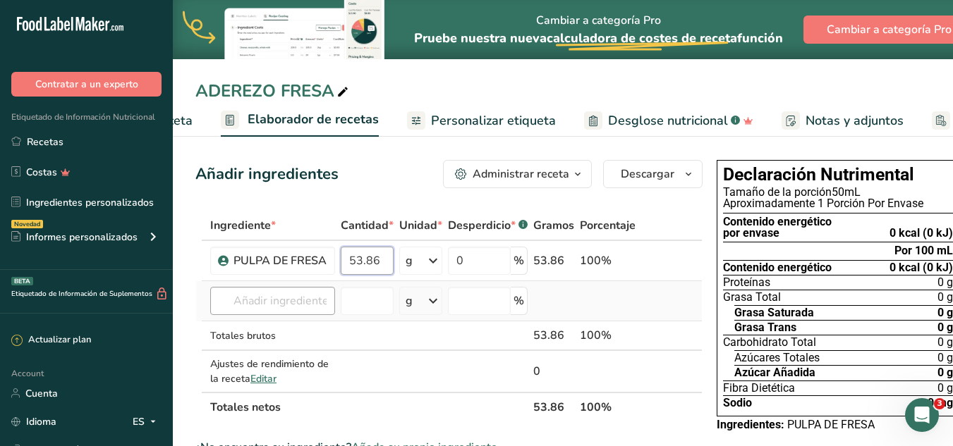
type input "53.86"
click at [320, 312] on div "Ingrediente * Cantidad * Unidad * Desperdicio * .a-a{fill:#347362;}.b-a{fill:#f…" at bounding box center [448, 317] width 507 height 212
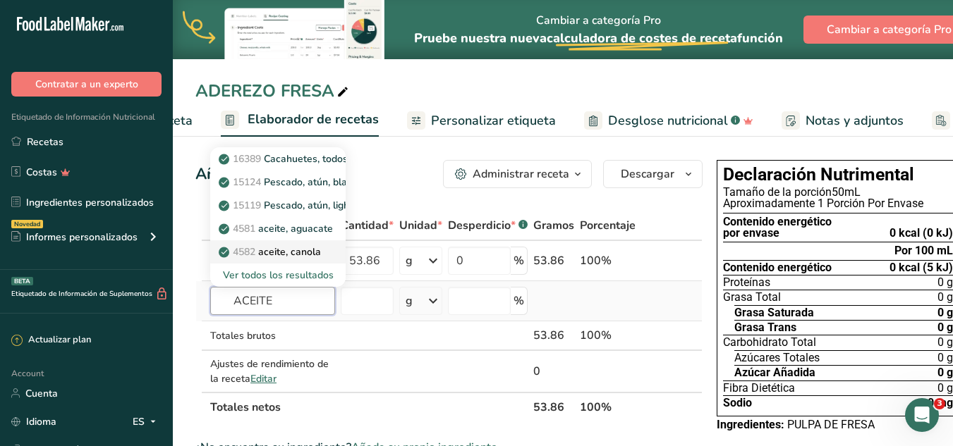
type input "ACEITE"
click at [304, 250] on p "4582 aceite, canola" at bounding box center [270, 252] width 99 height 15
type input "Oil, canola"
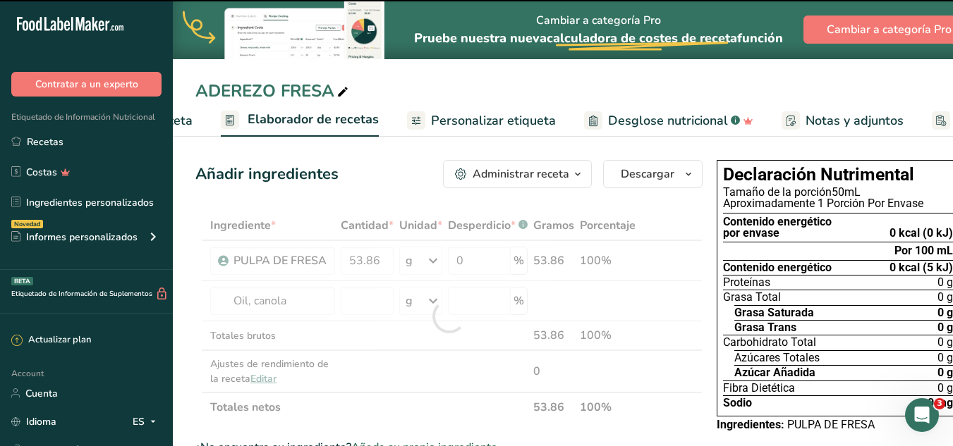
type input "0"
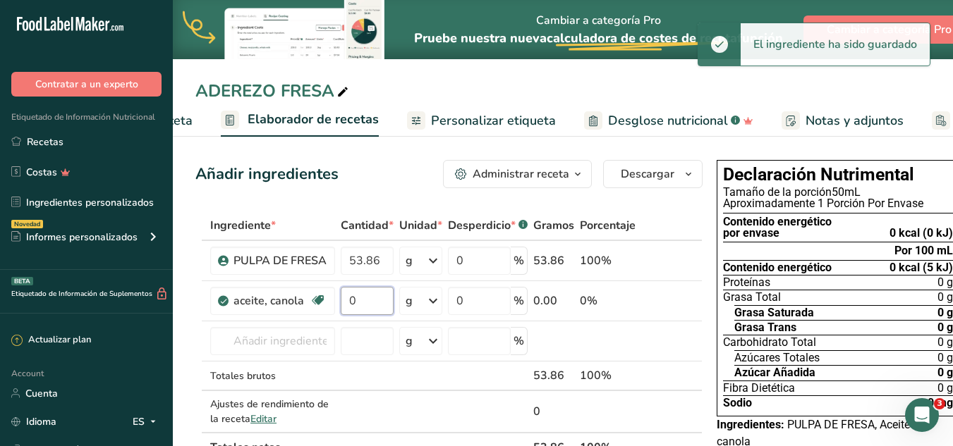
click at [365, 304] on input "0" at bounding box center [367, 301] width 53 height 28
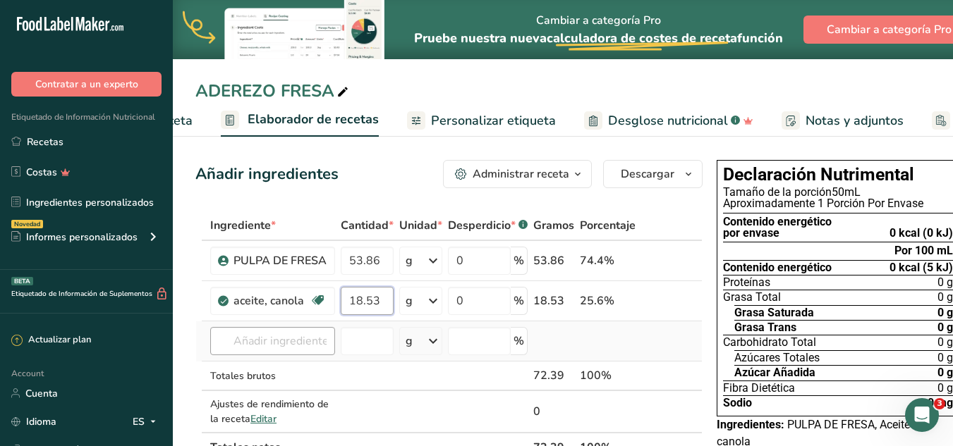
type input "18.53"
click at [298, 346] on div "Ingrediente * Cantidad * Unidad * Desperdicio * .a-a{fill:#347362;}.b-a{fill:#f…" at bounding box center [448, 337] width 507 height 252
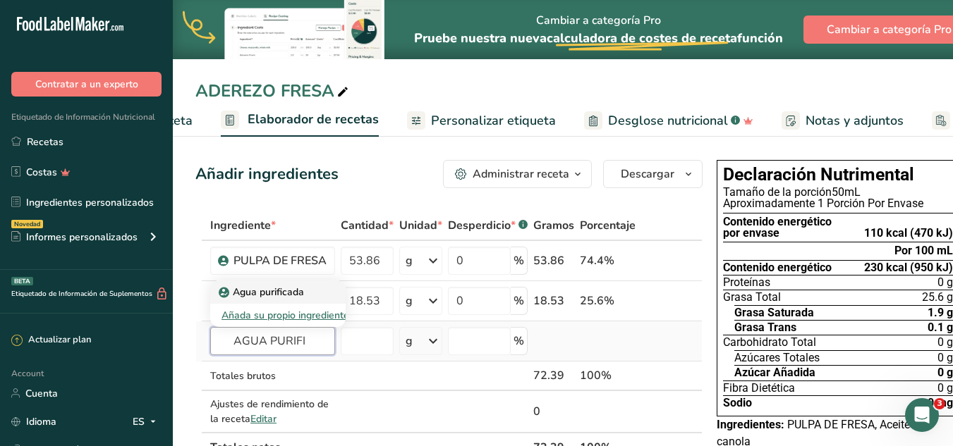
type input "AGUA PURIFI"
click at [292, 299] on p "Agua purificada" at bounding box center [262, 292] width 83 height 15
type input "[MEDICAL_DATA]"
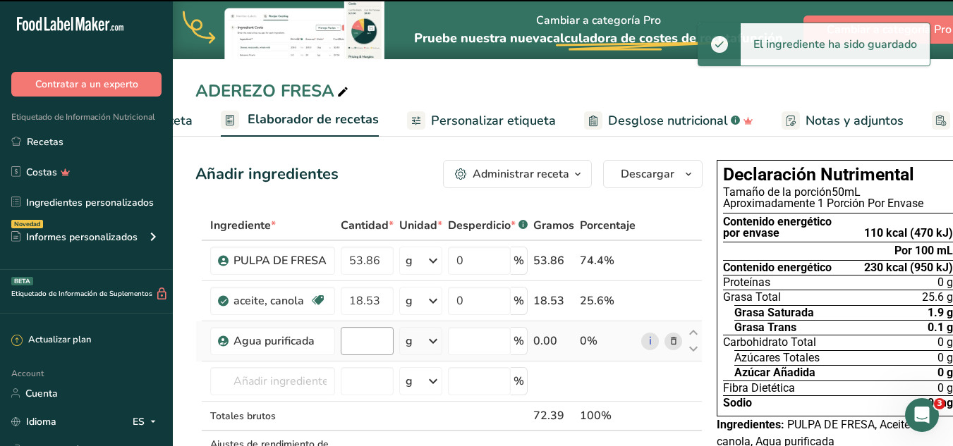
type input "0"
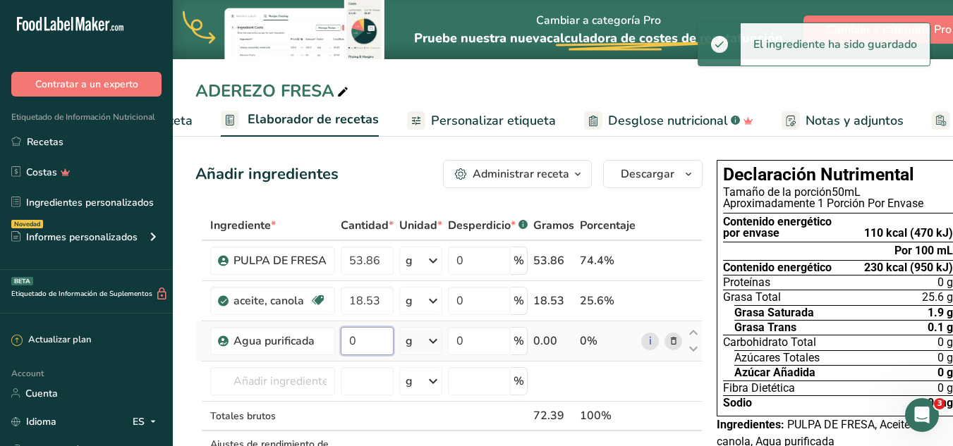
click at [365, 346] on input "0" at bounding box center [367, 341] width 53 height 28
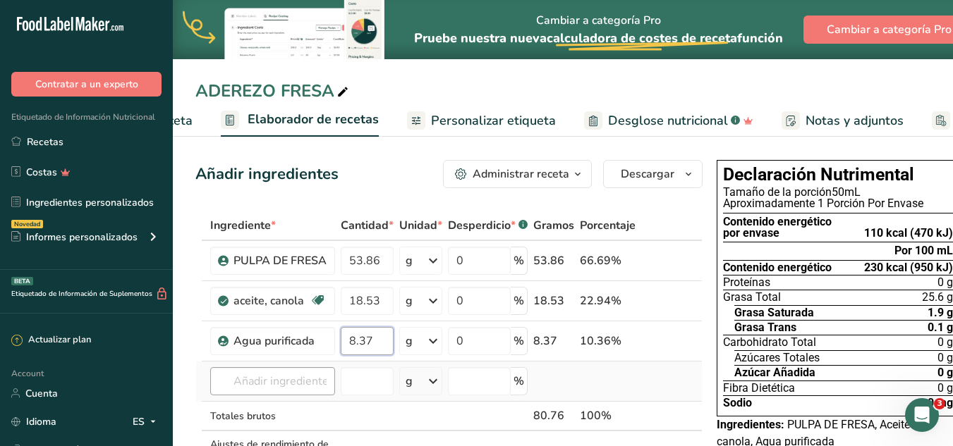
type input "8.37"
click at [312, 382] on div "Ingrediente * Cantidad * Unidad * Desperdicio * .a-a{fill:#347362;}.b-a{fill:#f…" at bounding box center [448, 357] width 507 height 292
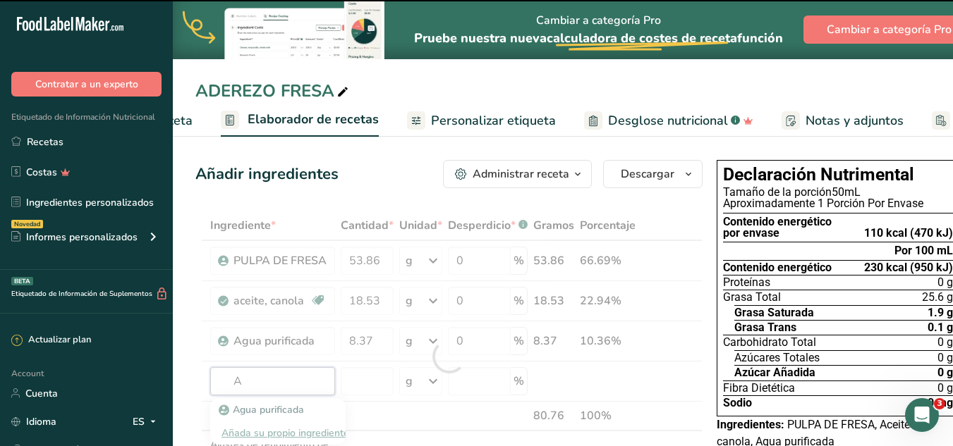
type input "AZ"
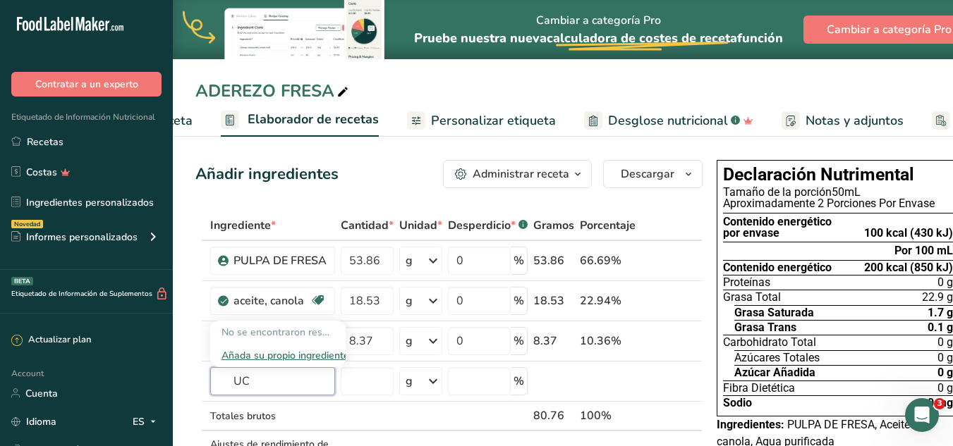
type input "U"
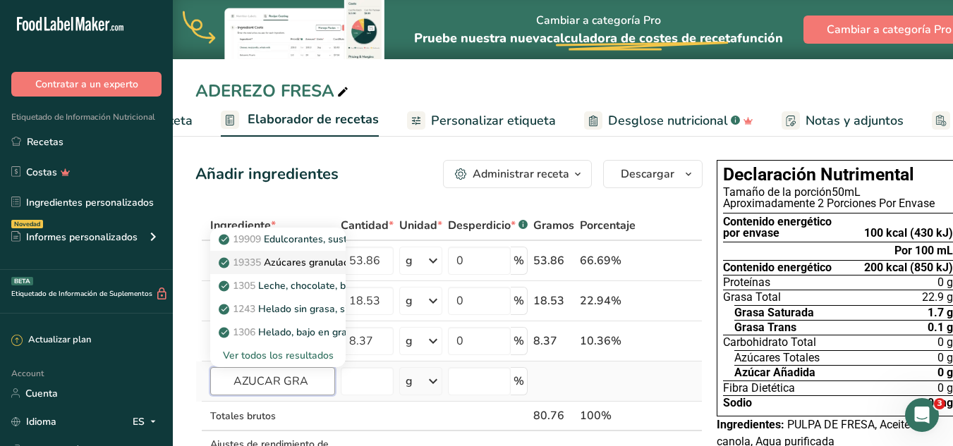
type input "AZUCAR GRA"
click at [315, 258] on p "19335 Azúcares granulados" at bounding box center [290, 262] width 138 height 15
type input "Sugars, granulated"
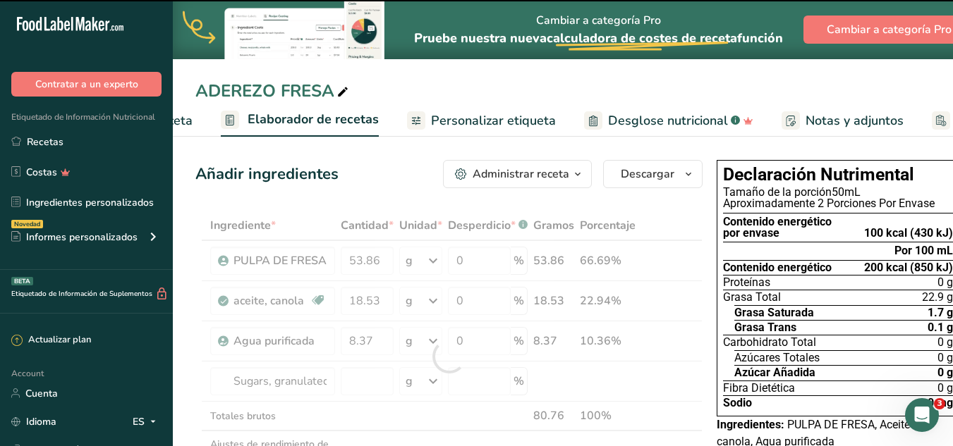
type input "0"
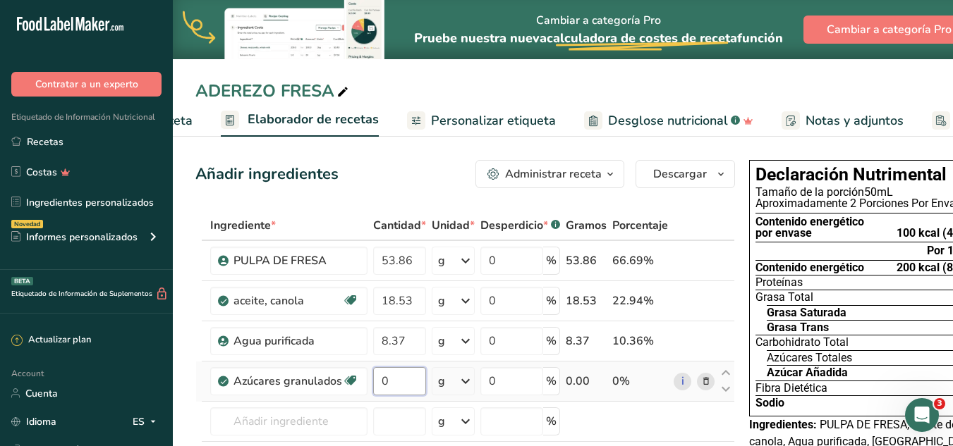
click at [390, 386] on input "0" at bounding box center [399, 381] width 53 height 28
type input "12.54"
click at [316, 417] on div "Ingrediente * Cantidad * Unidad * Desperdicio * .a-a{fill:#347362;}.b-a{fill:#f…" at bounding box center [464, 377] width 539 height 332
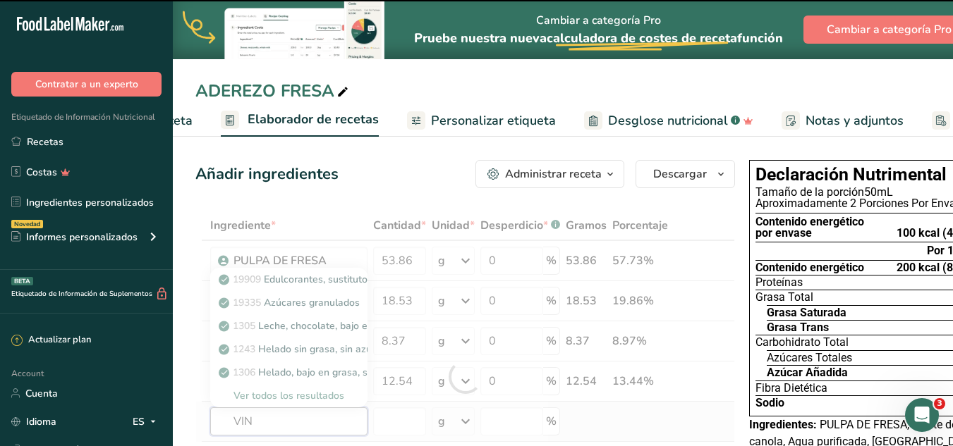
type input "[PERSON_NAME]"
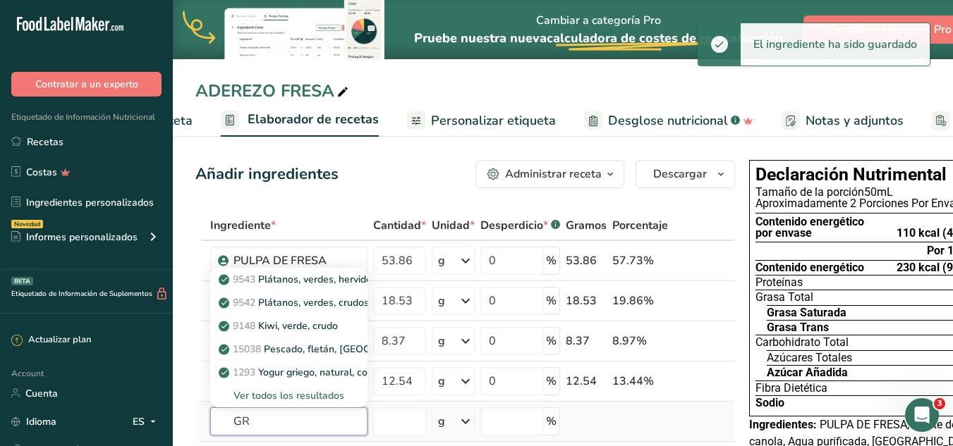
type input "G"
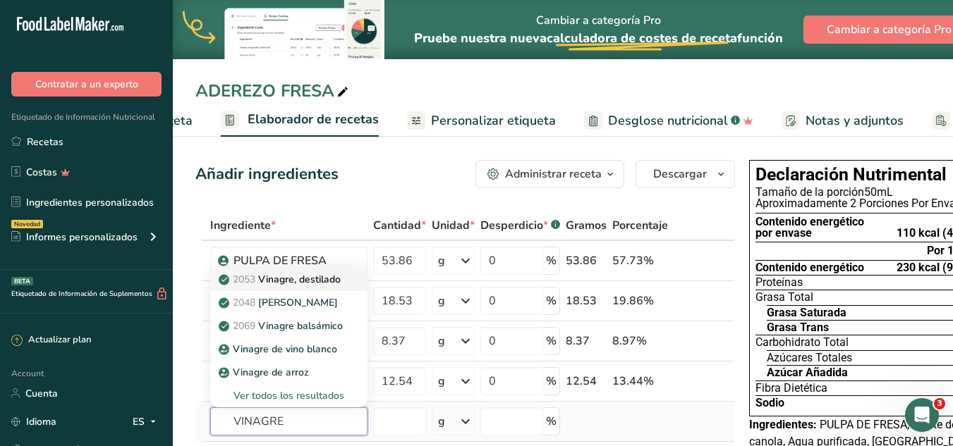
type input "VINAGRE"
click at [300, 283] on p "2053 Vinagre, destilado" at bounding box center [280, 279] width 119 height 15
type input "Vinegar, distilled"
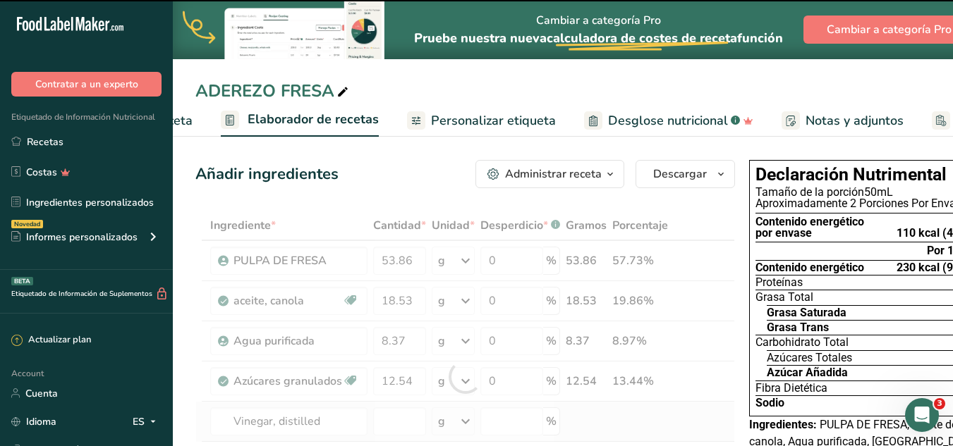
type input "0"
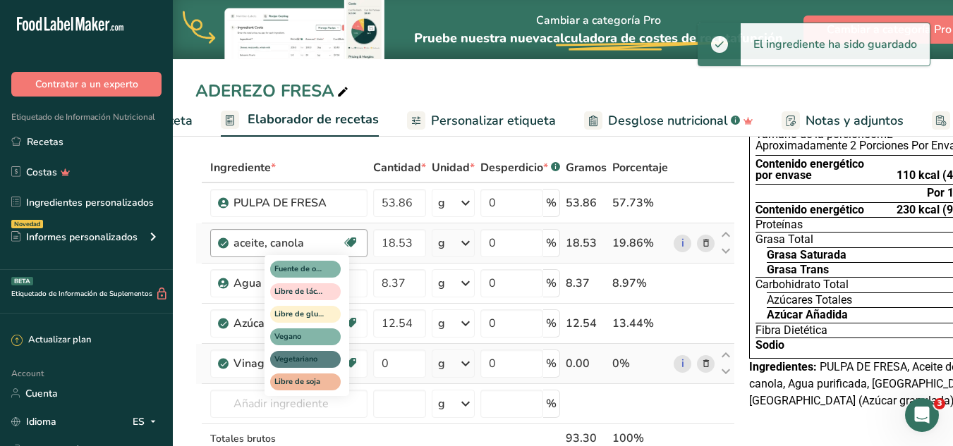
scroll to position [71, 0]
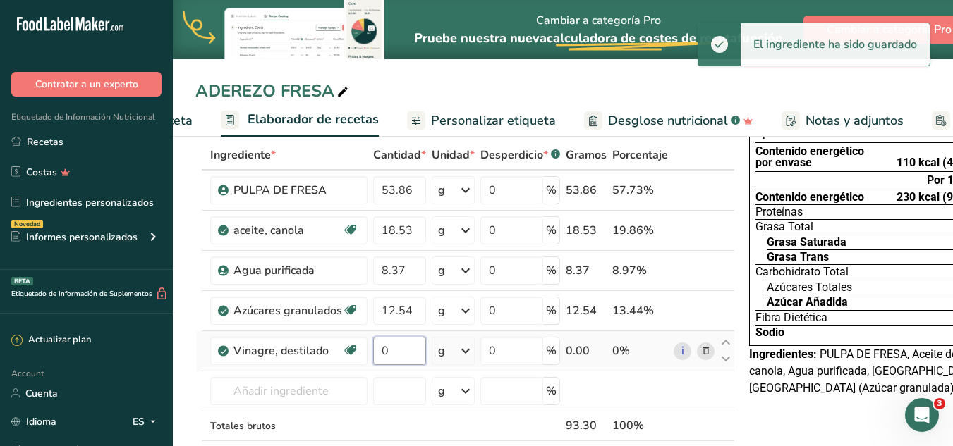
click at [398, 350] on input "0" at bounding box center [399, 351] width 53 height 28
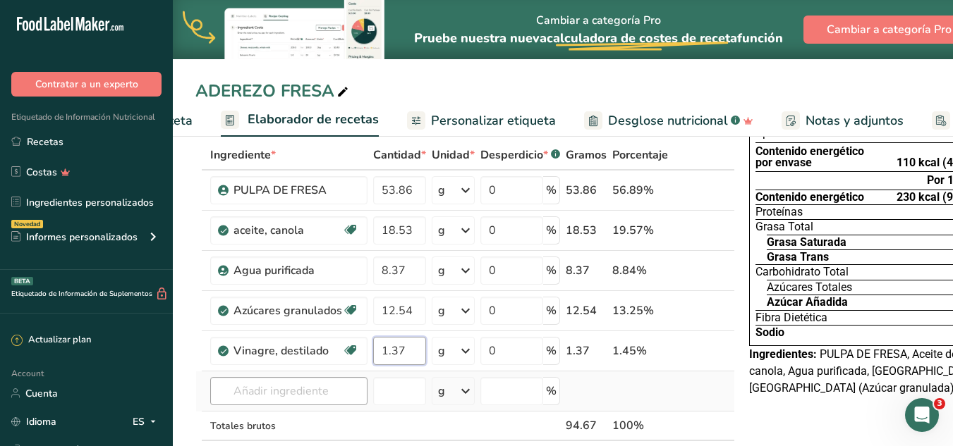
type input "1.37"
click at [329, 398] on div "Ingrediente * Cantidad * Unidad * Desperdicio * .a-a{fill:#347362;}.b-a{fill:#f…" at bounding box center [464, 326] width 539 height 372
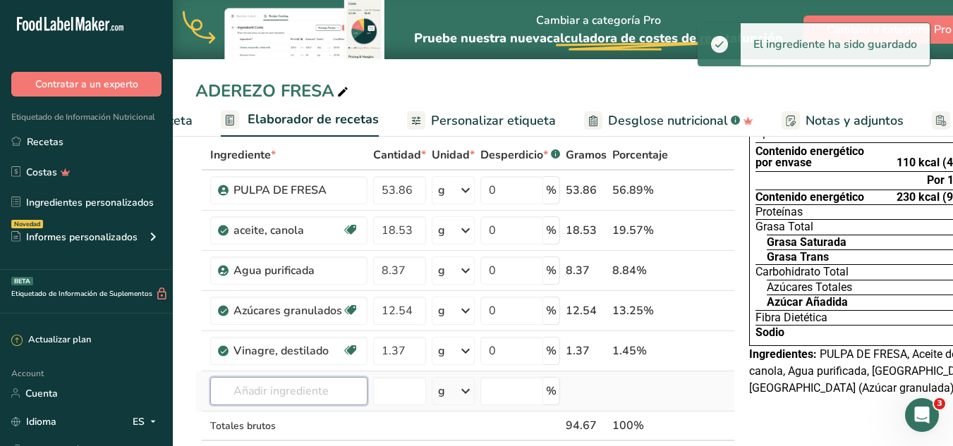
click at [329, 398] on input "text" at bounding box center [288, 391] width 157 height 28
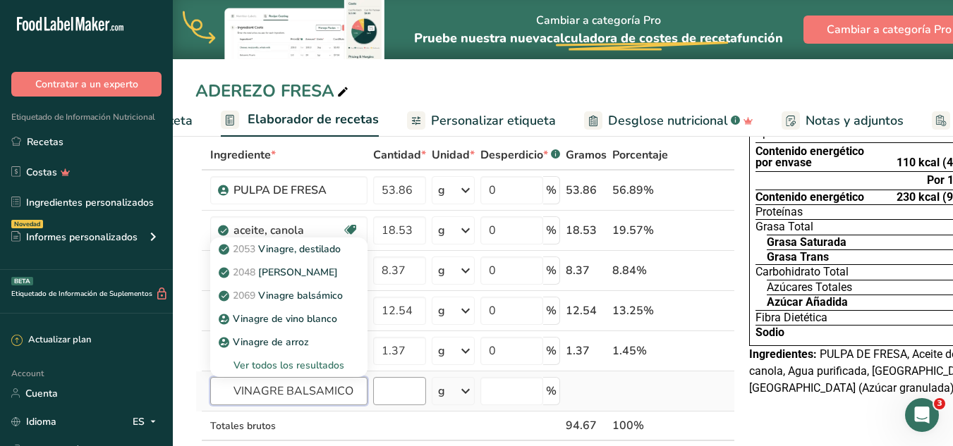
type input "VINAGRE BALSAMICO"
click at [403, 397] on input "number" at bounding box center [399, 391] width 53 height 28
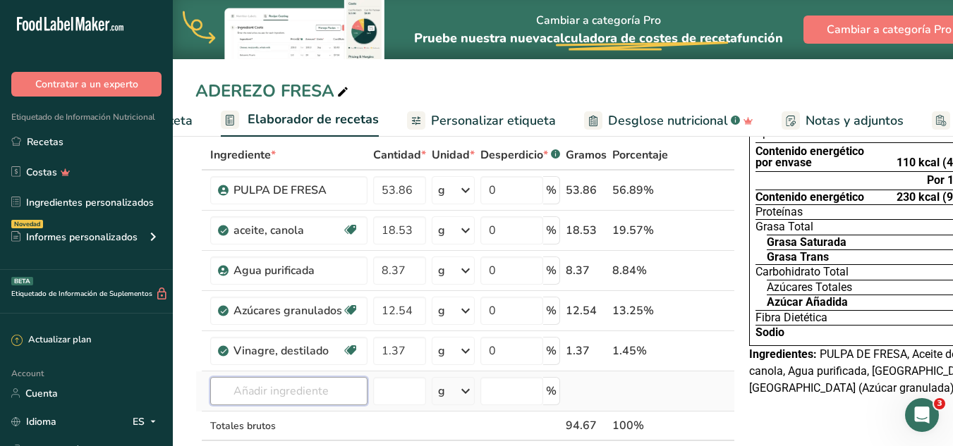
click at [338, 393] on input "text" at bounding box center [288, 391] width 157 height 28
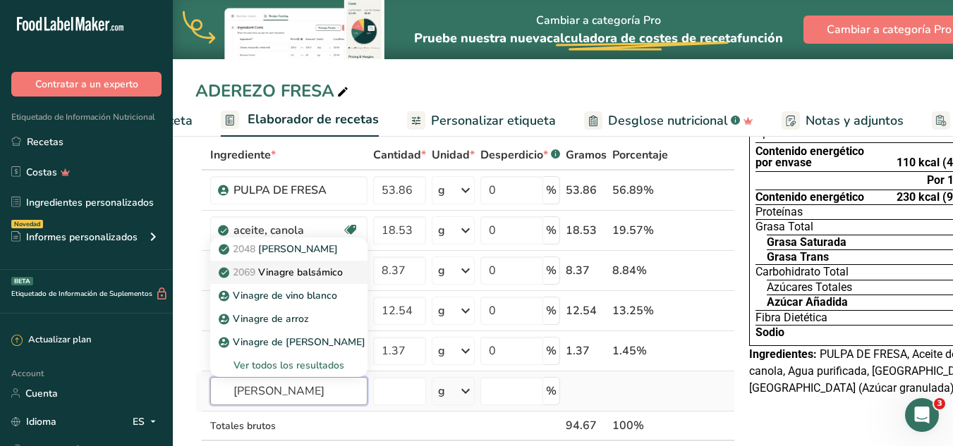
type input "[PERSON_NAME]"
click at [300, 274] on p "2069 Vinagre balsámico" at bounding box center [281, 272] width 121 height 15
type input "Vinegar, balsamic"
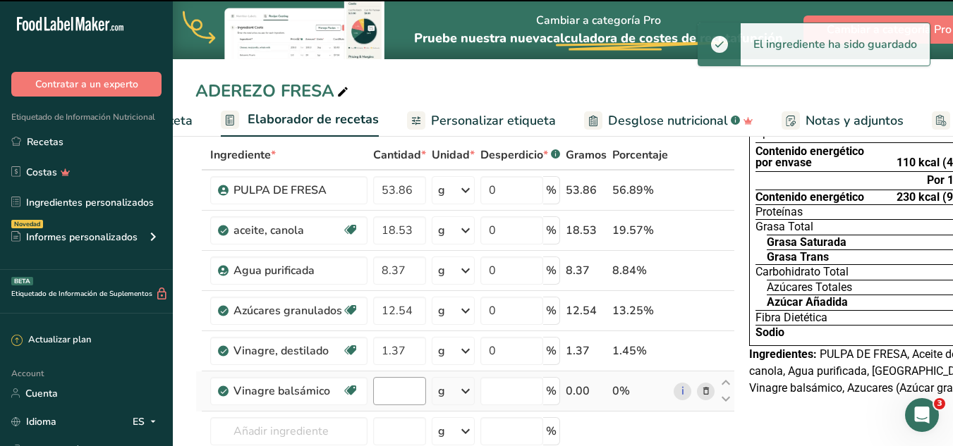
type input "0"
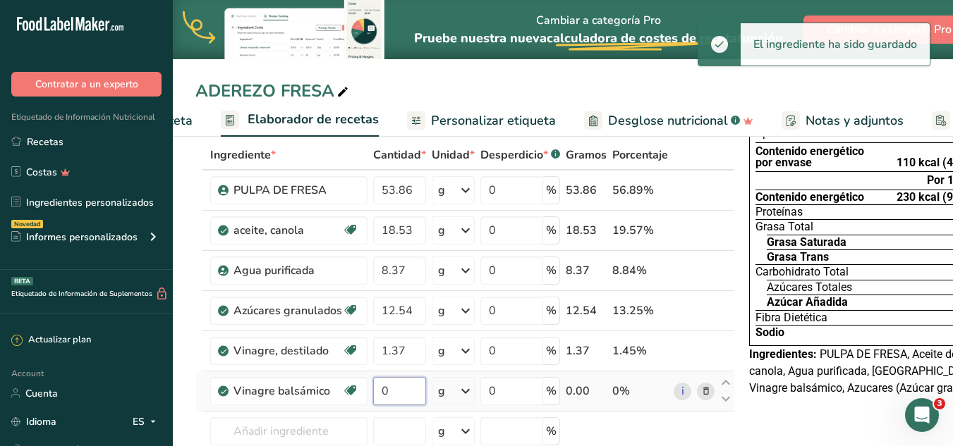
click at [401, 394] on input "0" at bounding box center [399, 391] width 53 height 28
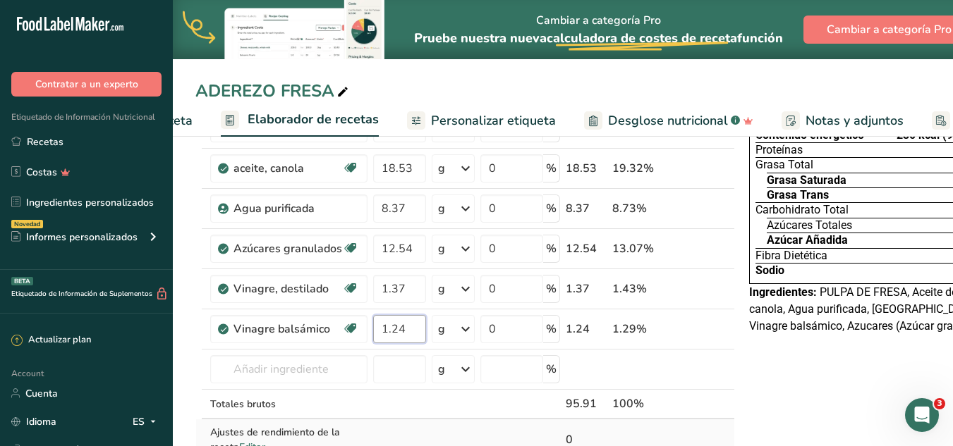
scroll to position [141, 0]
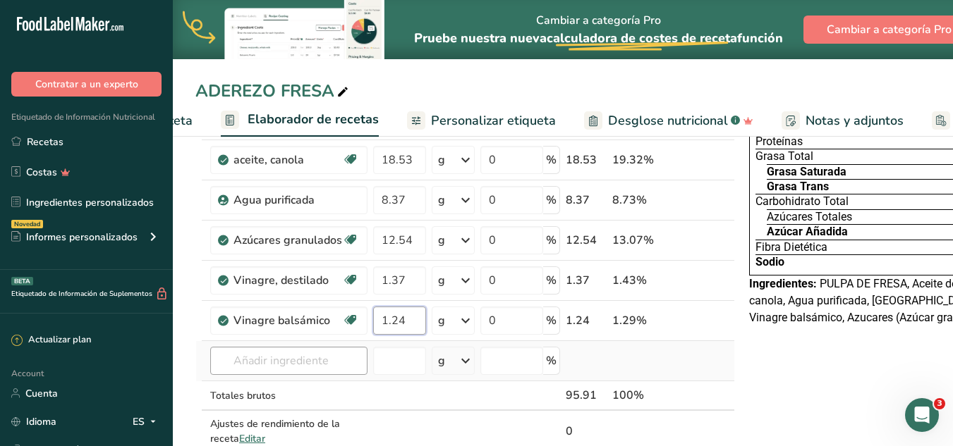
type input "1.24"
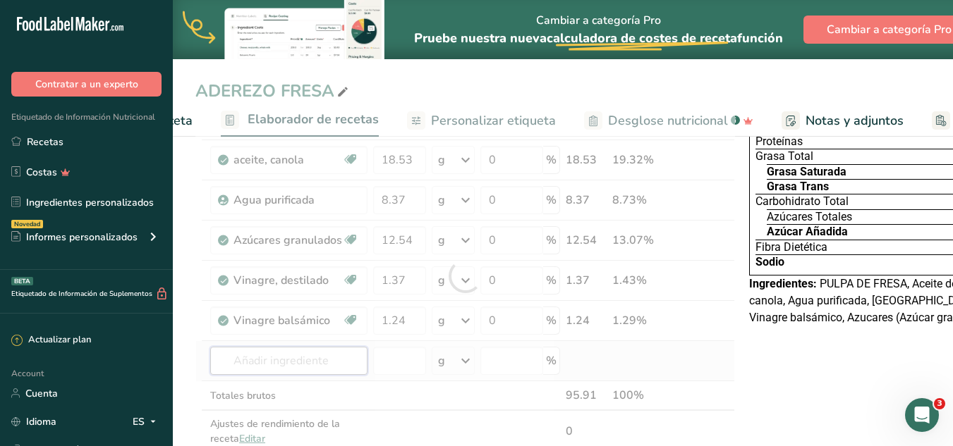
click at [312, 352] on div "Ingrediente * Cantidad * Unidad * Desperdicio * .a-a{fill:#347362;}.b-a{fill:#f…" at bounding box center [464, 276] width 539 height 413
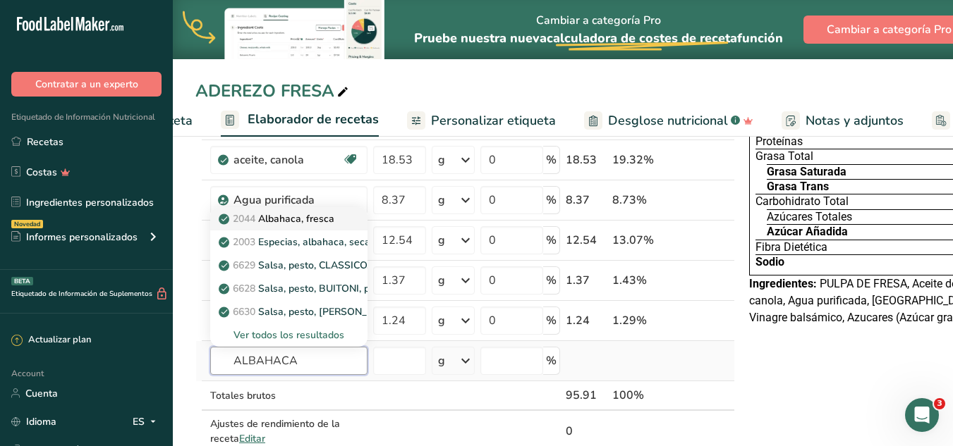
type input "ALBAHACA"
click at [345, 212] on link "2044 [GEOGRAPHIC_DATA], fresca" at bounding box center [288, 218] width 157 height 23
type input "Basil, fresh"
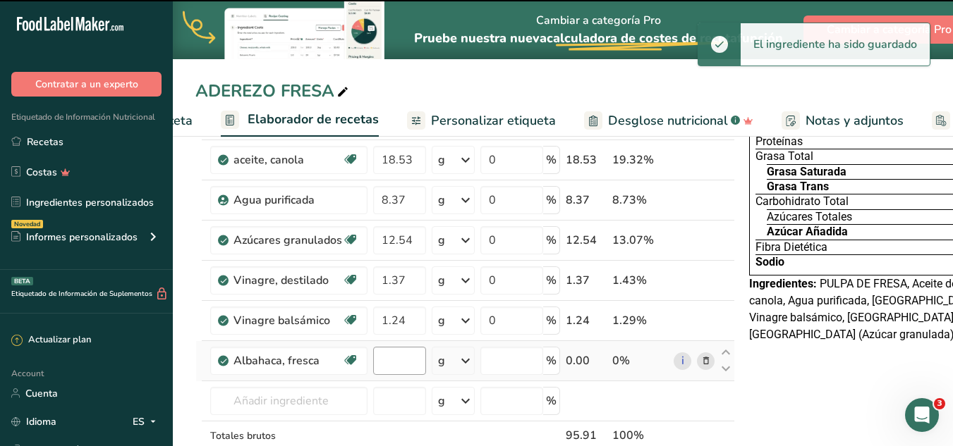
type input "0"
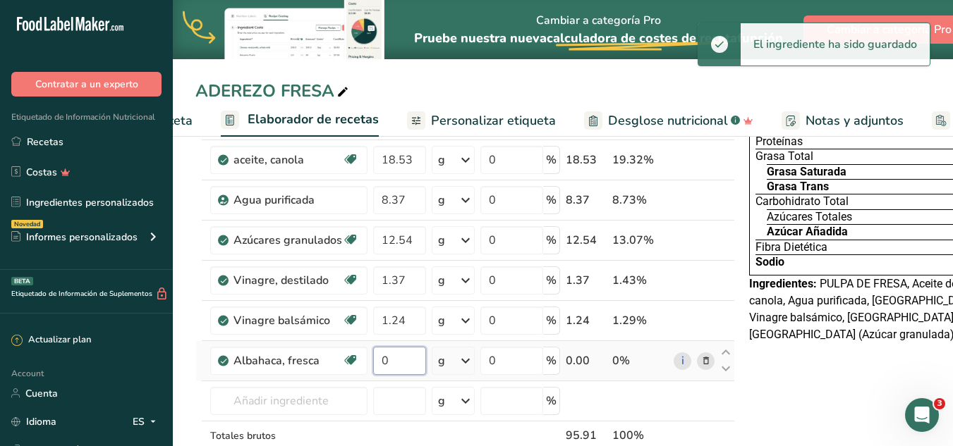
click at [386, 365] on input "0" at bounding box center [399, 361] width 53 height 28
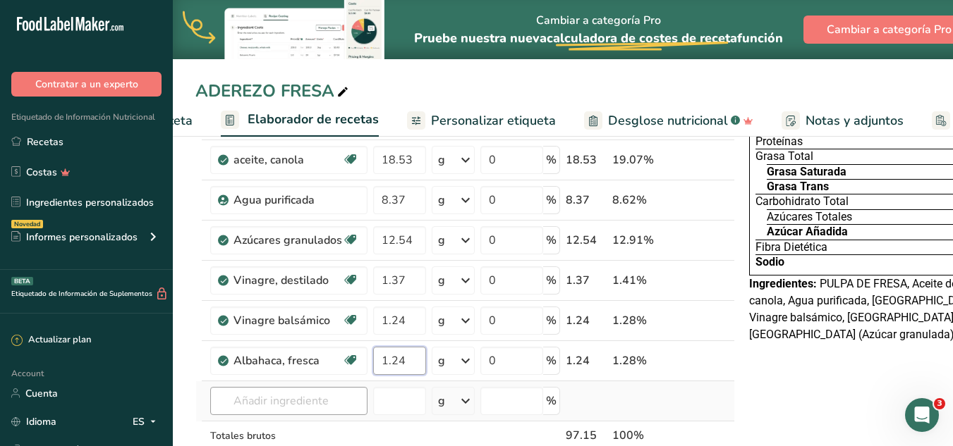
type input "1.24"
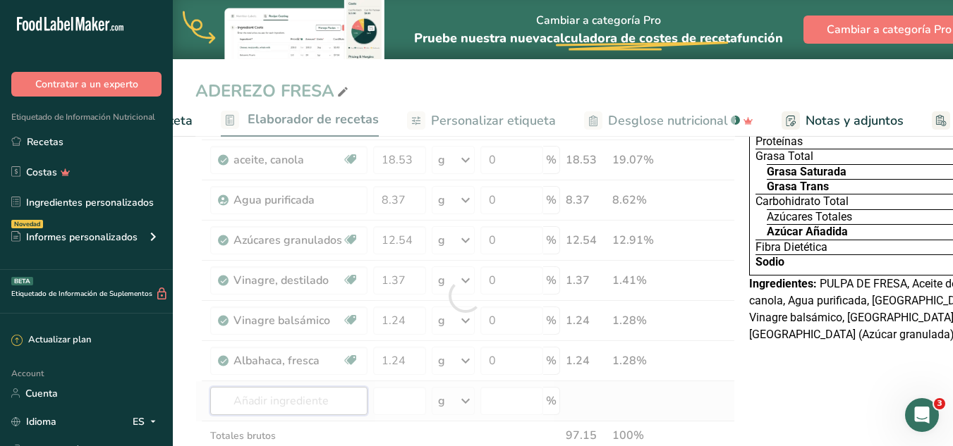
click at [341, 397] on div "Ingrediente * Cantidad * Unidad * Desperdicio * .a-a{fill:#347362;}.b-a{fill:#f…" at bounding box center [464, 296] width 539 height 453
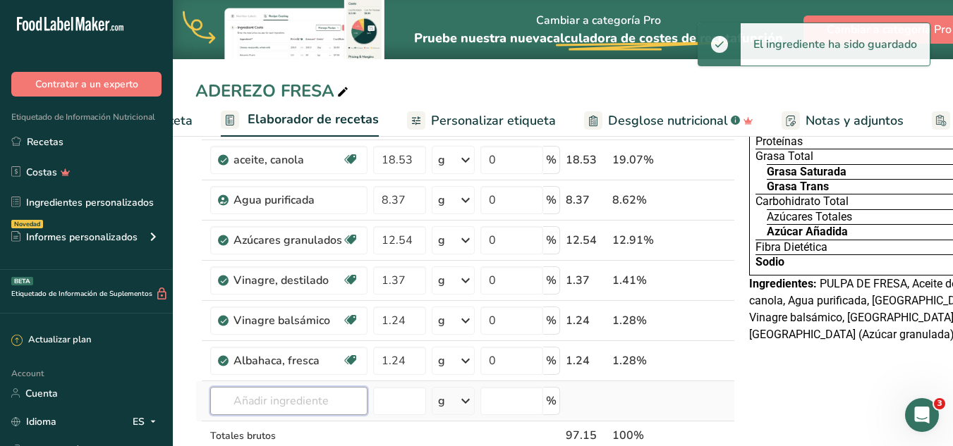
click at [326, 405] on input "text" at bounding box center [288, 401] width 157 height 28
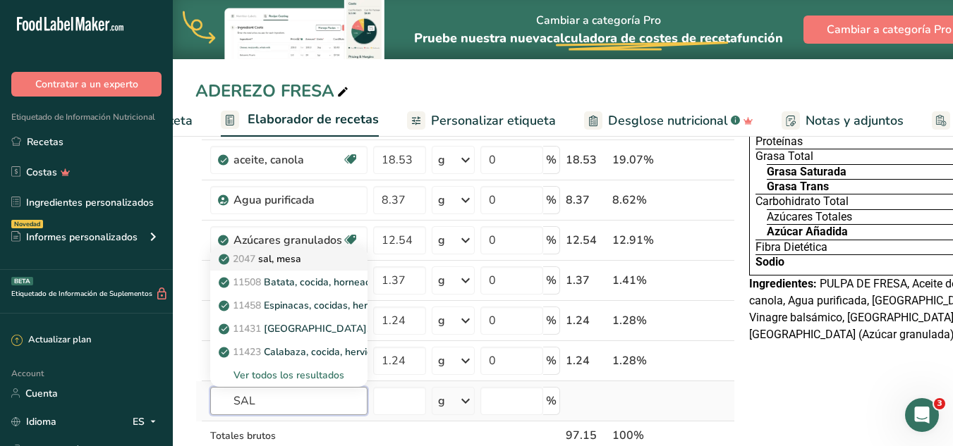
type input "SAL"
click at [284, 256] on p "2047 sal, [GEOGRAPHIC_DATA]" at bounding box center [261, 259] width 80 height 15
type input "Salt, table"
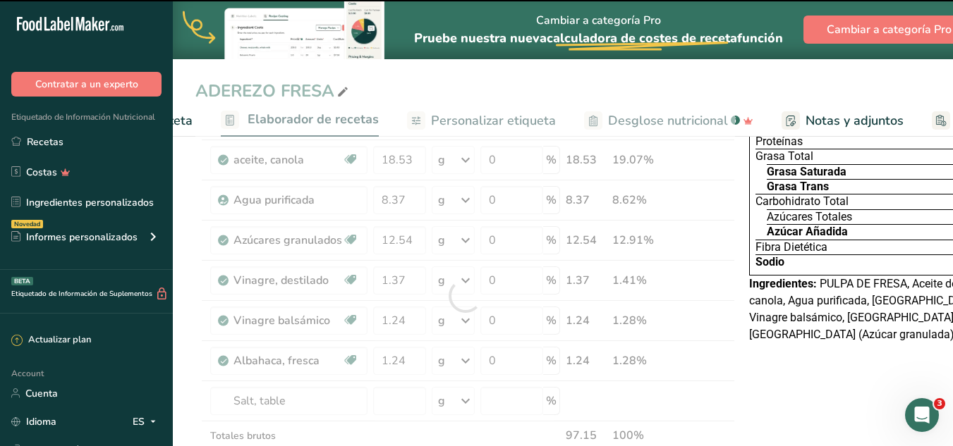
type input "0"
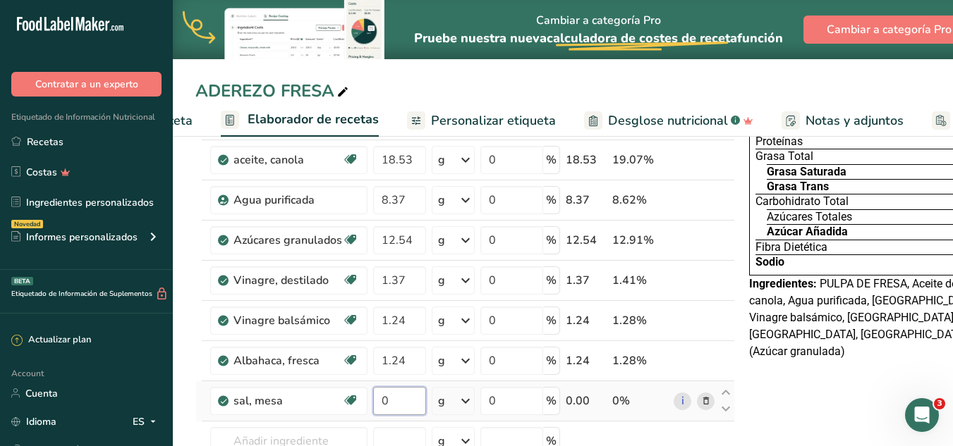
click at [398, 394] on input "0" at bounding box center [399, 401] width 53 height 28
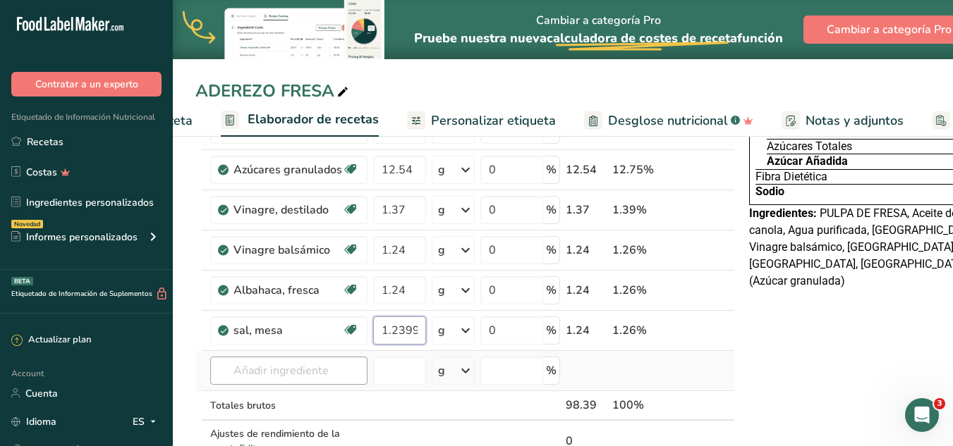
type input "1.239999"
click at [259, 372] on div "Ingrediente * Cantidad * Unidad * Desperdicio * .a-a{fill:#347362;}.b-a{fill:#f…" at bounding box center [464, 245] width 539 height 493
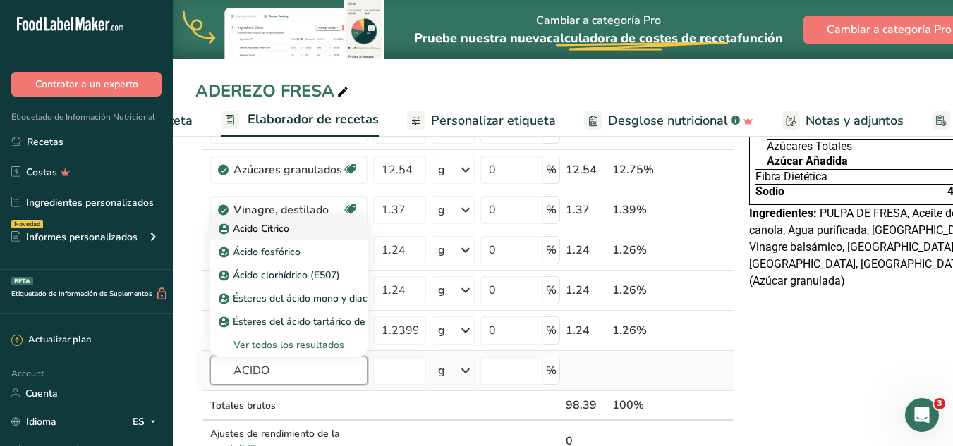
type input "ACIDO"
click at [297, 232] on div "Acido Citrico" at bounding box center [277, 228] width 112 height 15
type input "Acido Citrico"
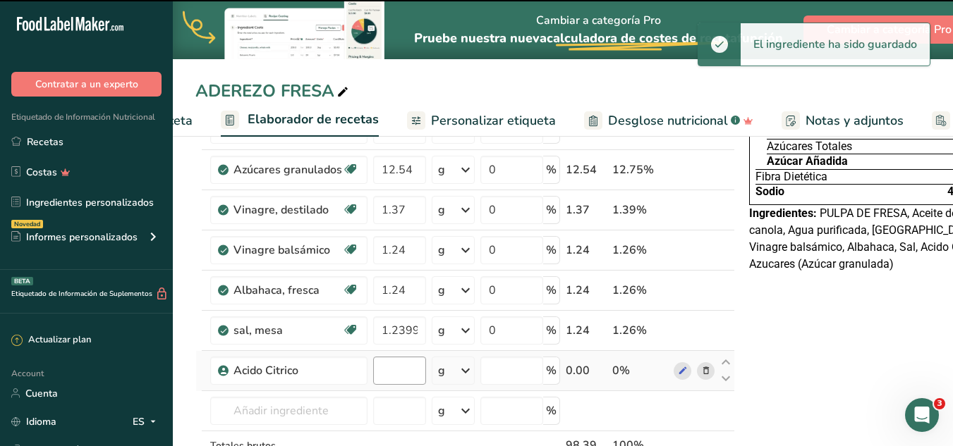
type input "0"
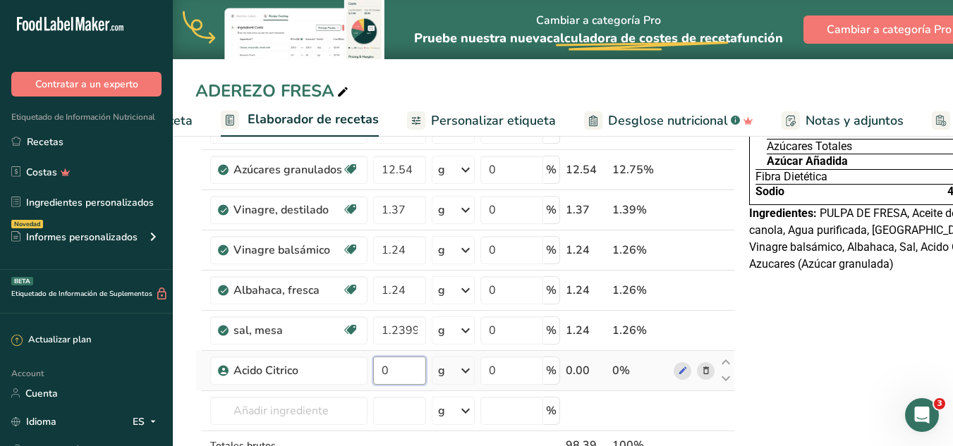
click at [401, 370] on input "0" at bounding box center [399, 371] width 53 height 28
type input "0.96"
click at [341, 411] on div "Ingrediente * Cantidad * Unidad * Desperdicio * .a-a{fill:#347362;}.b-a{fill:#f…" at bounding box center [464, 265] width 539 height 533
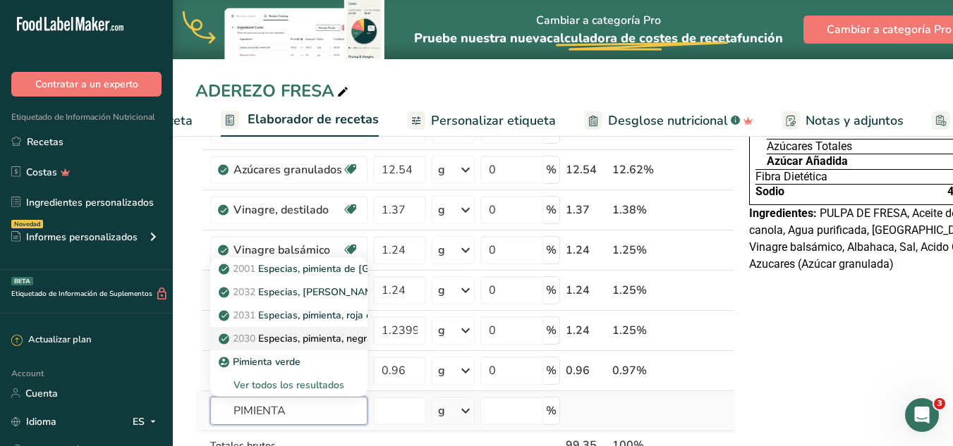
type input "PIMIENTA"
click at [334, 344] on p "2030 Especias, pimienta, negra." at bounding box center [297, 338] width 153 height 15
type input "Spices, pepper, black"
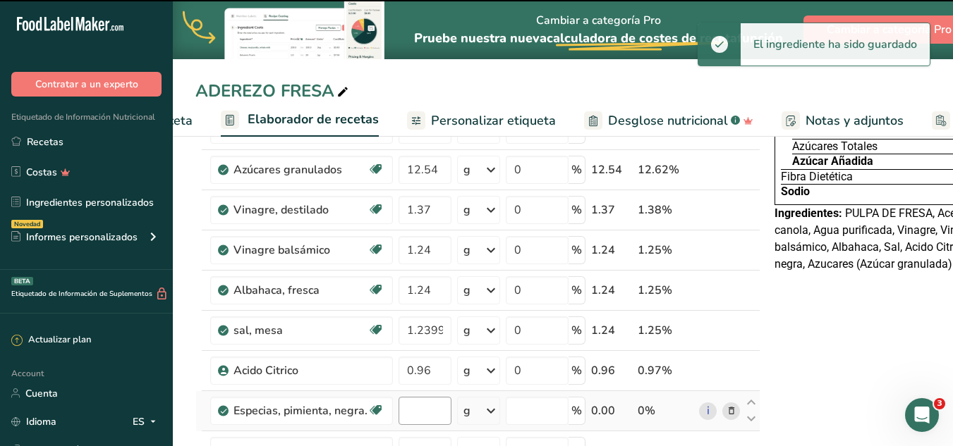
type input "0"
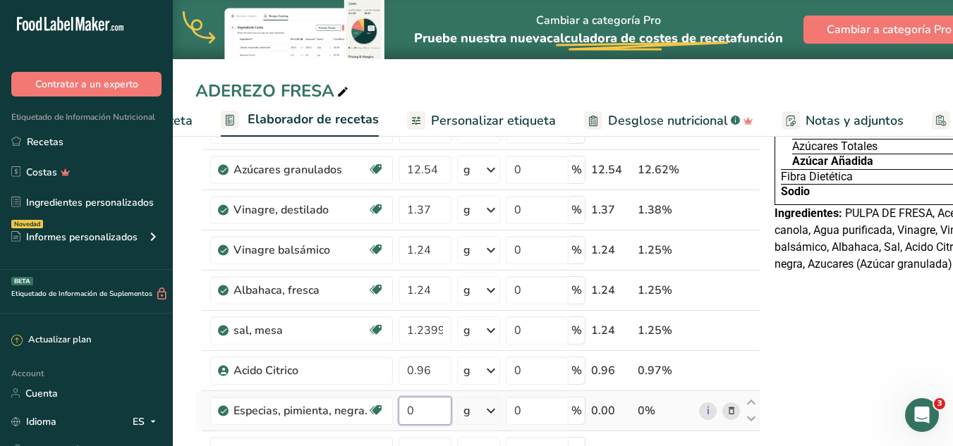
click at [410, 409] on input "0" at bounding box center [424, 411] width 53 height 28
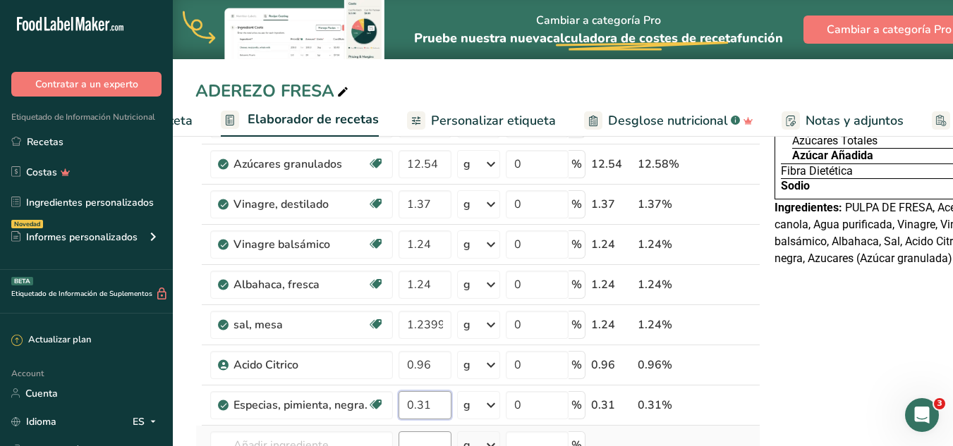
scroll to position [282, 0]
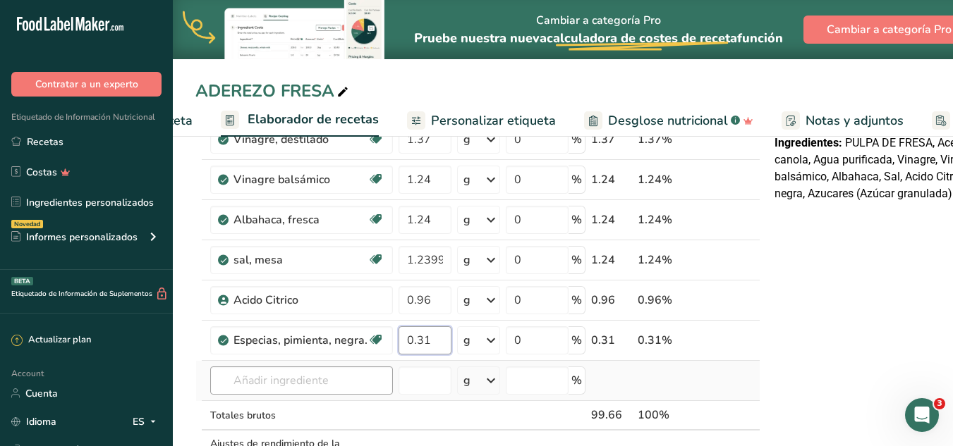
type input "0.31"
click at [340, 386] on div "Ingrediente * Cantidad * Unidad * Desperdicio * .a-a{fill:#347362;}.b-a{fill:#f…" at bounding box center [477, 215] width 565 height 573
click at [269, 378] on input "text" at bounding box center [301, 381] width 183 height 28
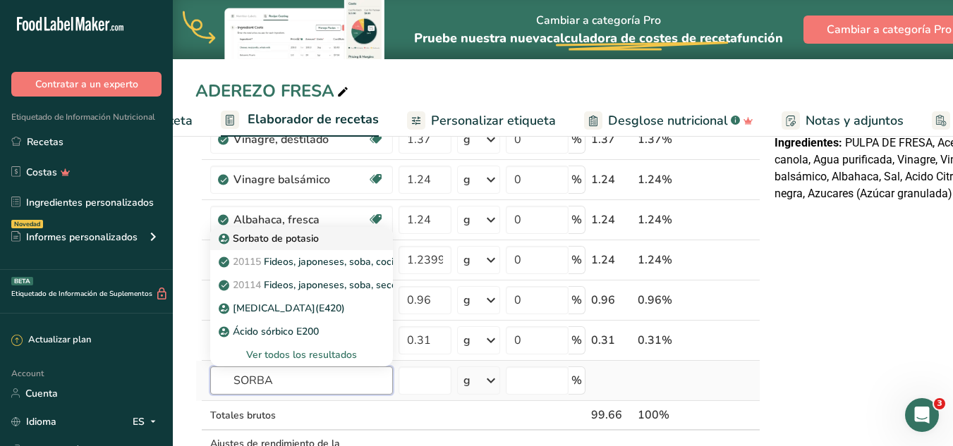
type input "SORBA"
click at [329, 245] on div "Sorbato de potasio" at bounding box center [290, 238] width 138 height 15
type input "Potassium Sorbate"
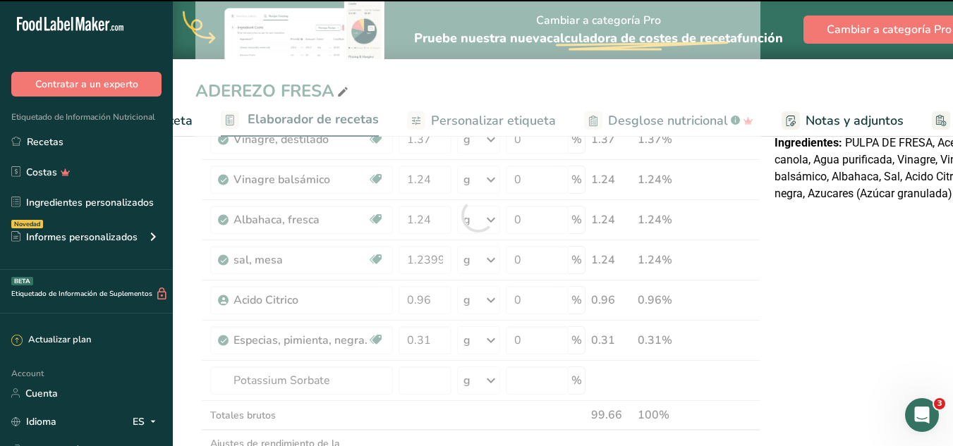
type input "0"
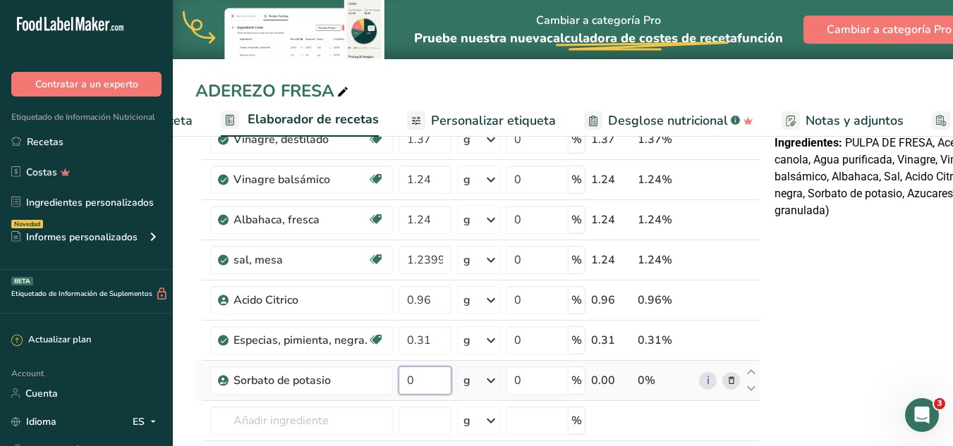
click at [436, 378] on input "0" at bounding box center [424, 381] width 53 height 28
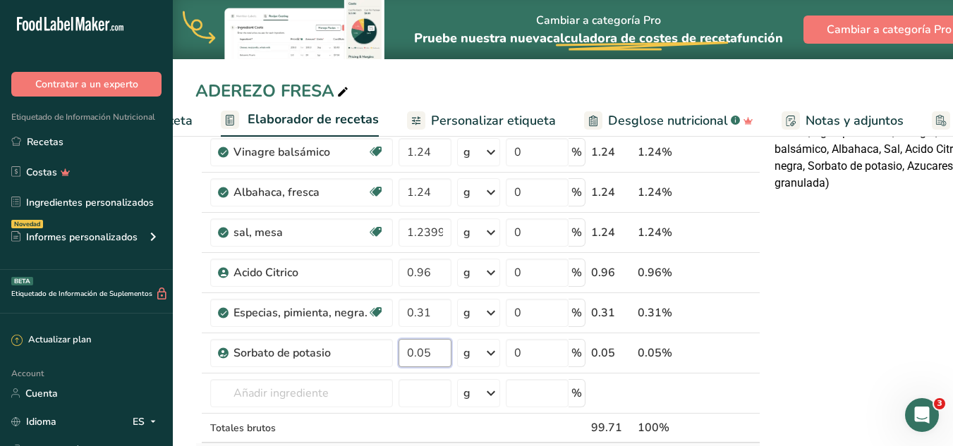
scroll to position [353, 0]
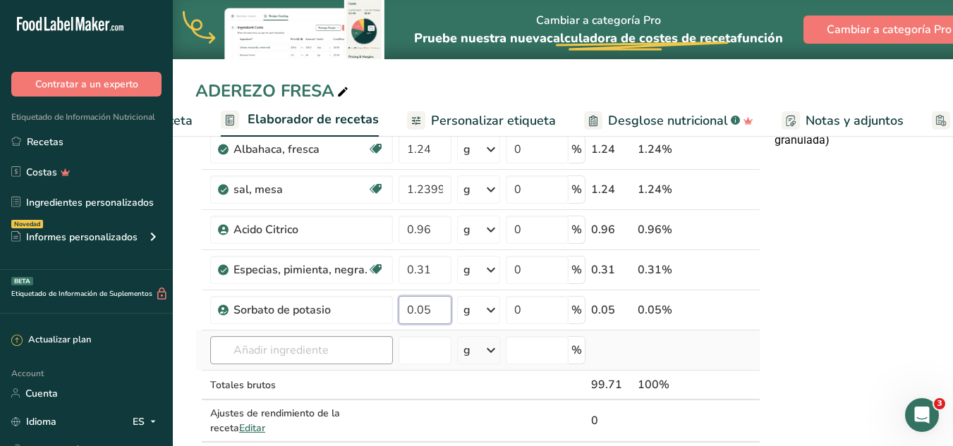
type input "0.05"
click at [346, 348] on div "Ingrediente * Cantidad * Unidad * Desperdicio * .a-a{fill:#347362;}.b-a{fill:#f…" at bounding box center [477, 164] width 565 height 613
click at [345, 358] on input "text" at bounding box center [301, 350] width 183 height 28
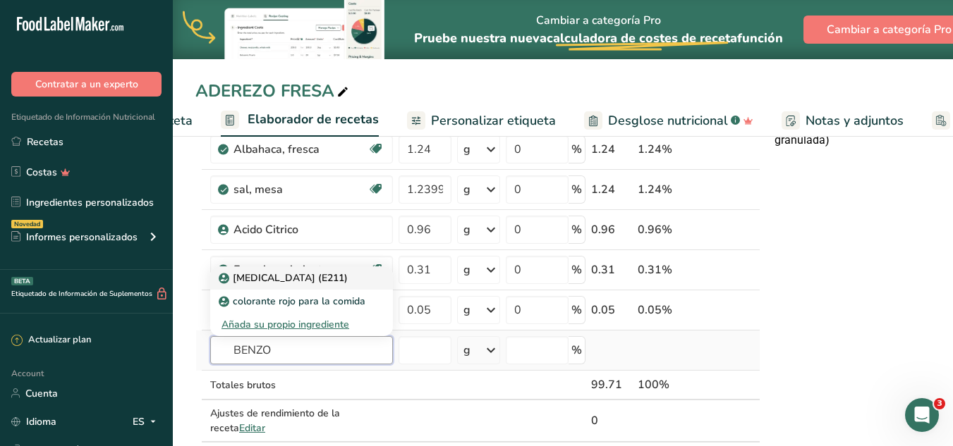
type input "BENZO"
click at [351, 286] on link "[MEDICAL_DATA] (E211)" at bounding box center [301, 278] width 183 height 23
type input "[MEDICAL_DATA] (E211)"
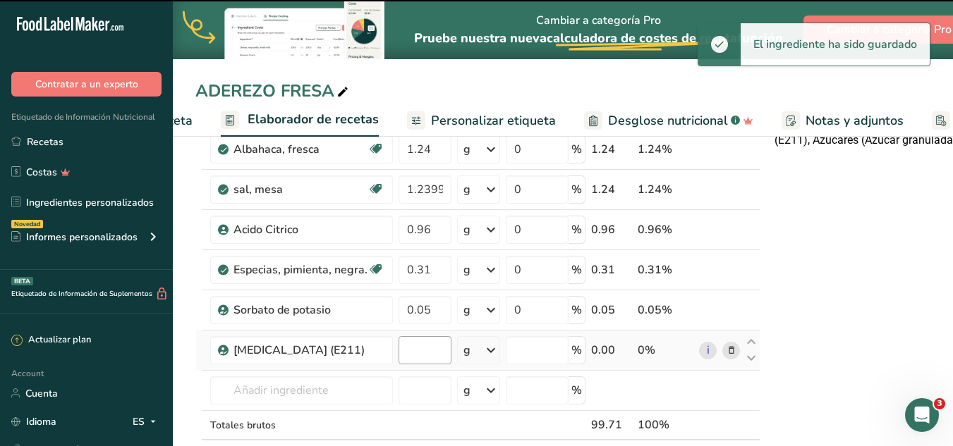
type input "0"
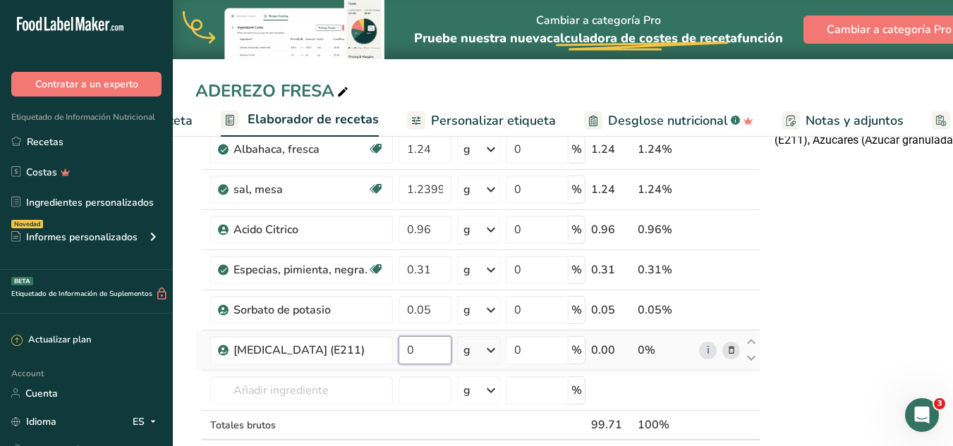
click at [438, 359] on input "0" at bounding box center [424, 350] width 53 height 28
type input "0.05"
click at [317, 386] on div "Ingrediente * Cantidad * Unidad * Desperdicio * .a-a{fill:#347362;}.b-a{fill:#f…" at bounding box center [477, 185] width 565 height 654
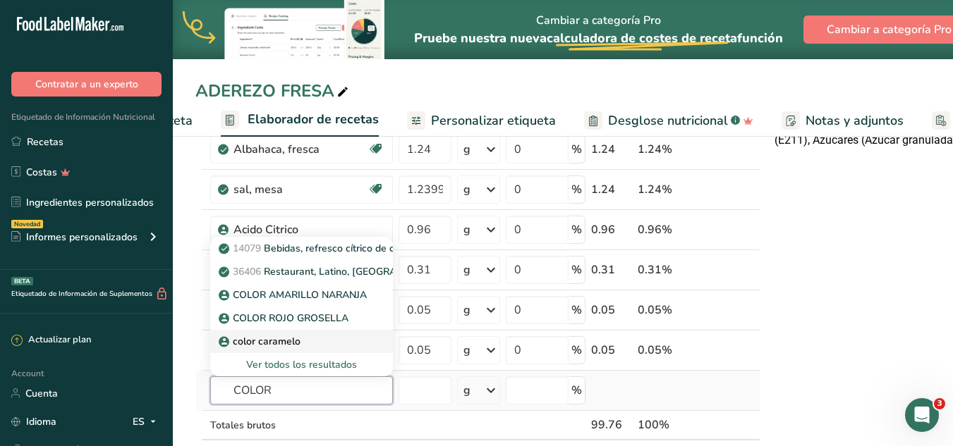
type input "COLOR"
click at [319, 345] on div "color caramelo" at bounding box center [290, 341] width 138 height 15
type input "color caramelo"
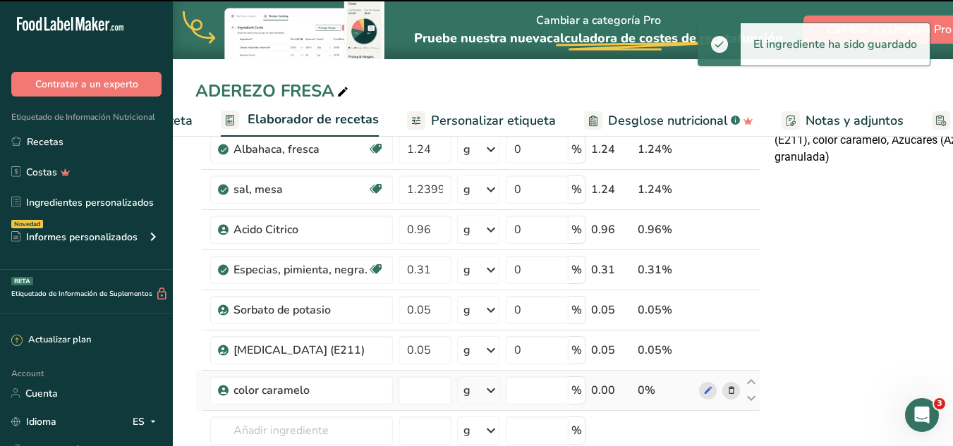
type input "0"
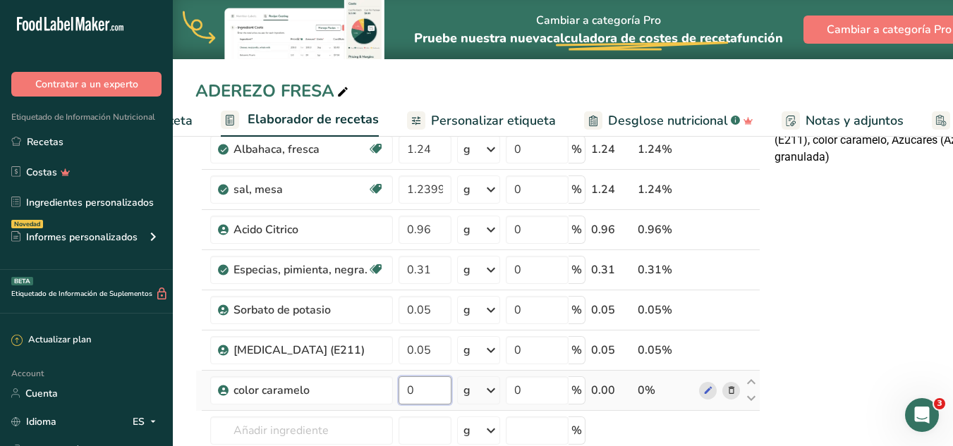
click at [435, 393] on input "0" at bounding box center [424, 391] width 53 height 28
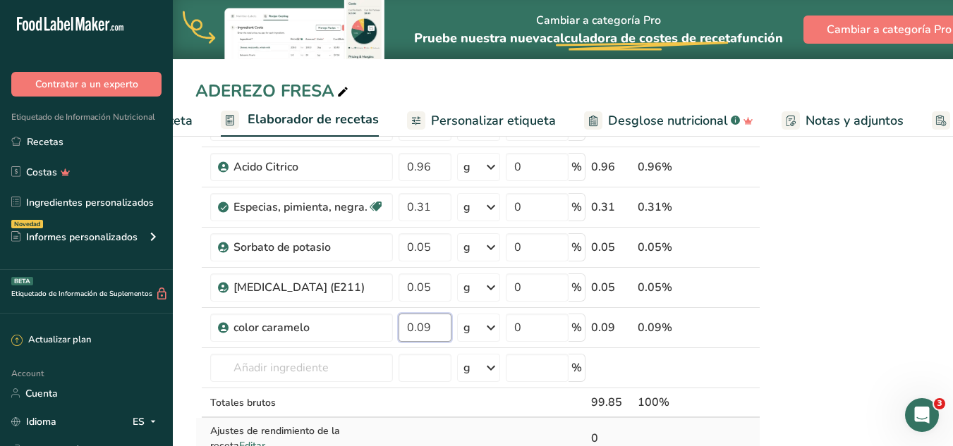
scroll to position [494, 0]
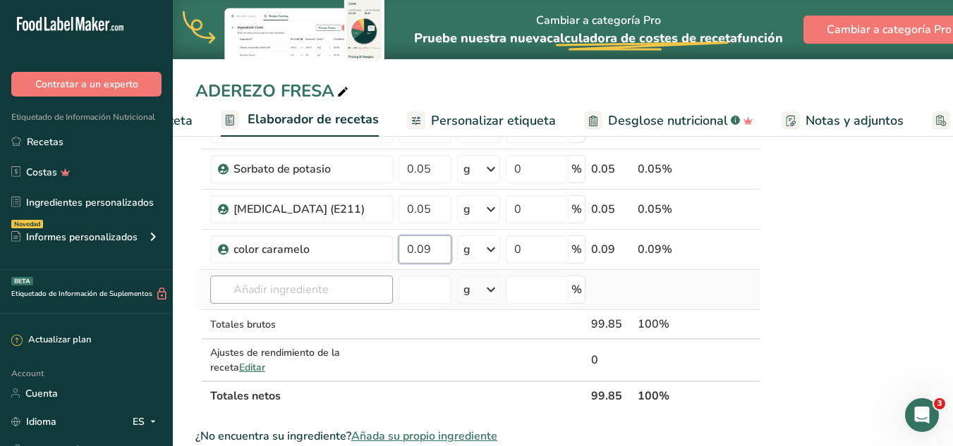
type input "0.09"
click at [364, 299] on div "Ingrediente * Cantidad * Unidad * Desperdicio * .a-a{fill:#347362;}.b-a{fill:#f…" at bounding box center [477, 64] width 565 height 694
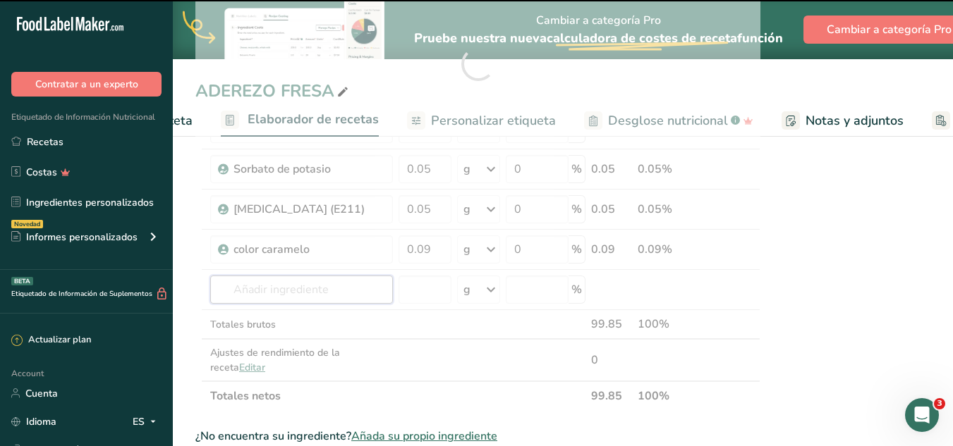
click at [361, 288] on input "text" at bounding box center [301, 290] width 183 height 28
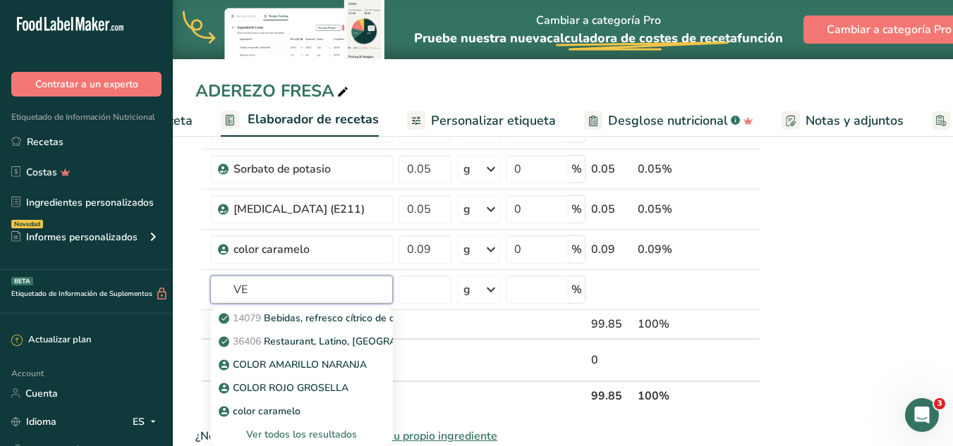
type input "V"
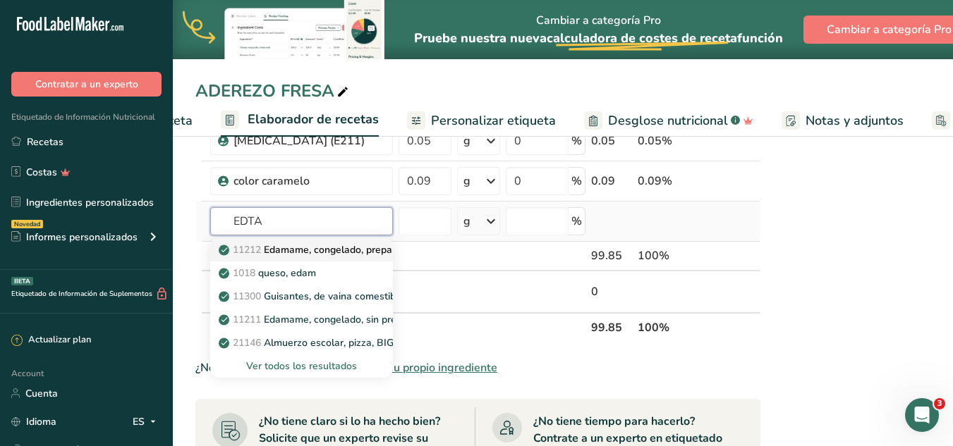
scroll to position [564, 0]
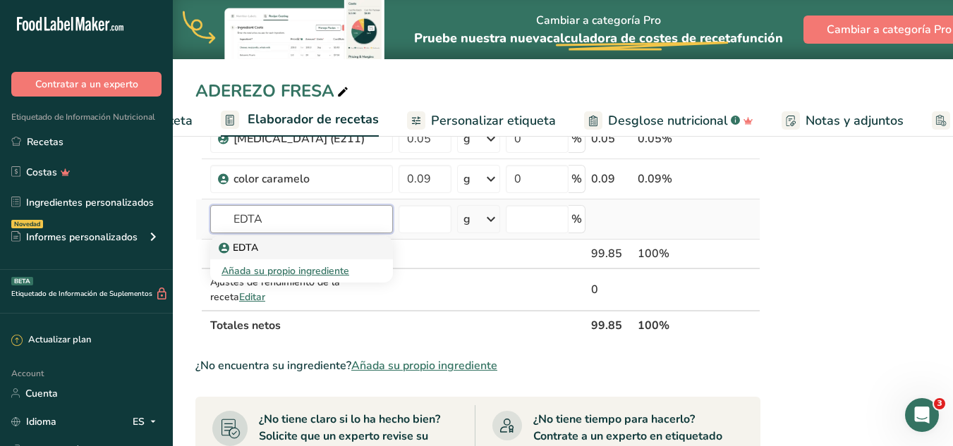
type input "EDTA"
click at [233, 248] on p "EDTA" at bounding box center [239, 247] width 37 height 15
type input "EDTA"
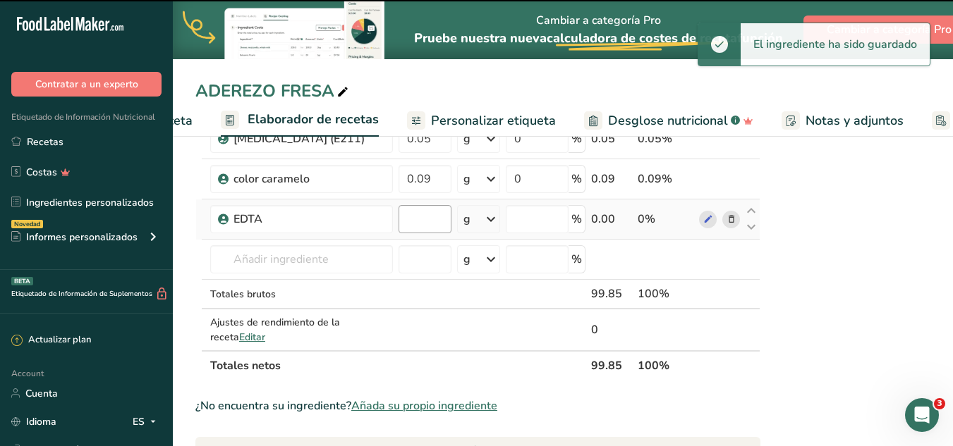
type input "0"
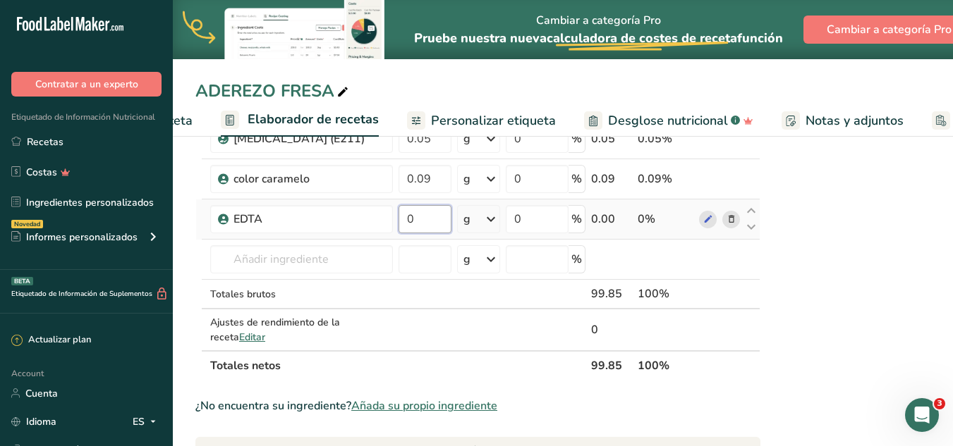
click at [424, 231] on input "0" at bounding box center [424, 219] width 53 height 28
type input "0.01"
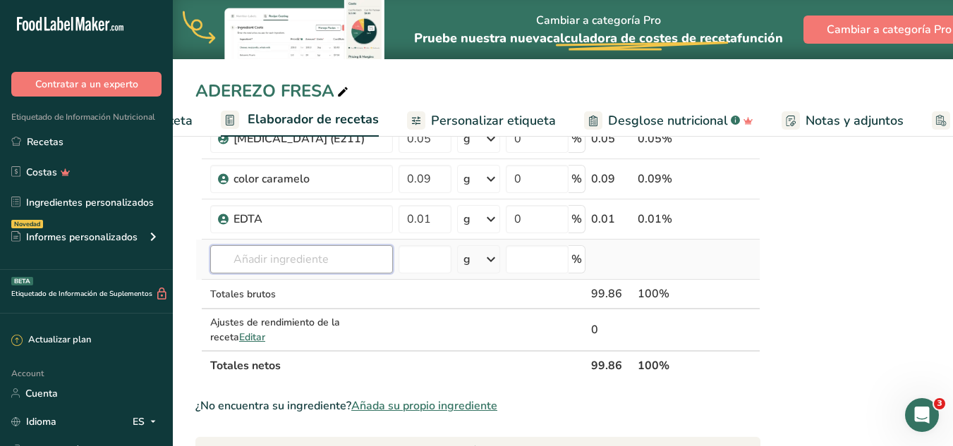
click at [325, 256] on div "Ingrediente * Cantidad * Unidad * Desperdicio * .a-a{fill:#347362;}.b-a{fill:#f…" at bounding box center [477, 14] width 565 height 734
click at [327, 257] on input "text" at bounding box center [301, 259] width 183 height 28
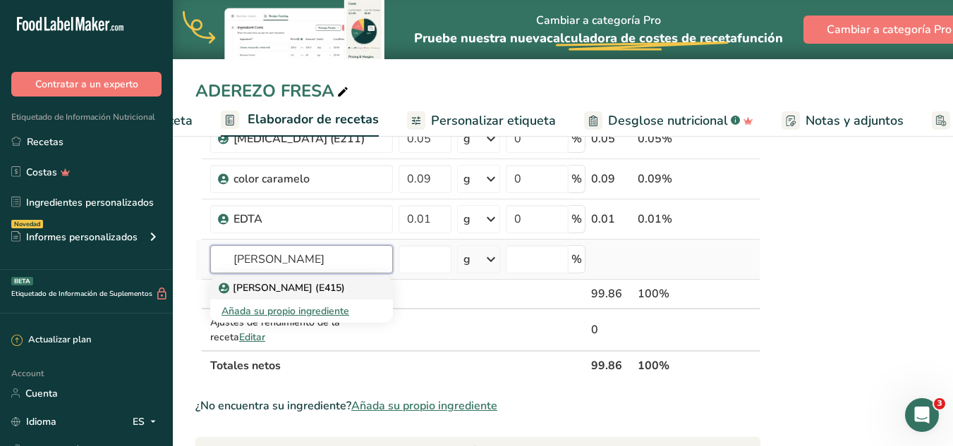
type input "[PERSON_NAME]"
click at [270, 289] on p "[PERSON_NAME] (E415)" at bounding box center [282, 288] width 123 height 15
type input "Xanthan gum (E415)"
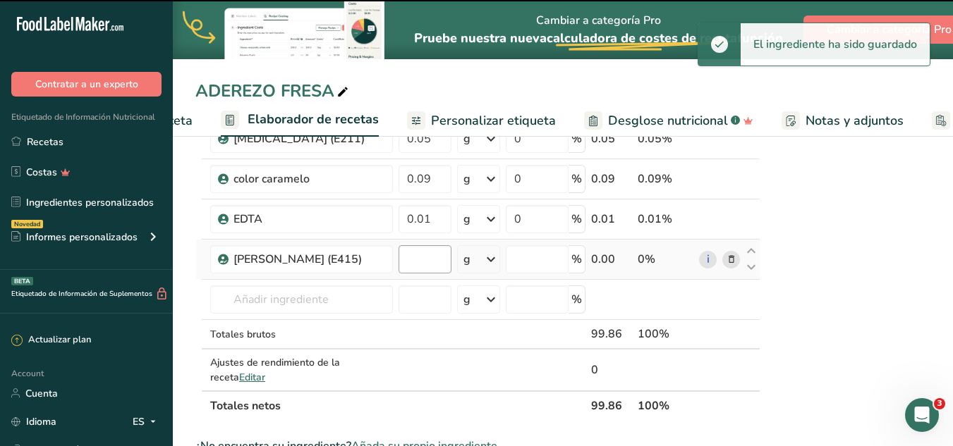
type input "0"
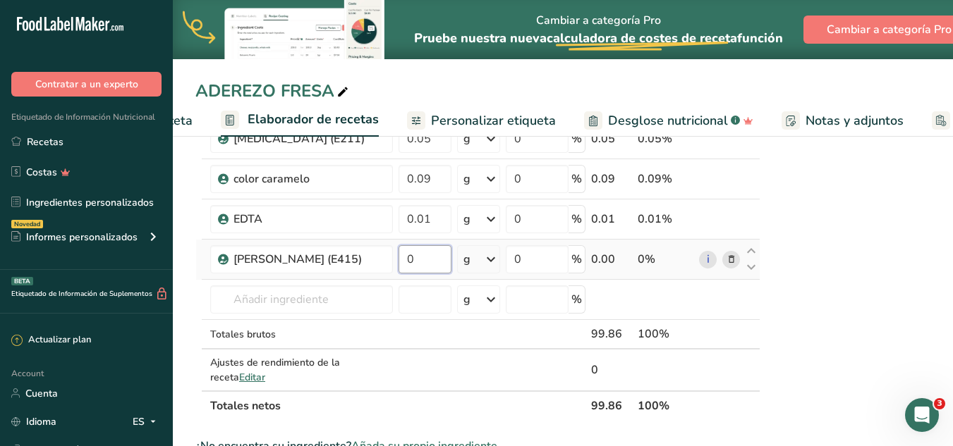
click at [445, 260] on input "0" at bounding box center [424, 259] width 53 height 28
type input "0.15"
click at [901, 277] on div "Declaración Nutrimental Tamaño de la porción 50mL Aproximadamente 2 Porciones P…" at bounding box center [896, 258] width 254 height 1336
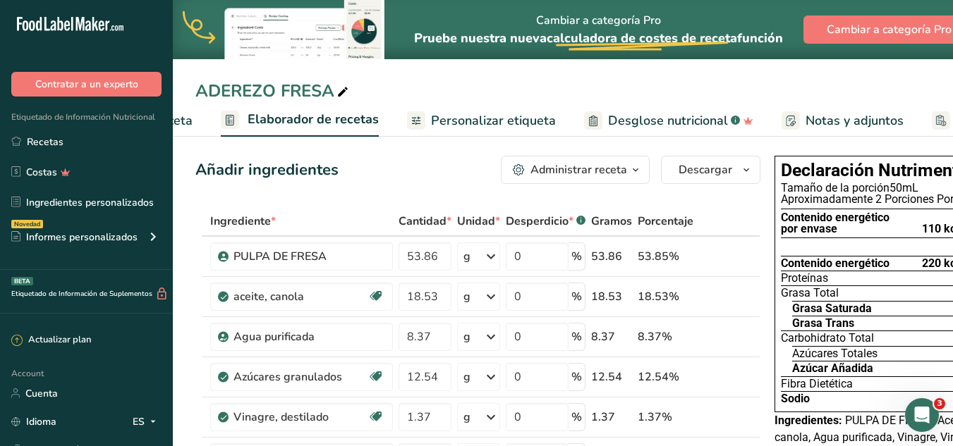
scroll to position [0, 0]
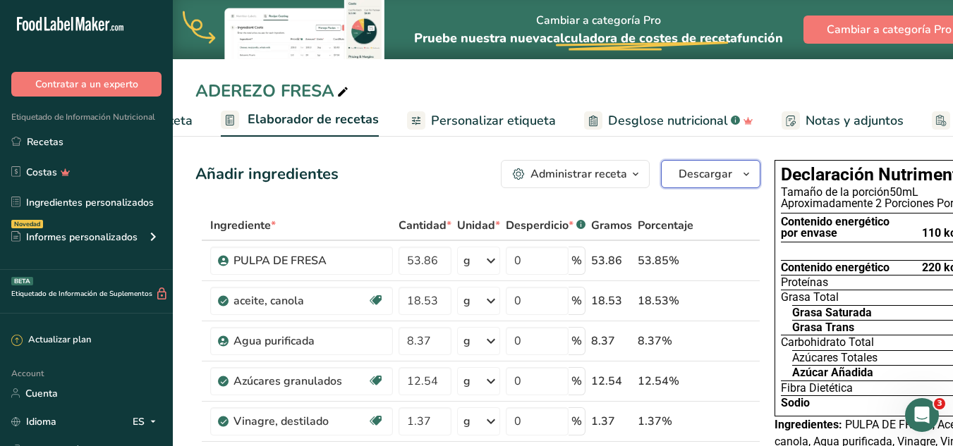
click at [740, 181] on icon "button" at bounding box center [745, 175] width 11 height 18
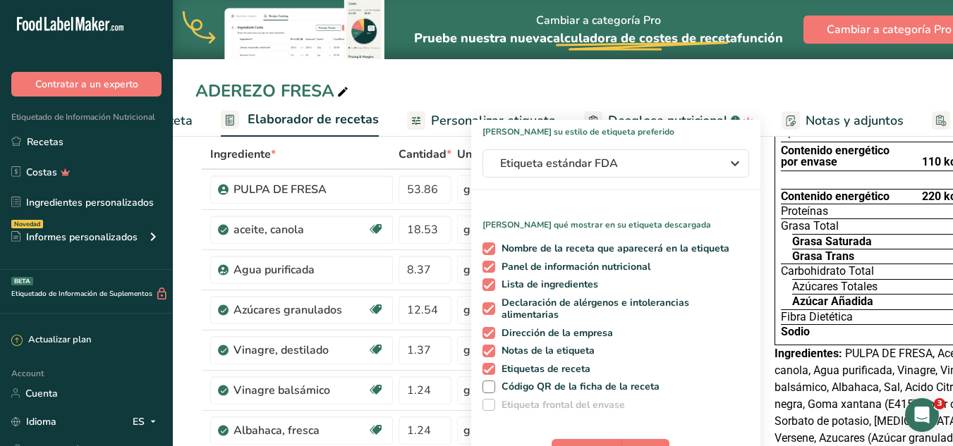
scroll to position [71, 0]
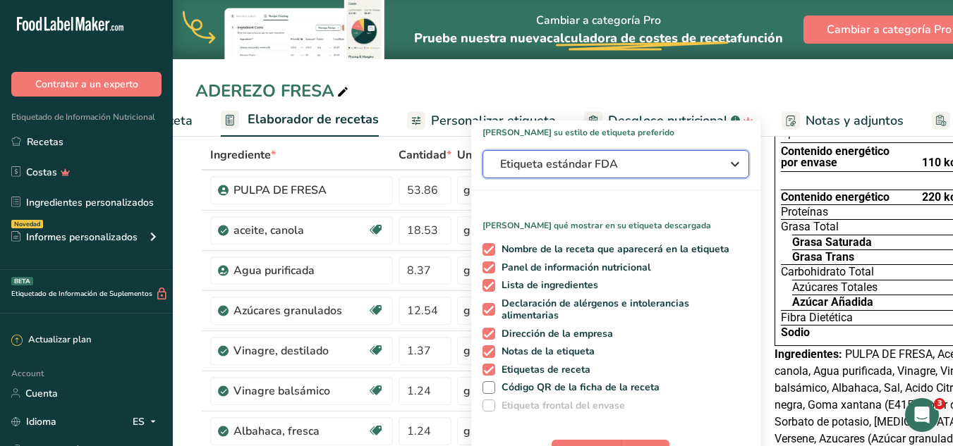
click at [726, 164] on icon "button" at bounding box center [734, 164] width 17 height 25
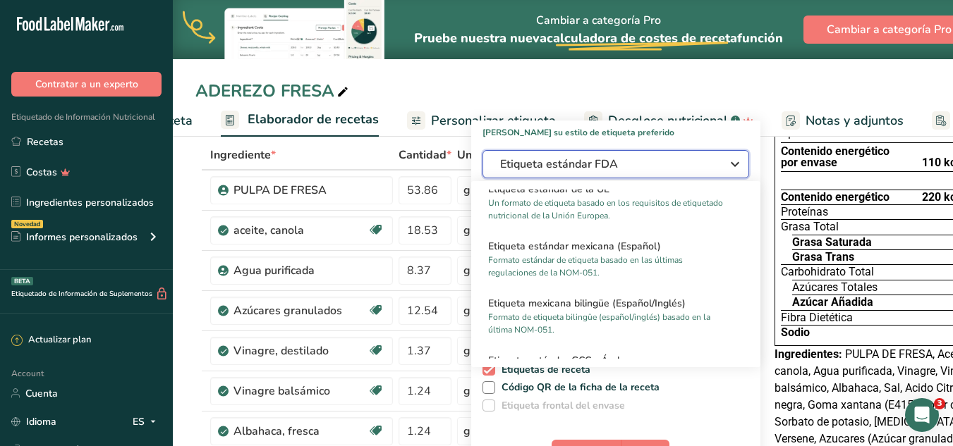
scroll to position [917, 0]
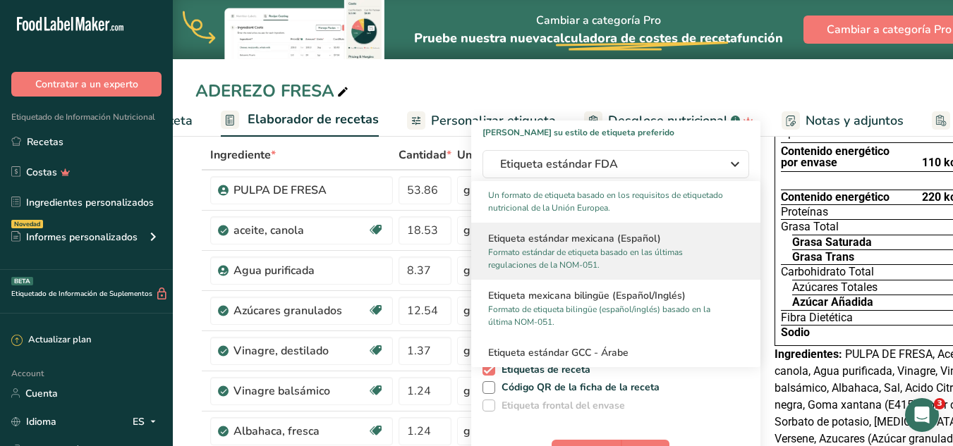
click at [630, 261] on p "Formato estándar de etiqueta basado en las últimas regulaciones de la NOM-051." at bounding box center [609, 258] width 243 height 25
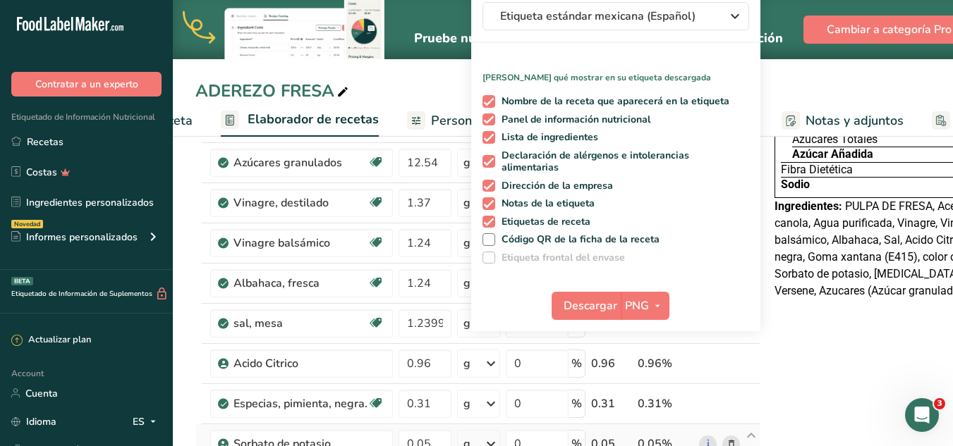
scroll to position [353, 0]
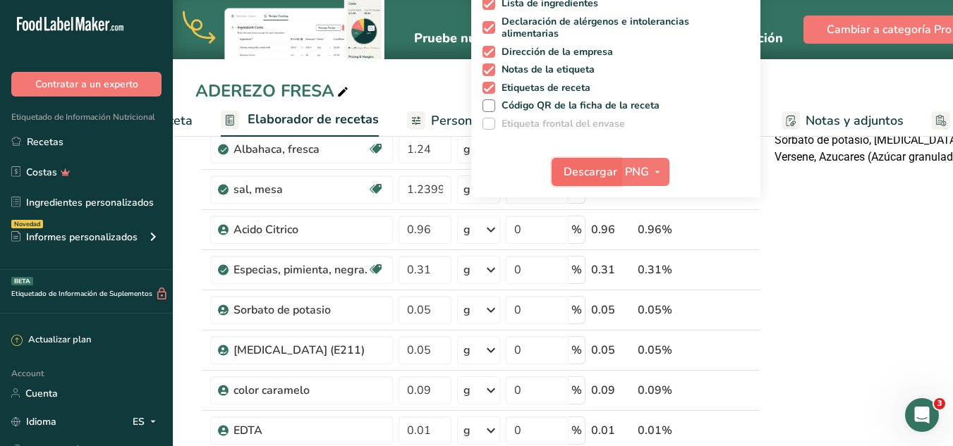
click at [609, 166] on span "Descargar" at bounding box center [590, 172] width 54 height 17
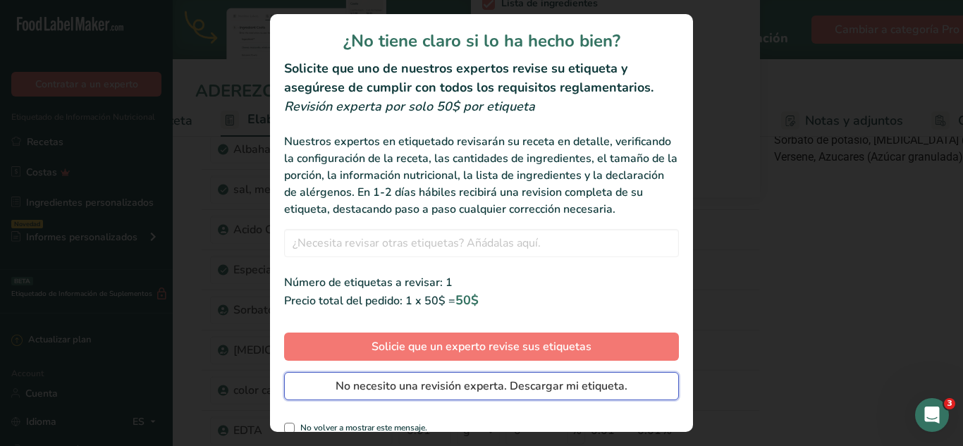
click at [480, 395] on span "No necesito una revisión experta. Descargar mi etiqueta." at bounding box center [482, 386] width 292 height 17
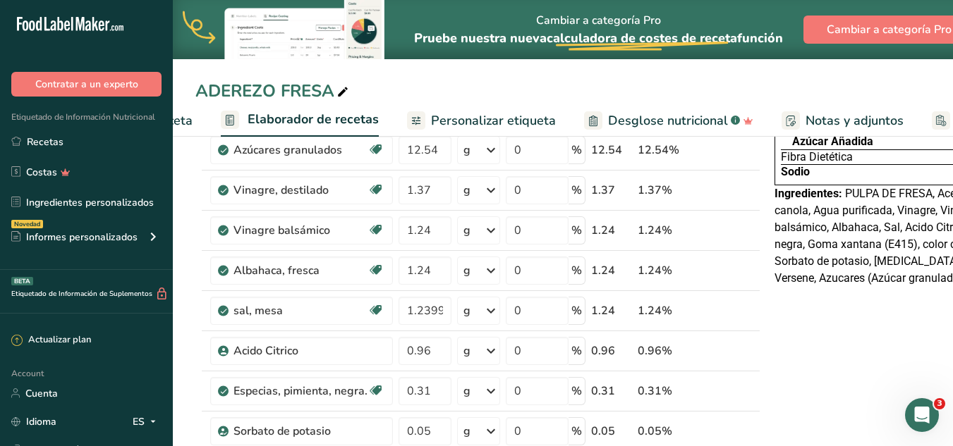
scroll to position [90, 0]
